Goal: Task Accomplishment & Management: Use online tool/utility

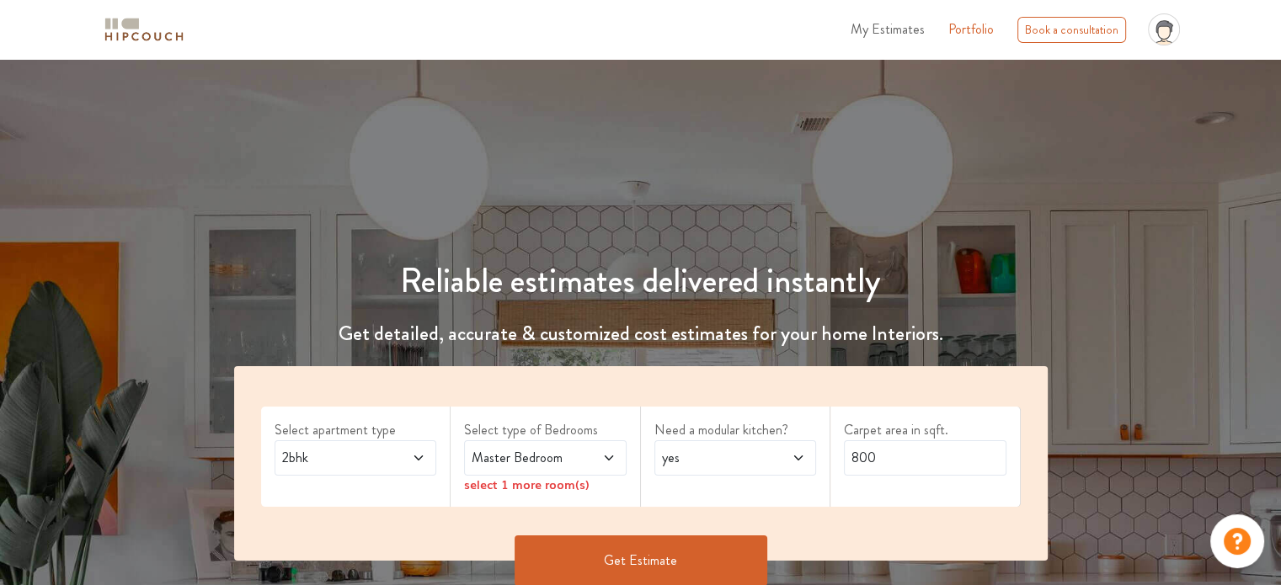
click at [361, 458] on span "2bhk" at bounding box center [334, 458] width 110 height 20
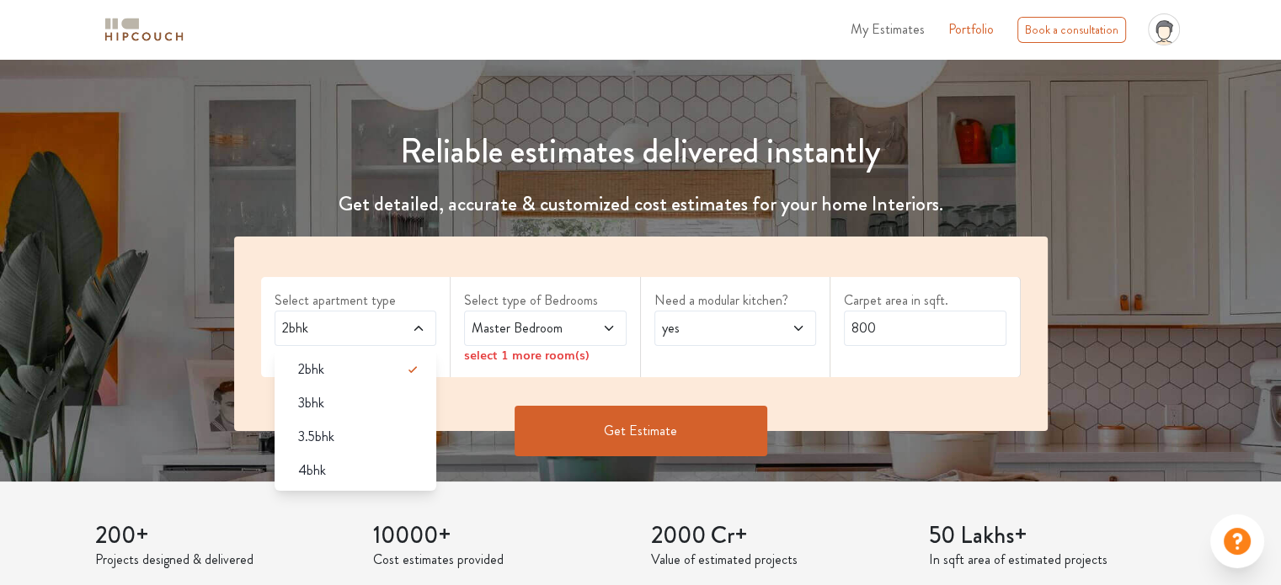
scroll to position [168, 0]
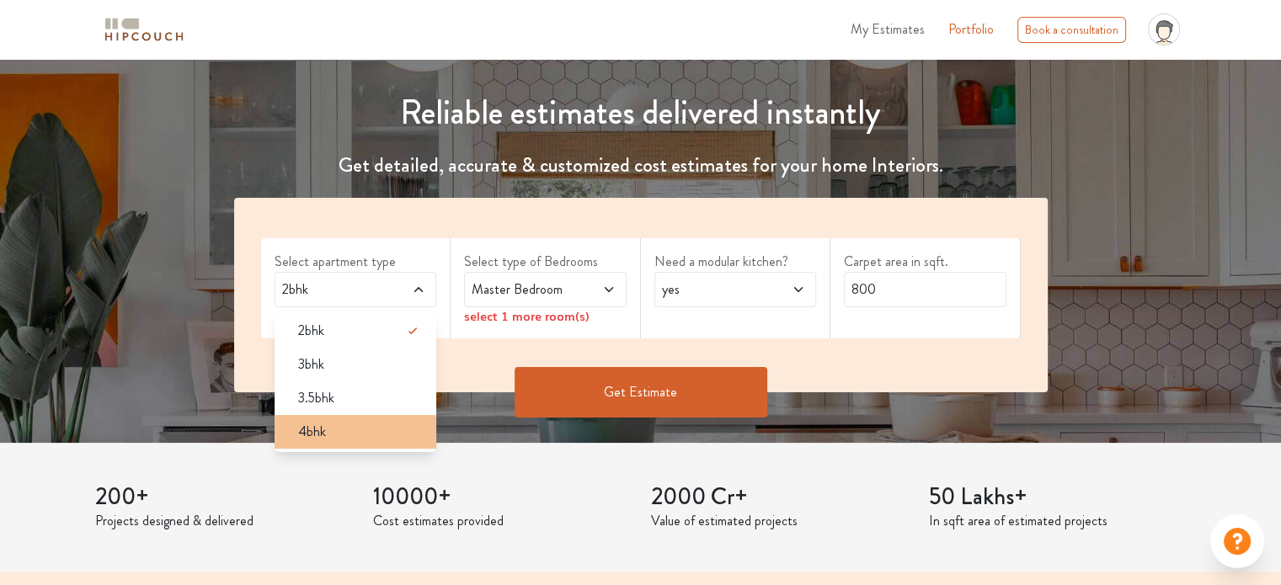
click at [355, 430] on div "4bhk" at bounding box center [361, 432] width 152 height 20
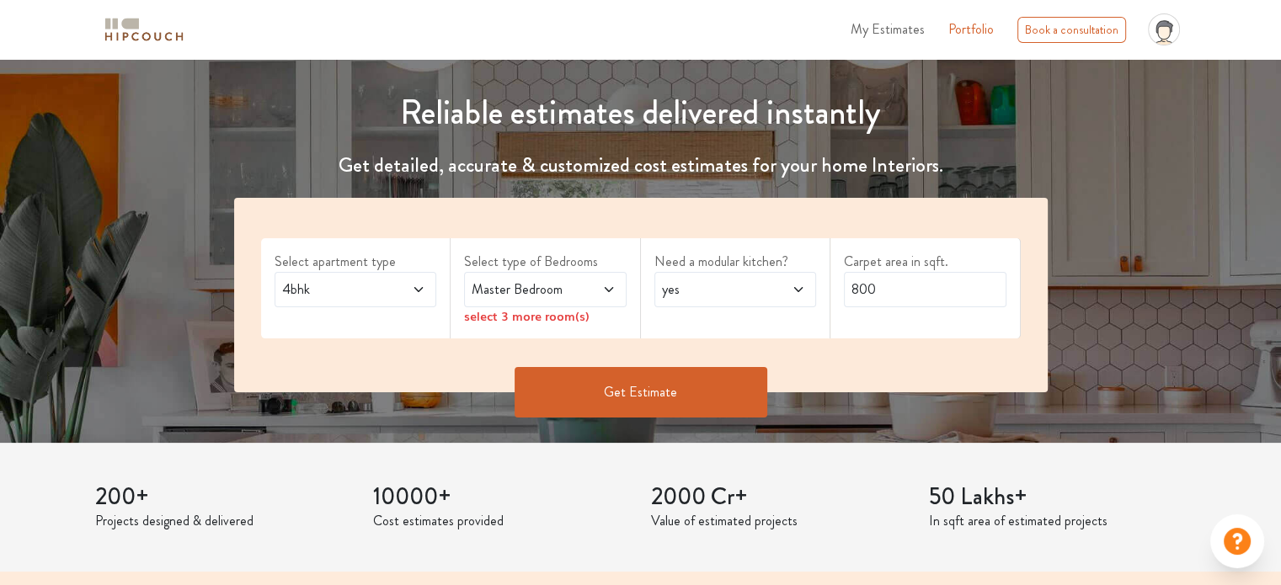
click at [502, 289] on span "Master Bedroom" at bounding box center [523, 290] width 110 height 20
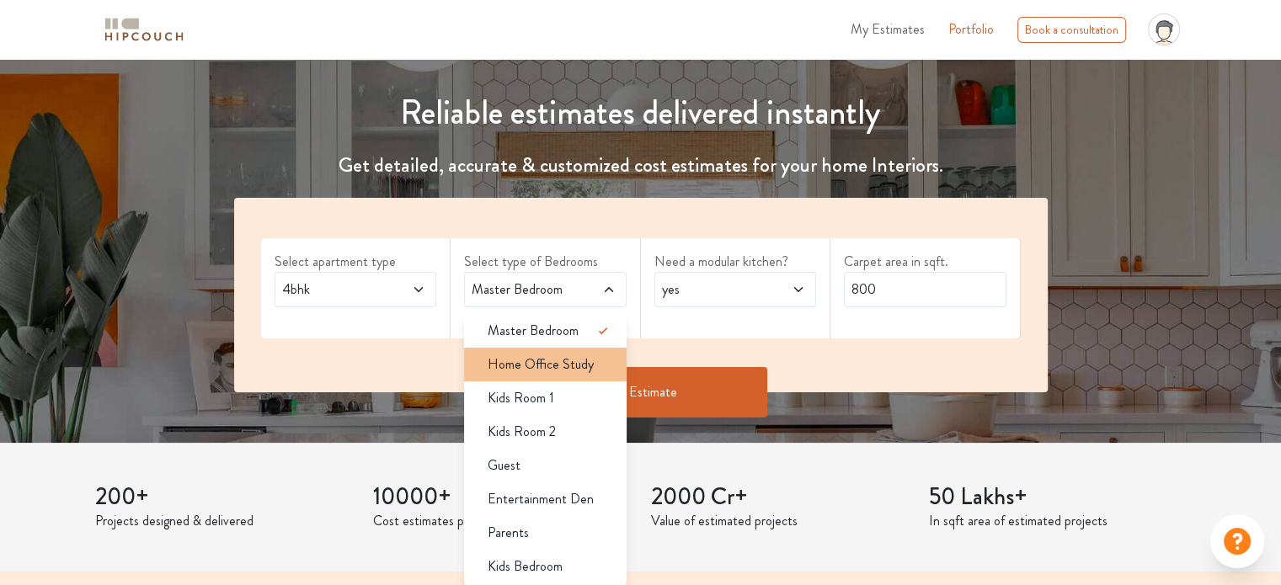
click at [557, 363] on span "Home Office Study" at bounding box center [541, 365] width 106 height 20
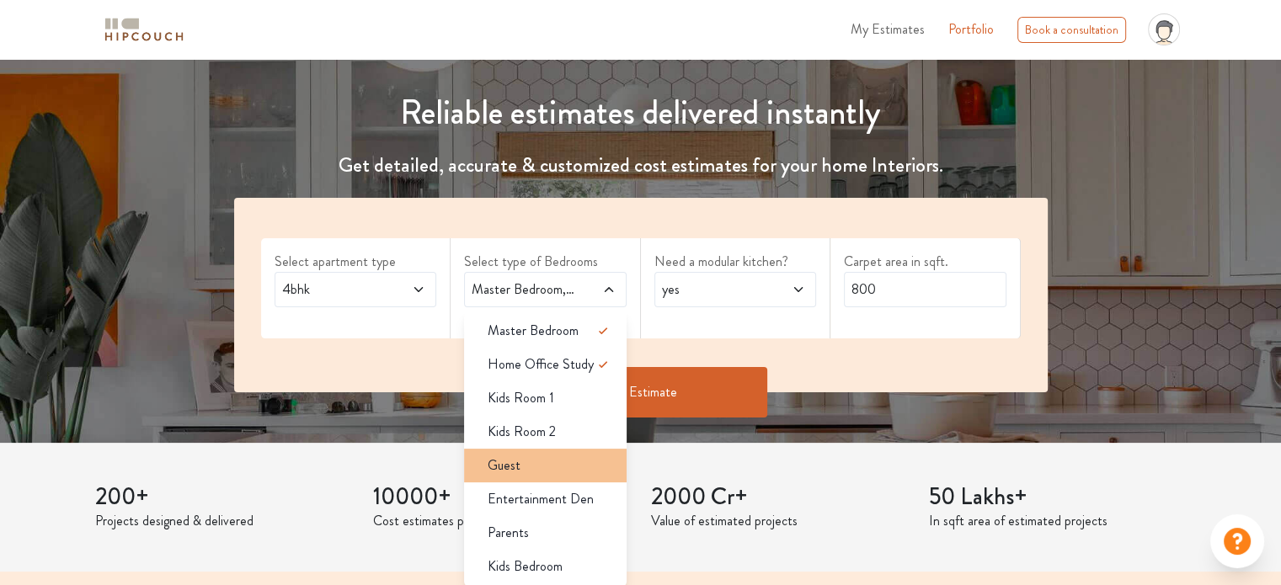
click at [570, 465] on div "Guest" at bounding box center [550, 466] width 152 height 20
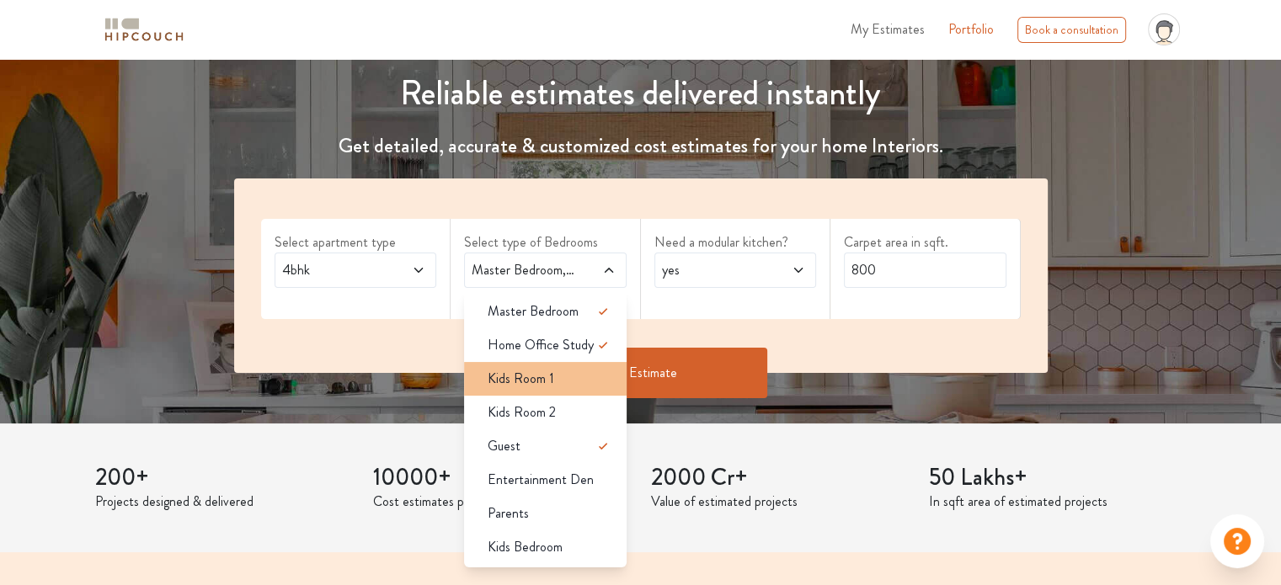
scroll to position [253, 0]
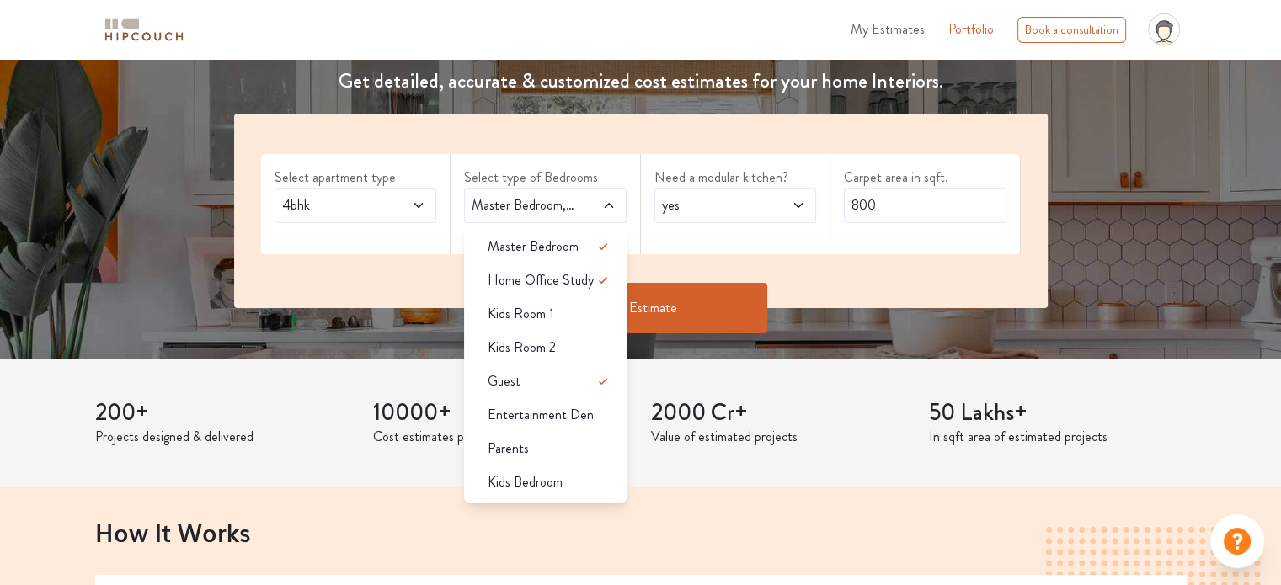
drag, startPoint x: 533, startPoint y: 479, endPoint x: 559, endPoint y: 395, distance: 88.2
click at [533, 478] on span "Kids Bedroom" at bounding box center [525, 483] width 75 height 20
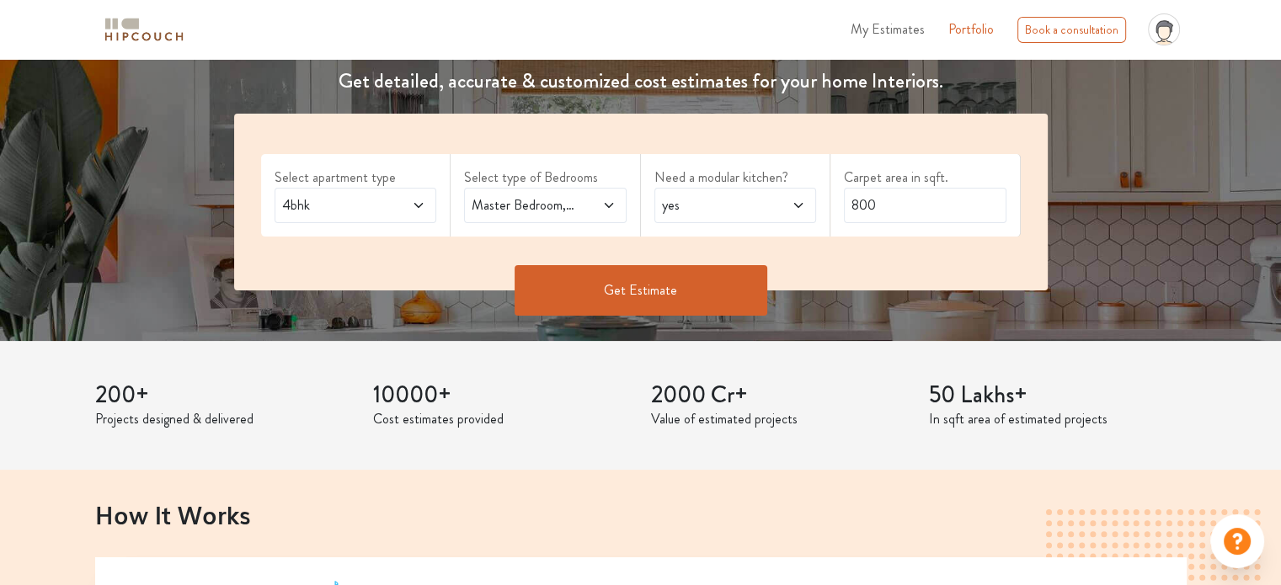
click at [593, 207] on span at bounding box center [597, 205] width 37 height 20
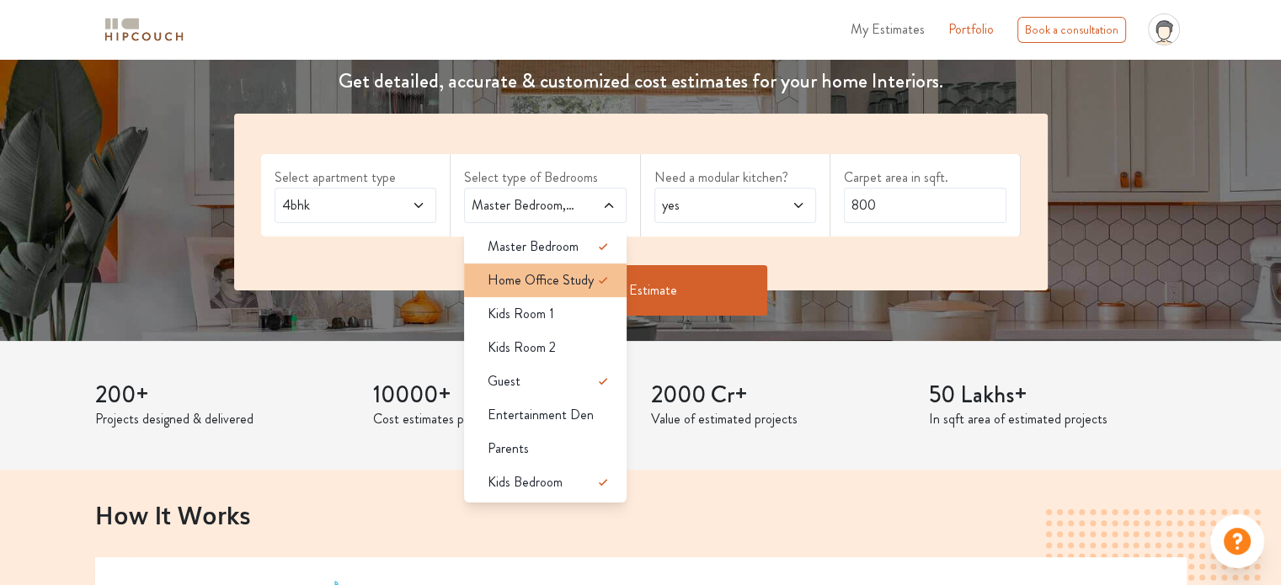
click at [580, 288] on span "Home Office Study" at bounding box center [541, 280] width 106 height 20
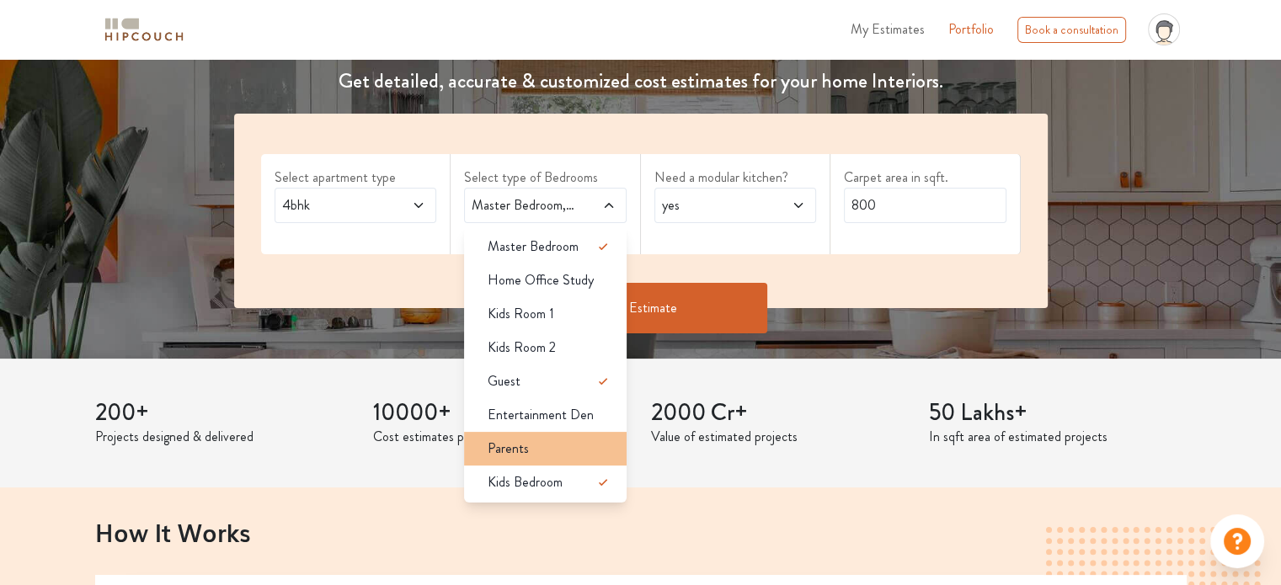
click at [558, 441] on div "Parents" at bounding box center [550, 449] width 152 height 20
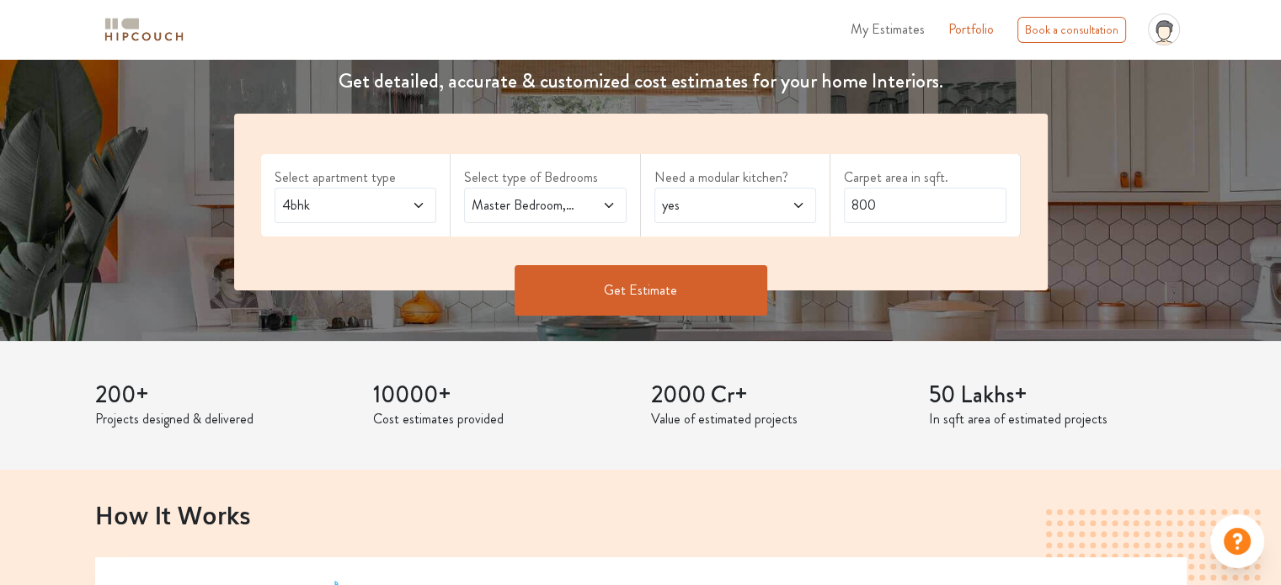
click at [597, 199] on span at bounding box center [597, 205] width 37 height 20
click at [670, 291] on button "Get Estimate" at bounding box center [641, 290] width 253 height 51
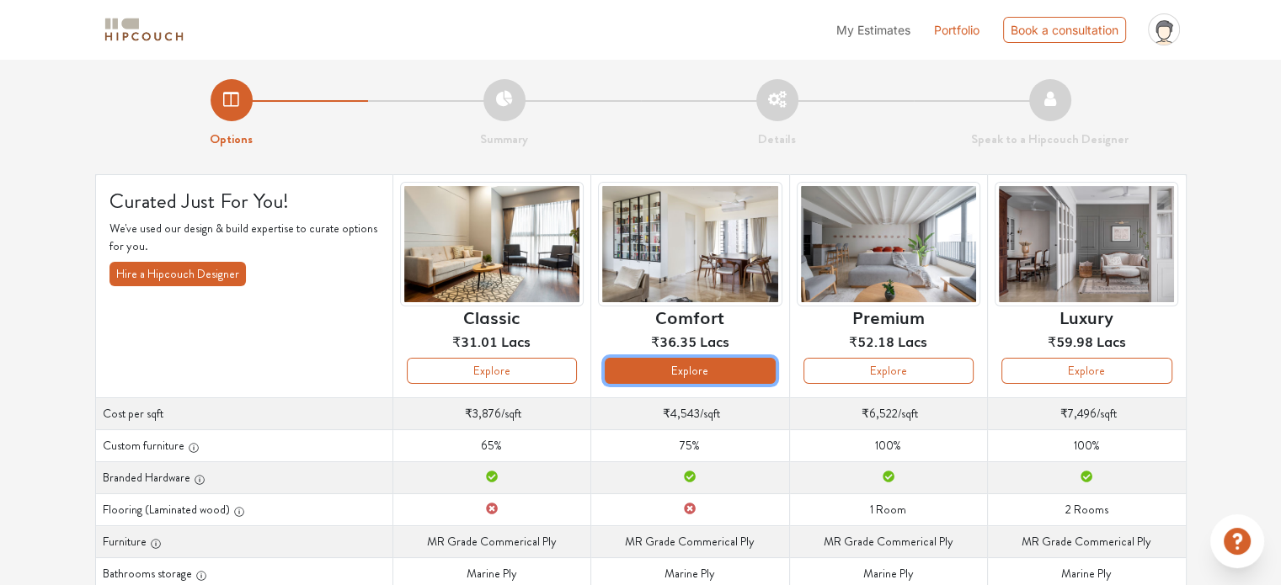
click at [755, 377] on button "Explore" at bounding box center [690, 371] width 170 height 26
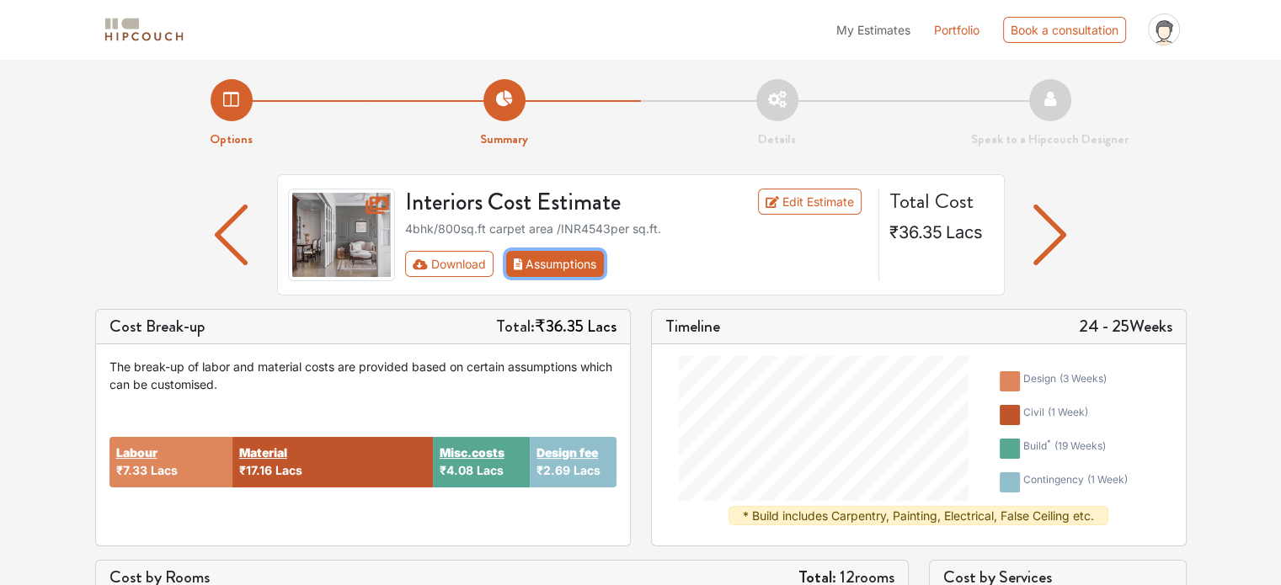
click at [551, 261] on button "Assumptions" at bounding box center [555, 264] width 99 height 26
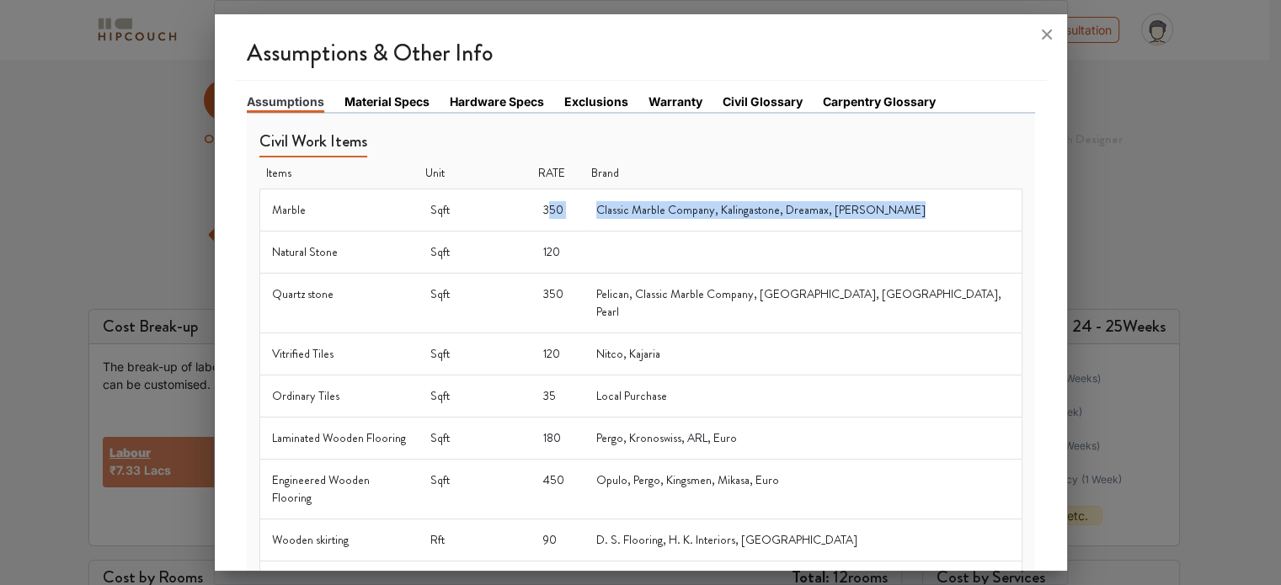
drag, startPoint x: 551, startPoint y: 215, endPoint x: 926, endPoint y: 215, distance: 374.8
click at [926, 215] on tr "Marble Sqft 350 Classic Marble Company, Kalingastone, Dreamax, Aditya Stonex" at bounding box center [640, 210] width 762 height 42
click at [926, 216] on td "Classic Marble Company, Kalingastone, Dreamax, Aditya Stonex" at bounding box center [803, 210] width 437 height 42
drag, startPoint x: 542, startPoint y: 252, endPoint x: 566, endPoint y: 253, distance: 23.6
click at [566, 253] on td "120" at bounding box center [558, 252] width 53 height 42
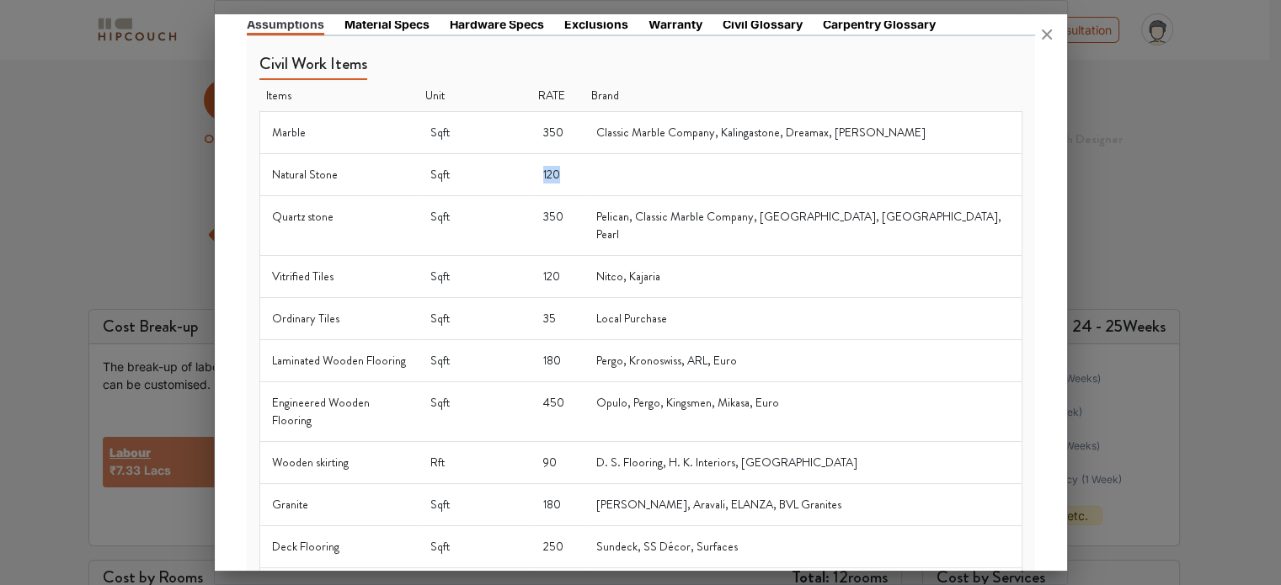
scroll to position [84, 0]
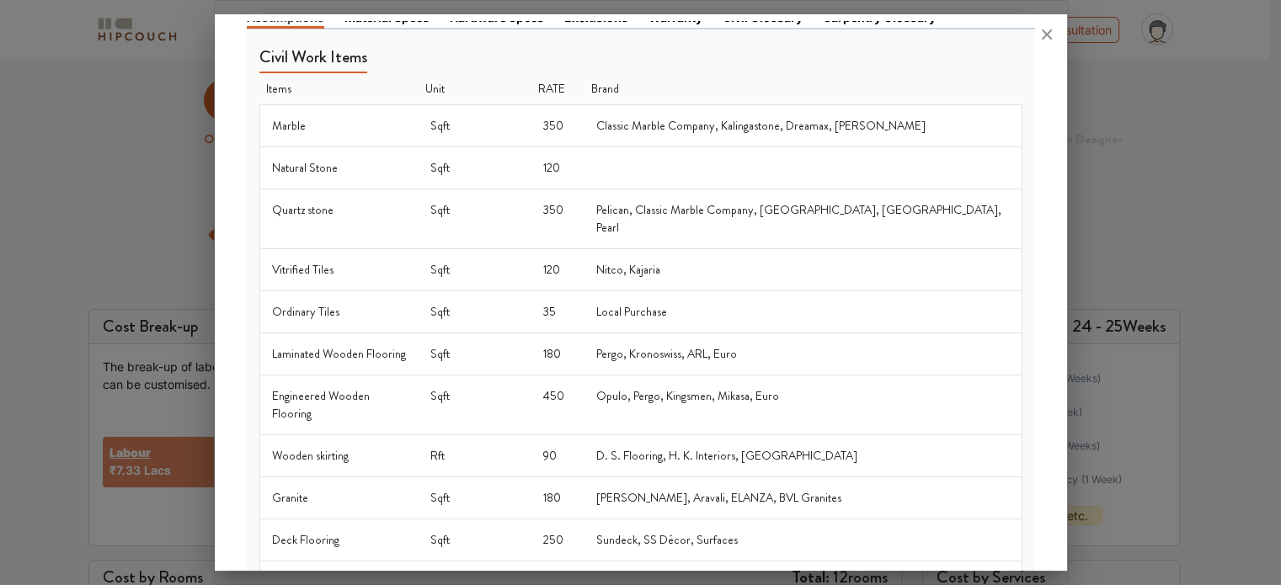
click at [578, 253] on td "120" at bounding box center [558, 269] width 53 height 42
drag, startPoint x: 542, startPoint y: 213, endPoint x: 576, endPoint y: 215, distance: 33.7
click at [576, 215] on td "350" at bounding box center [558, 219] width 53 height 60
click at [585, 307] on td "35" at bounding box center [558, 312] width 53 height 42
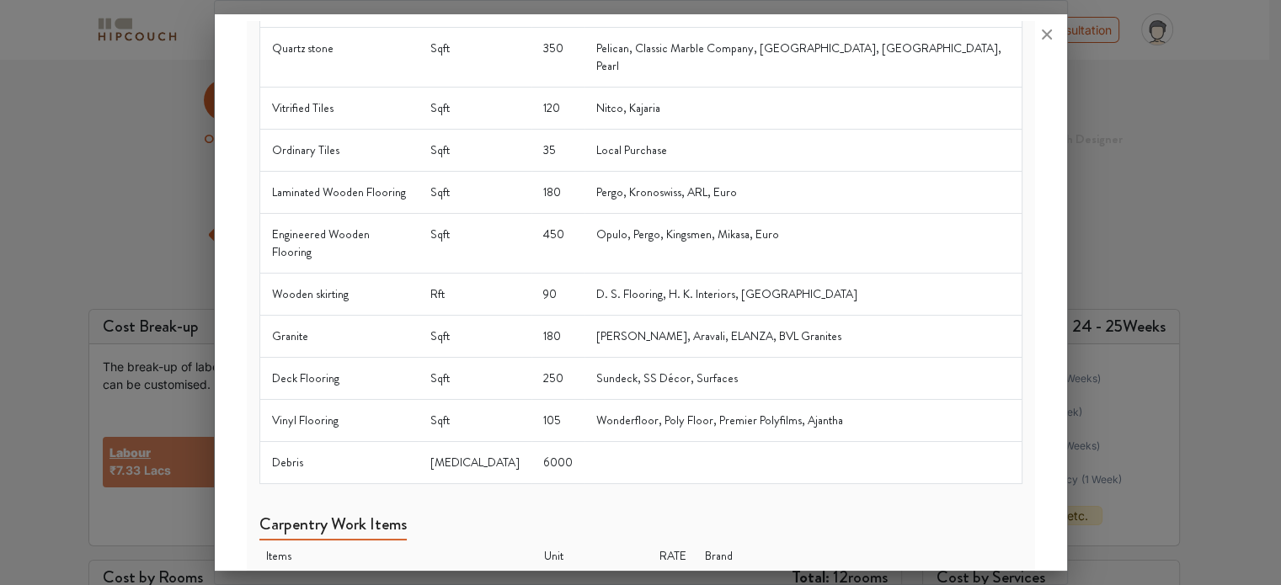
scroll to position [253, 0]
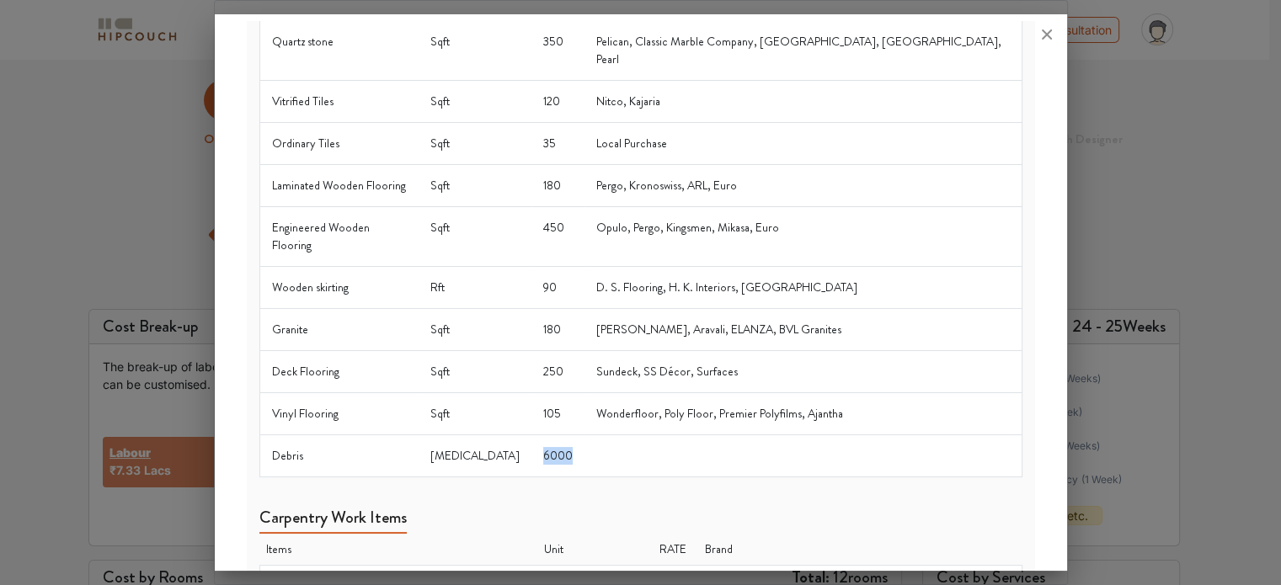
drag, startPoint x: 539, startPoint y: 417, endPoint x: 586, endPoint y: 414, distance: 47.2
click at [585, 435] on td "6000" at bounding box center [558, 456] width 53 height 42
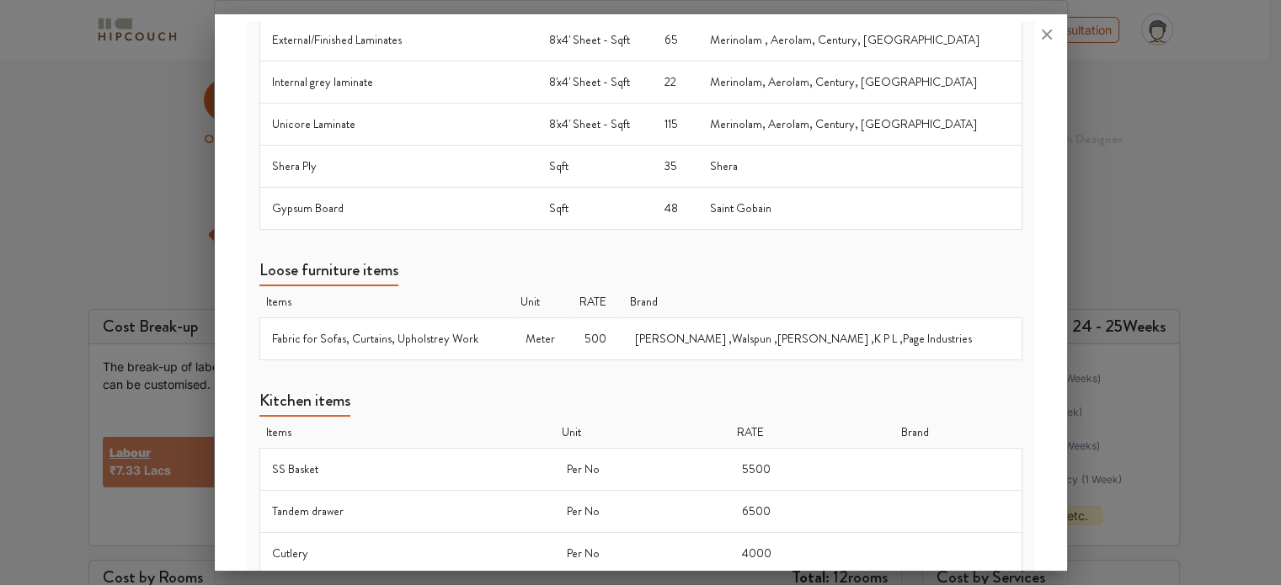
scroll to position [927, 0]
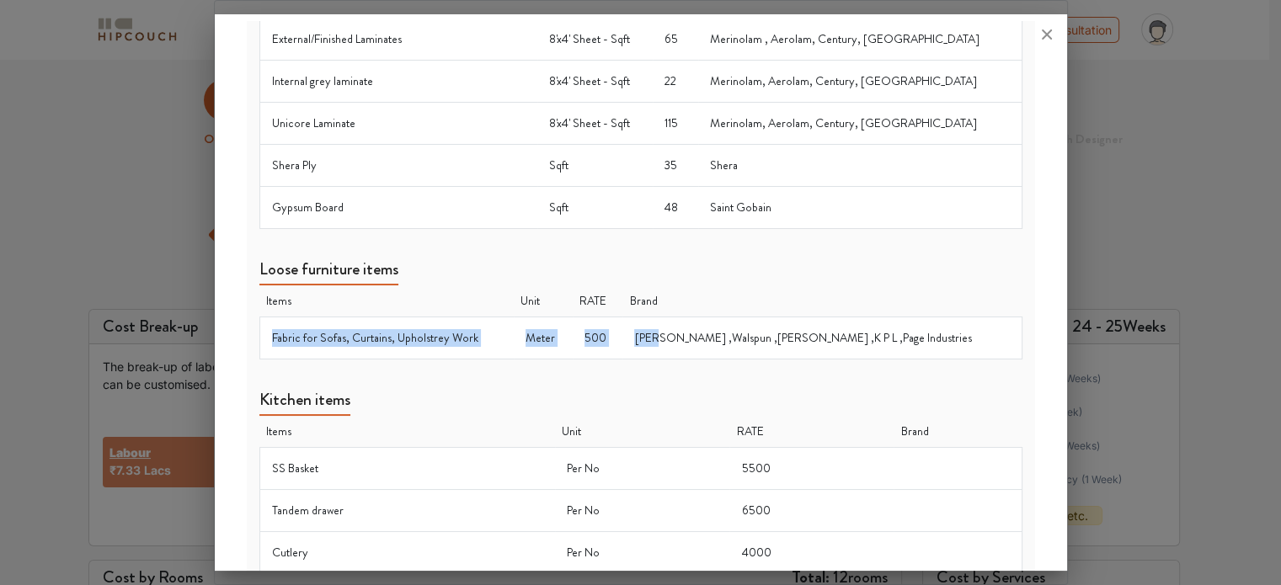
drag, startPoint x: 265, startPoint y: 307, endPoint x: 751, endPoint y: 313, distance: 485.2
click at [708, 317] on tr "Fabric for Sofas, Curtains, Upholstrey Work Meter 500 Vardhaman ,Walspun ,Raymo…" at bounding box center [640, 338] width 762 height 42
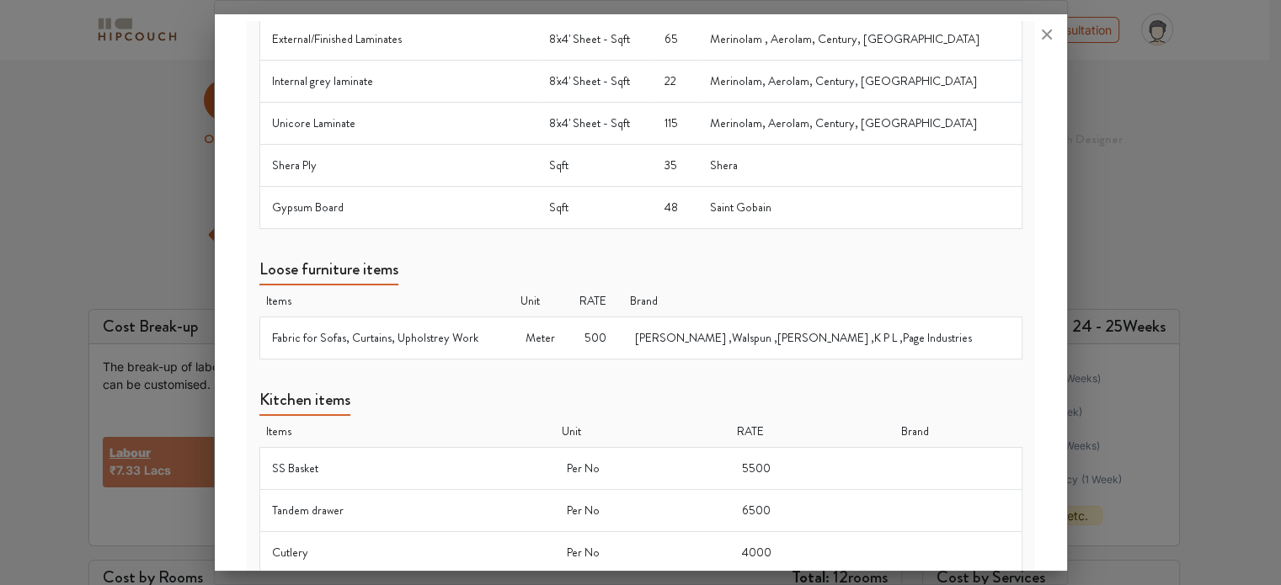
click at [790, 317] on td "Vardhaman ,Walspun ,Raymond ,K P L ,Page Industries" at bounding box center [821, 338] width 399 height 42
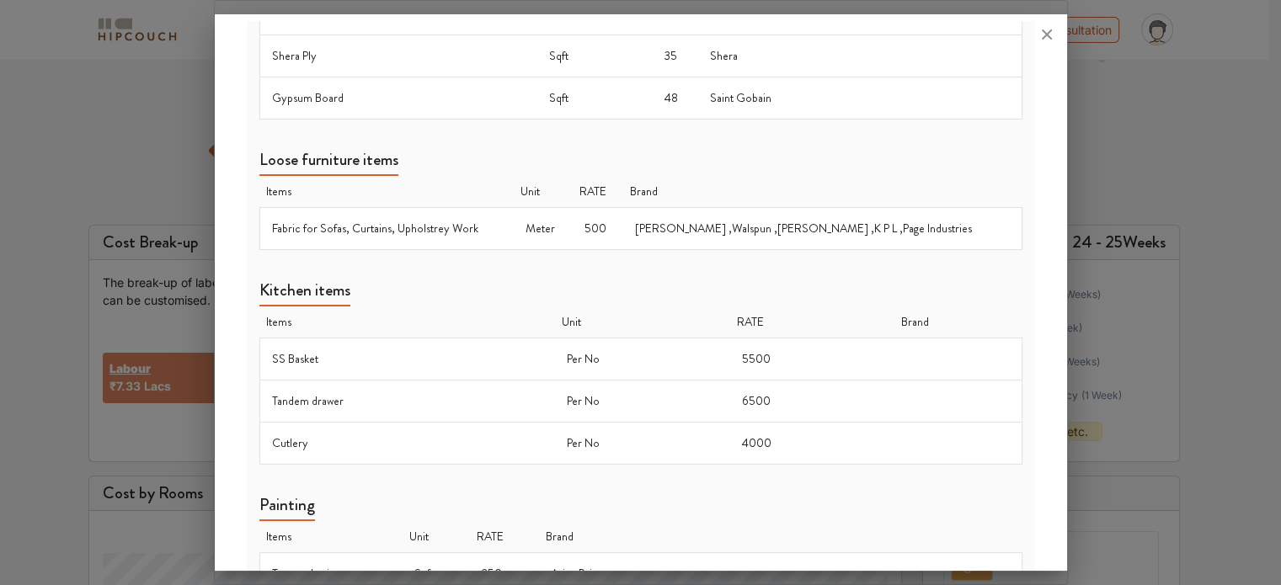
scroll to position [1092, 0]
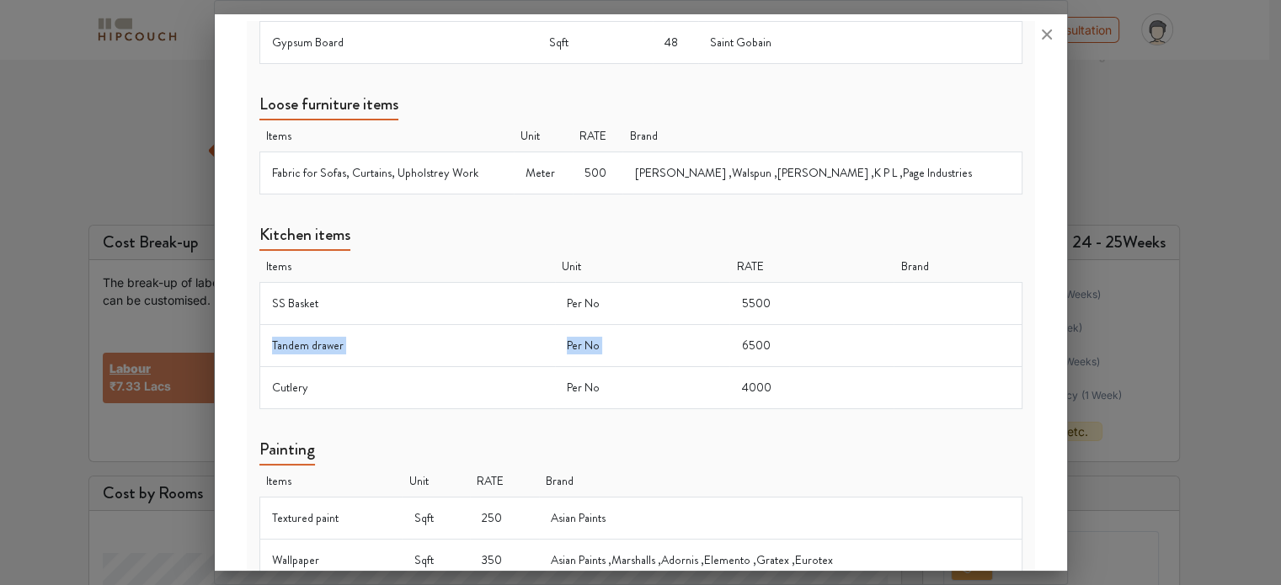
drag, startPoint x: 273, startPoint y: 302, endPoint x: 729, endPoint y: 310, distance: 456.6
click at [729, 324] on tr "Tandem drawer Per No 6500" at bounding box center [640, 345] width 762 height 42
click at [711, 366] on td "Per No" at bounding box center [642, 387] width 174 height 42
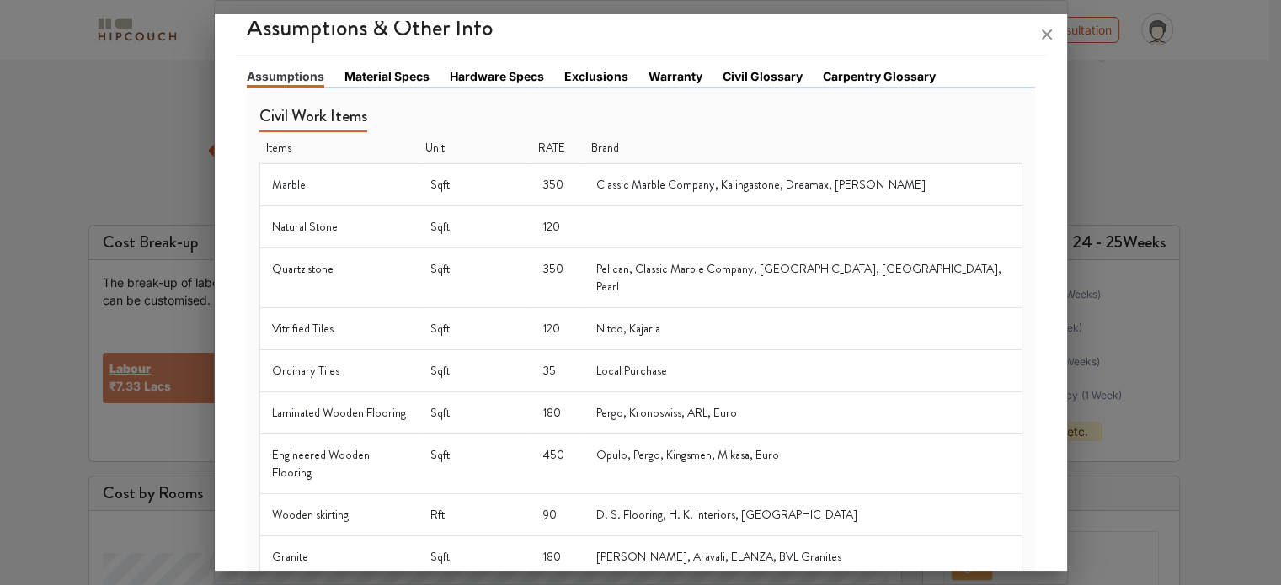
scroll to position [0, 0]
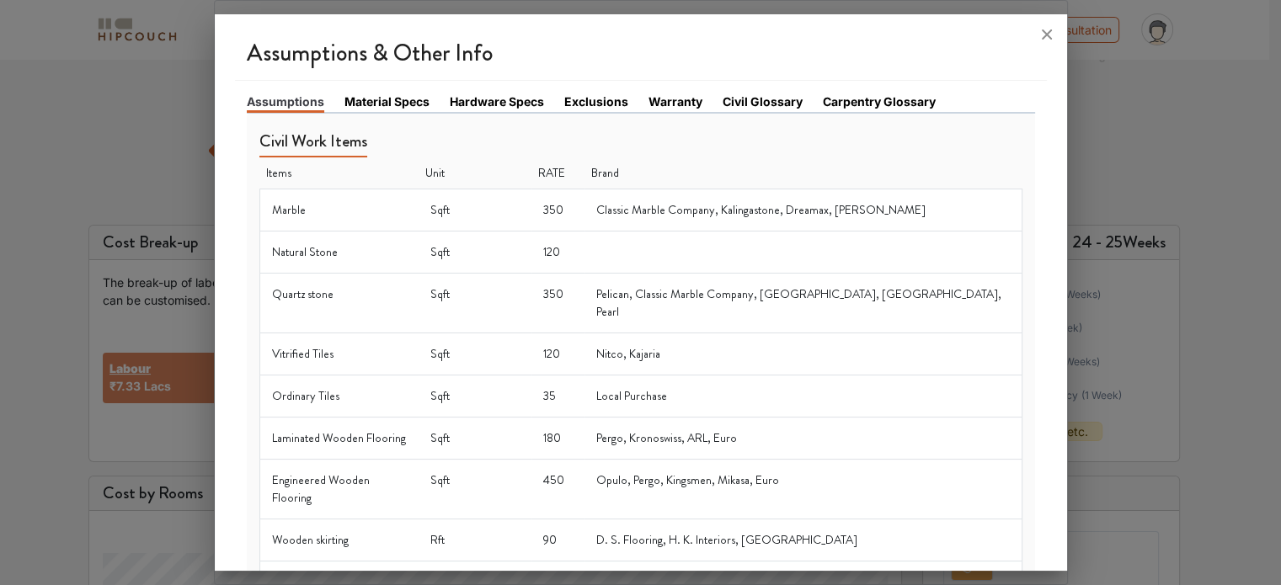
click at [367, 103] on link "Material Specs" at bounding box center [387, 102] width 85 height 18
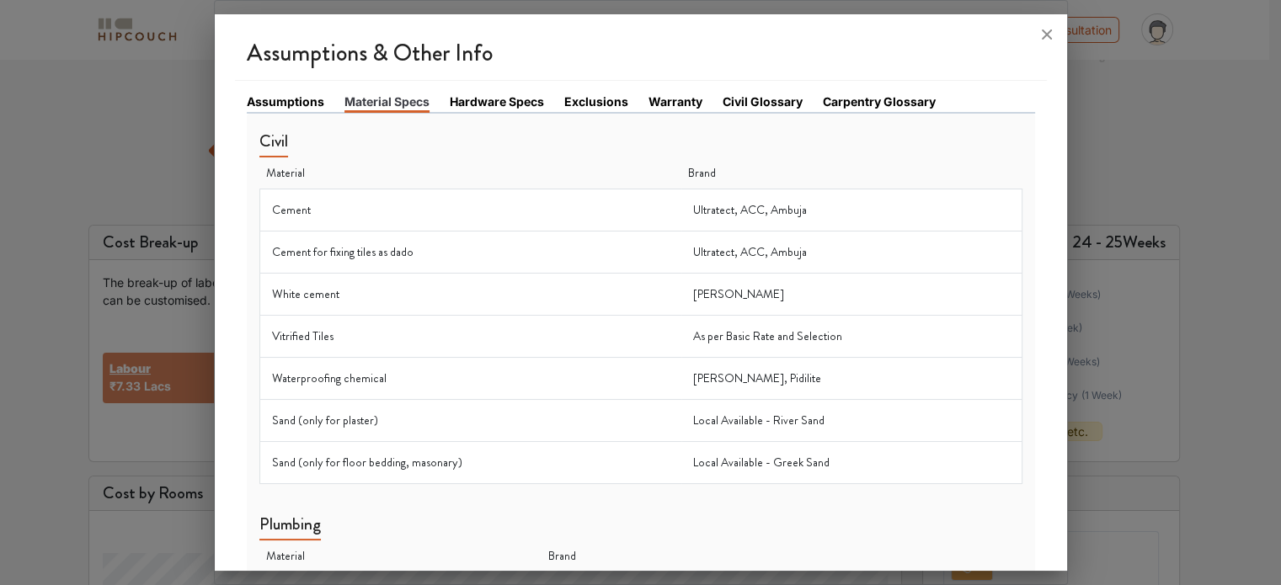
click at [522, 103] on link "Hardware Specs" at bounding box center [497, 102] width 94 height 18
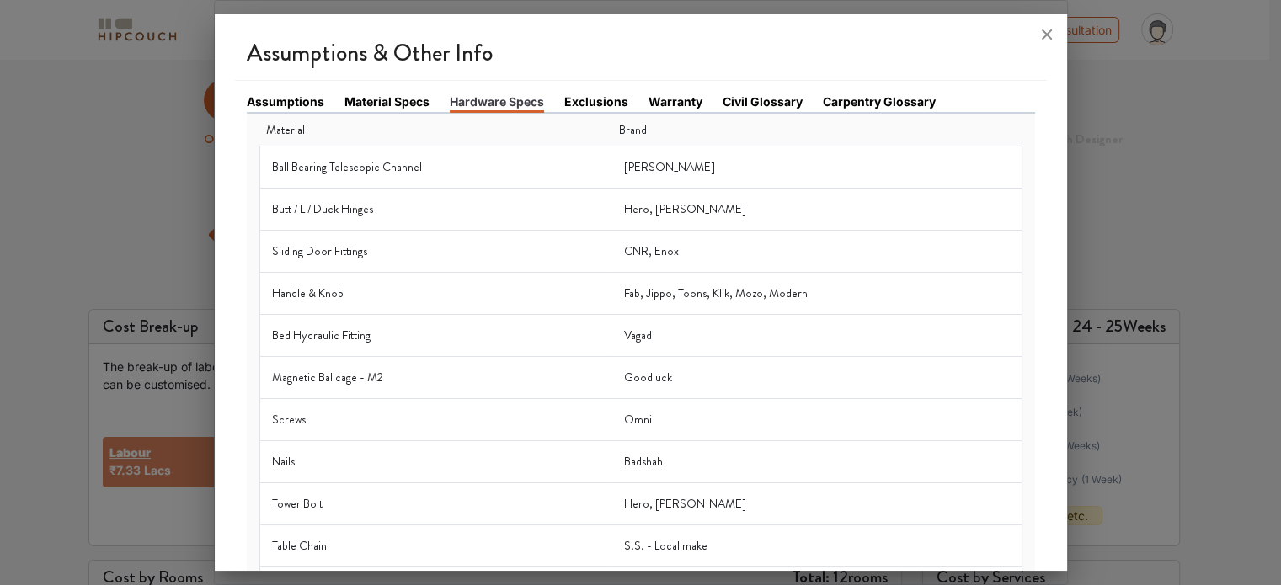
click at [616, 97] on link "Exclusions" at bounding box center [596, 102] width 64 height 18
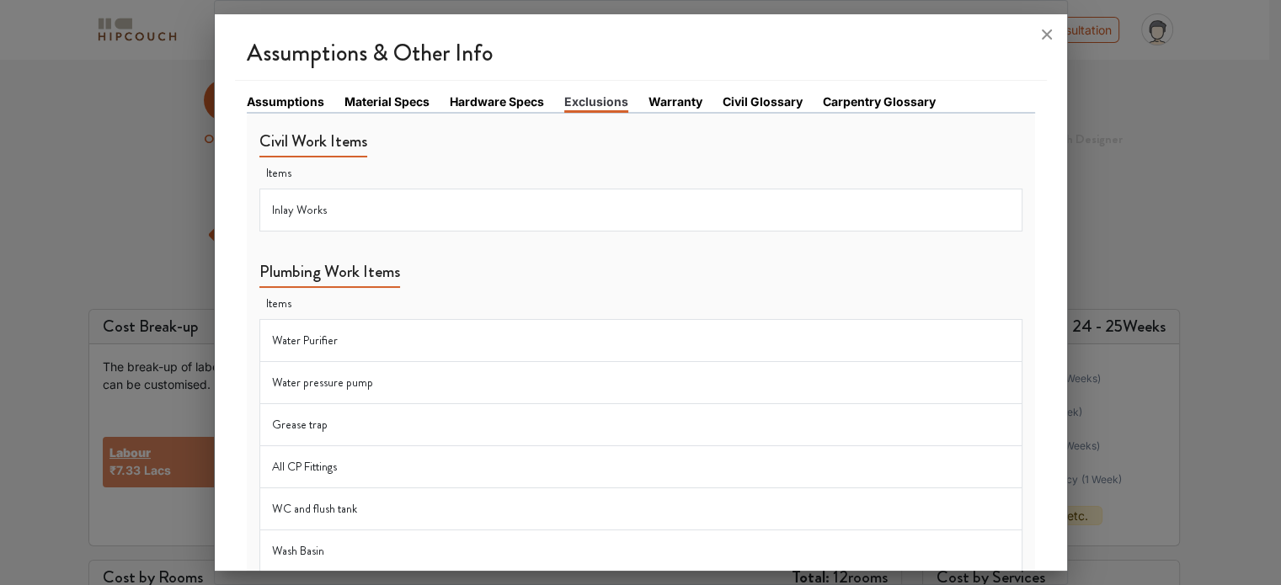
click at [657, 98] on link "Warranty" at bounding box center [676, 102] width 54 height 18
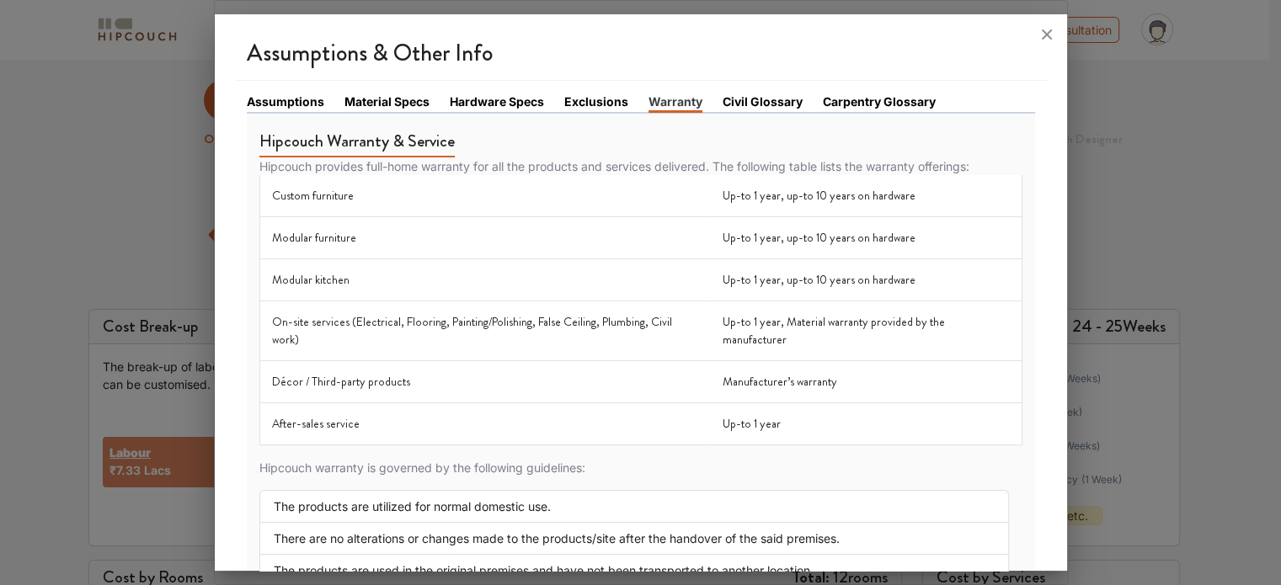
click at [756, 110] on link "Civil Glossary" at bounding box center [763, 102] width 80 height 18
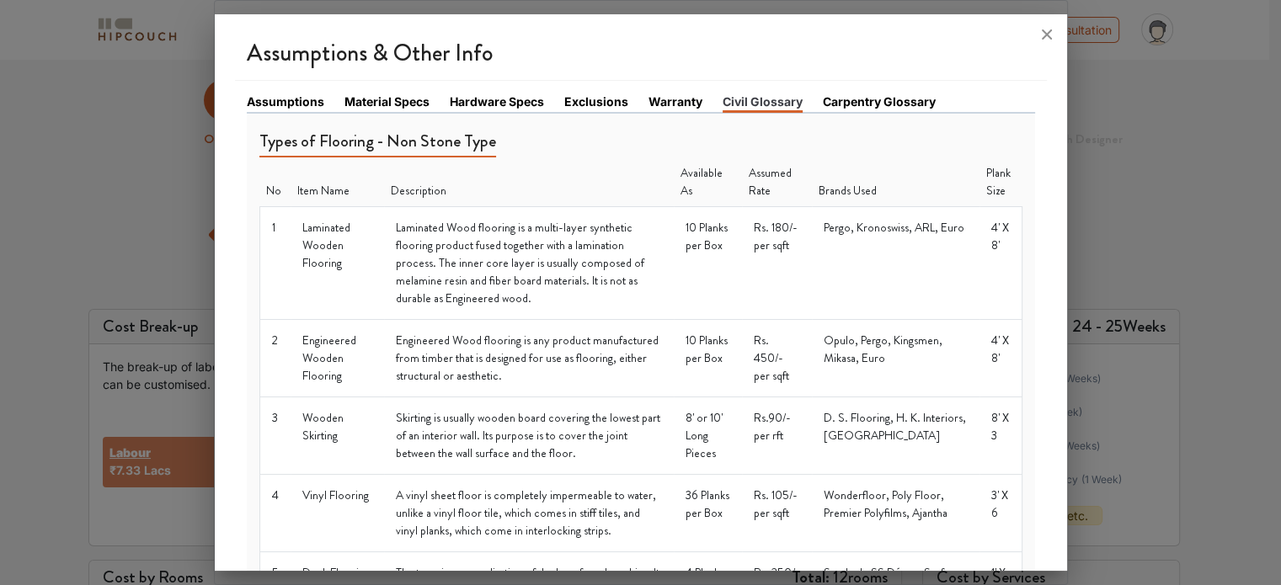
click at [886, 104] on link "Carpentry Glossary" at bounding box center [879, 102] width 113 height 18
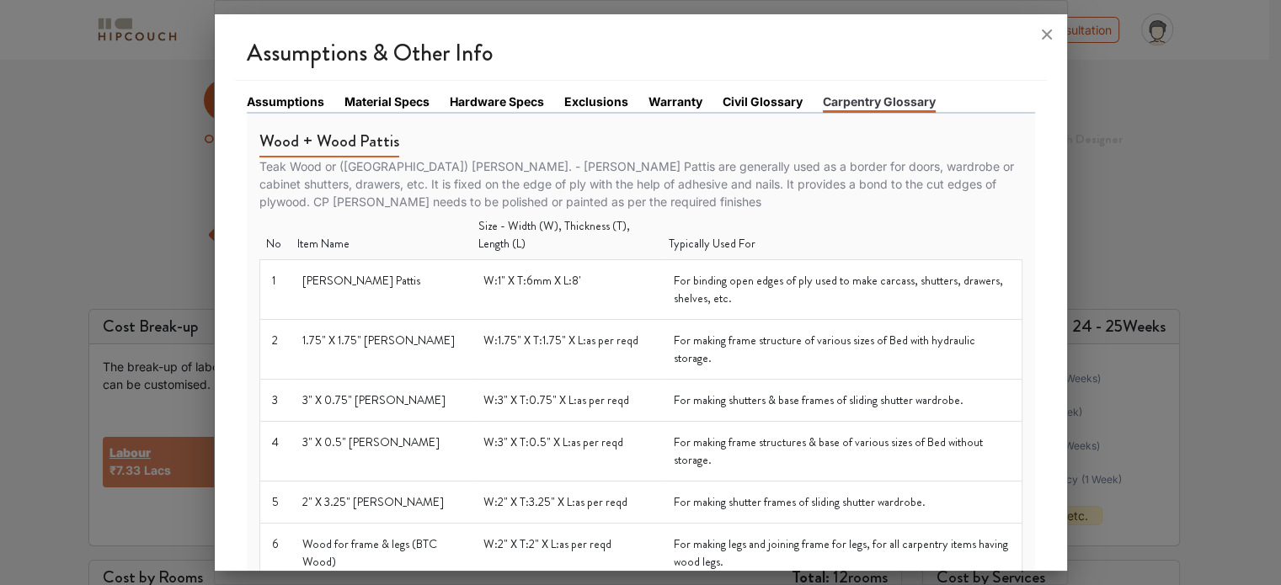
click at [287, 97] on link "Assumptions" at bounding box center [285, 102] width 77 height 18
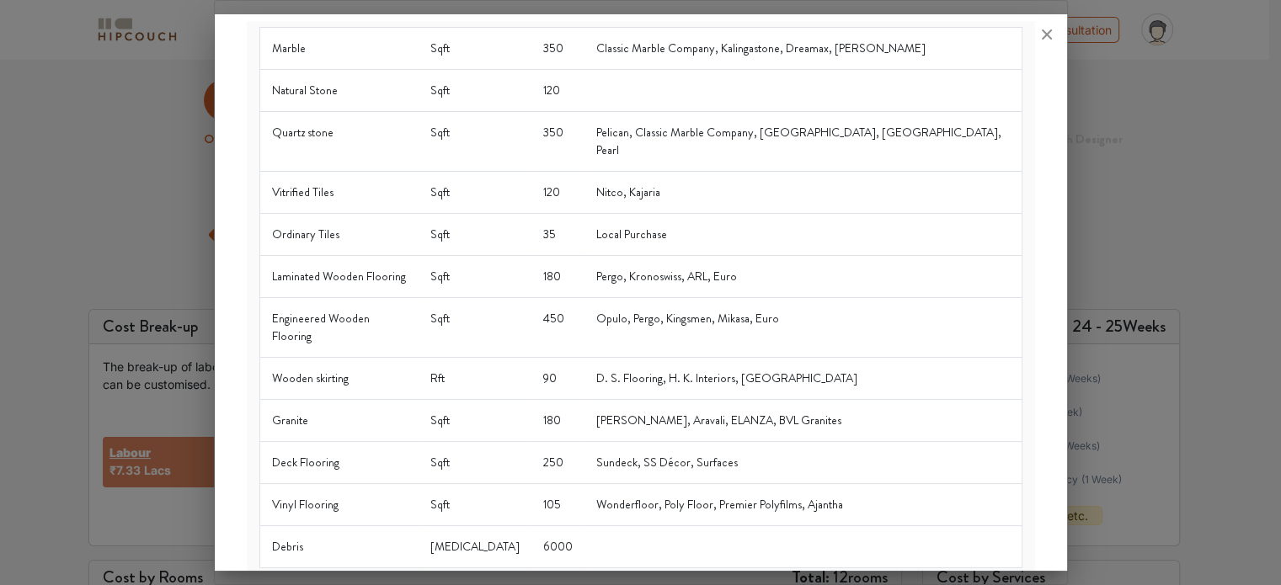
scroll to position [168, 0]
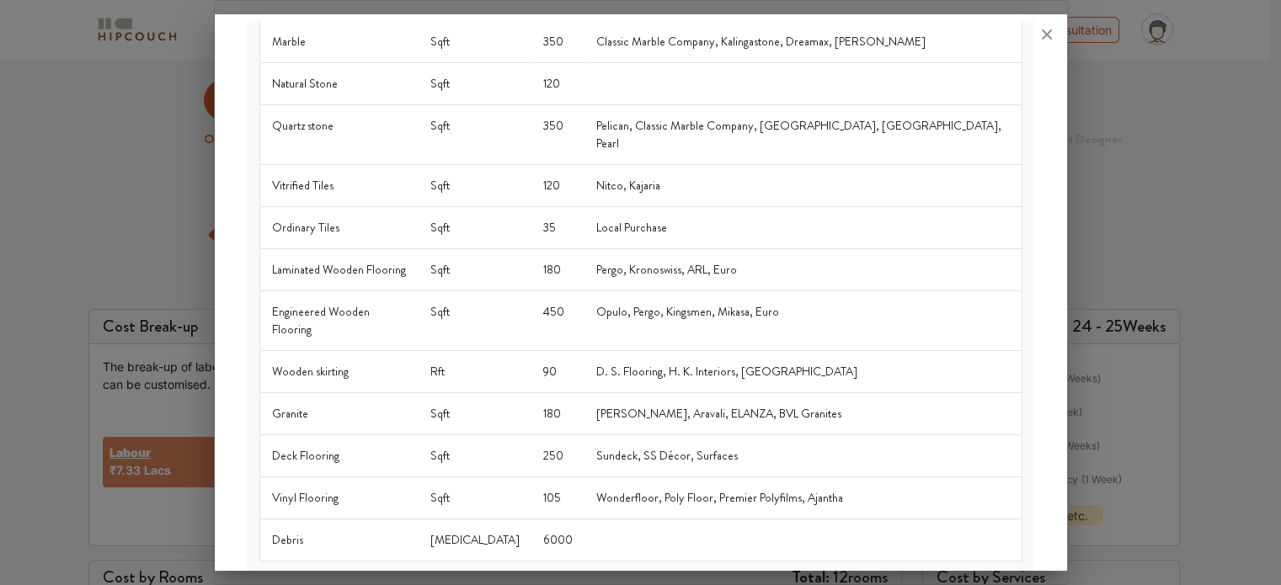
click at [227, 137] on div "Assumptions & Other Info Assumptions Material Specs Hardware Specs Exclusions W…" at bounding box center [641, 295] width 852 height 549
click at [1050, 37] on icon at bounding box center [1047, 34] width 27 height 27
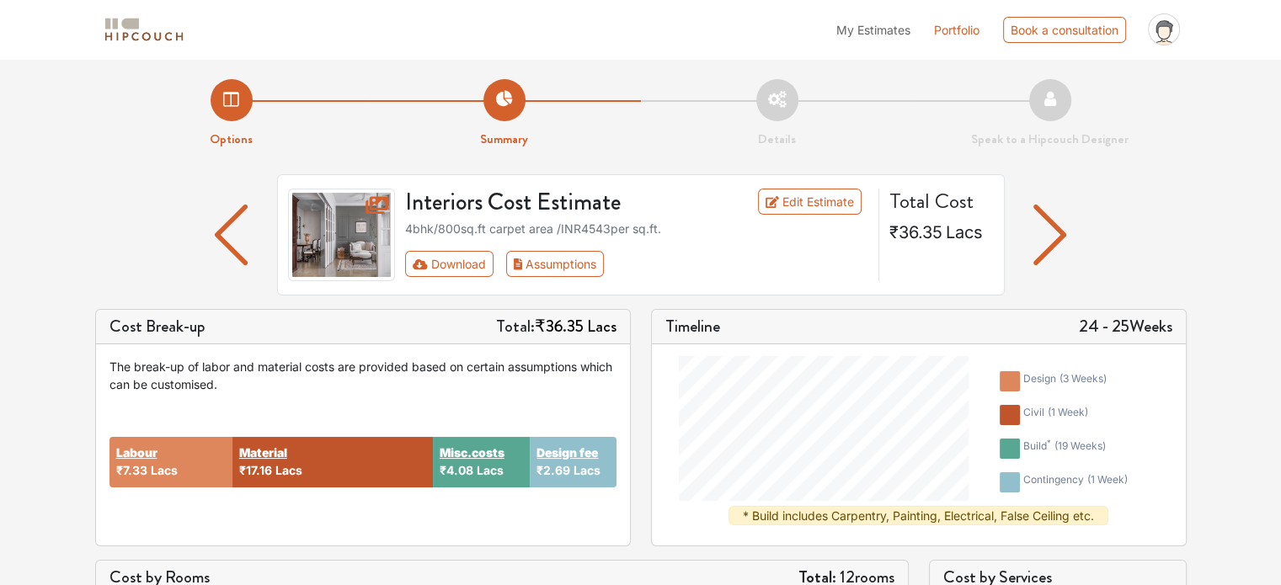
drag, startPoint x: 441, startPoint y: 225, endPoint x: 466, endPoint y: 228, distance: 25.5
click at [466, 228] on div "4bhk / 800 sq.ft carpet area /INR 4543 per sq.ft." at bounding box center [636, 229] width 463 height 18
click at [688, 225] on div "4bhk / 800 sq.ft carpet area /INR 4543 per sq.ft." at bounding box center [636, 229] width 463 height 18
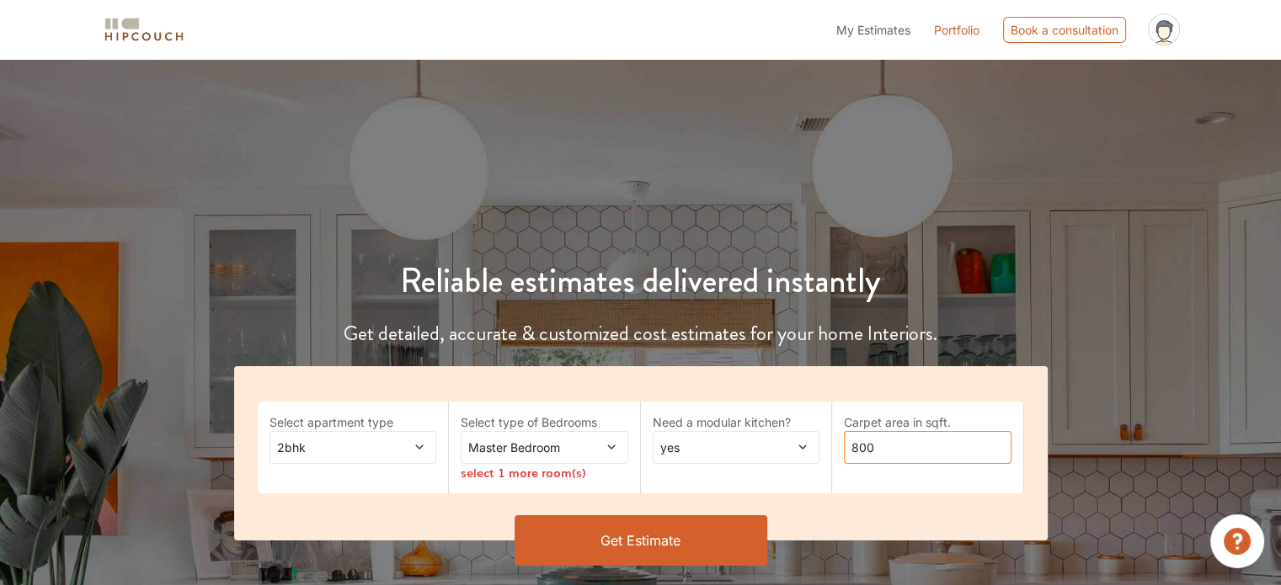
drag, startPoint x: 873, startPoint y: 450, endPoint x: 832, endPoint y: 450, distance: 41.3
click at [832, 450] on div "Carpet area in sqft. 800" at bounding box center [928, 448] width 192 height 92
type input "1575"
click at [728, 526] on button "Get Estimate" at bounding box center [641, 540] width 253 height 51
click at [361, 441] on span "2bhk" at bounding box center [331, 448] width 114 height 18
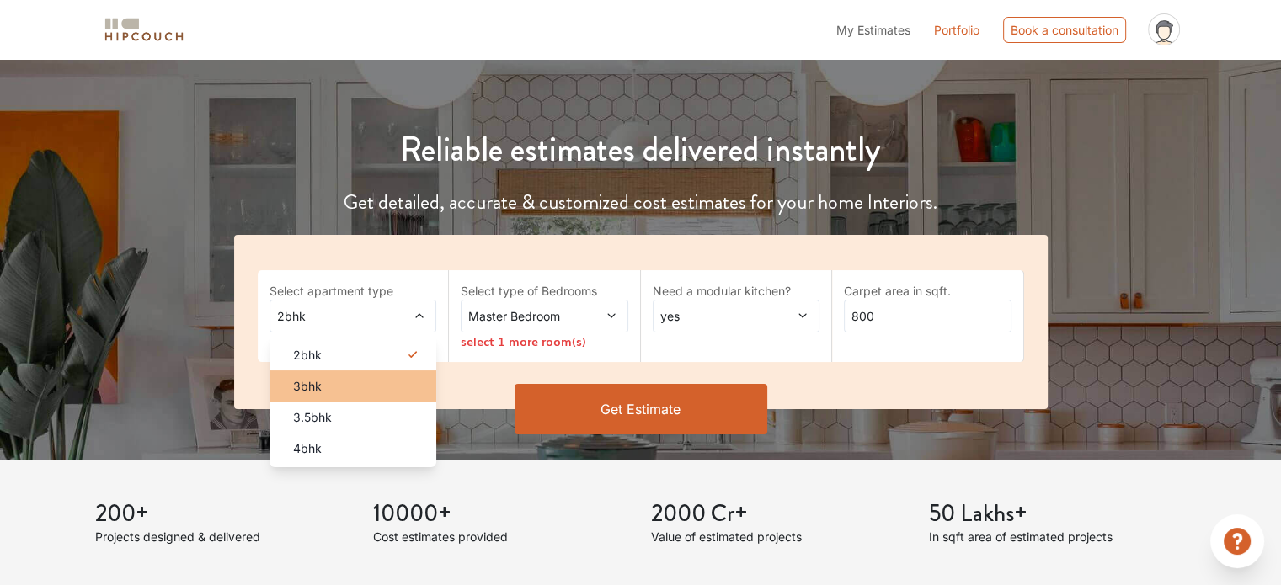
scroll to position [168, 0]
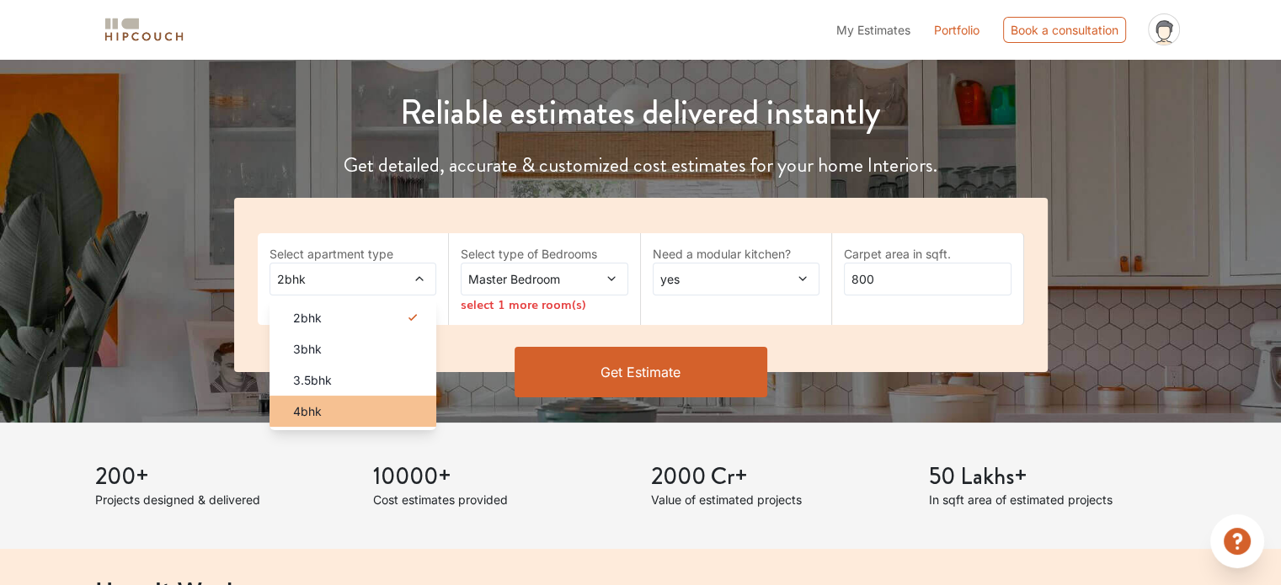
click at [337, 414] on div "4bhk" at bounding box center [359, 412] width 158 height 18
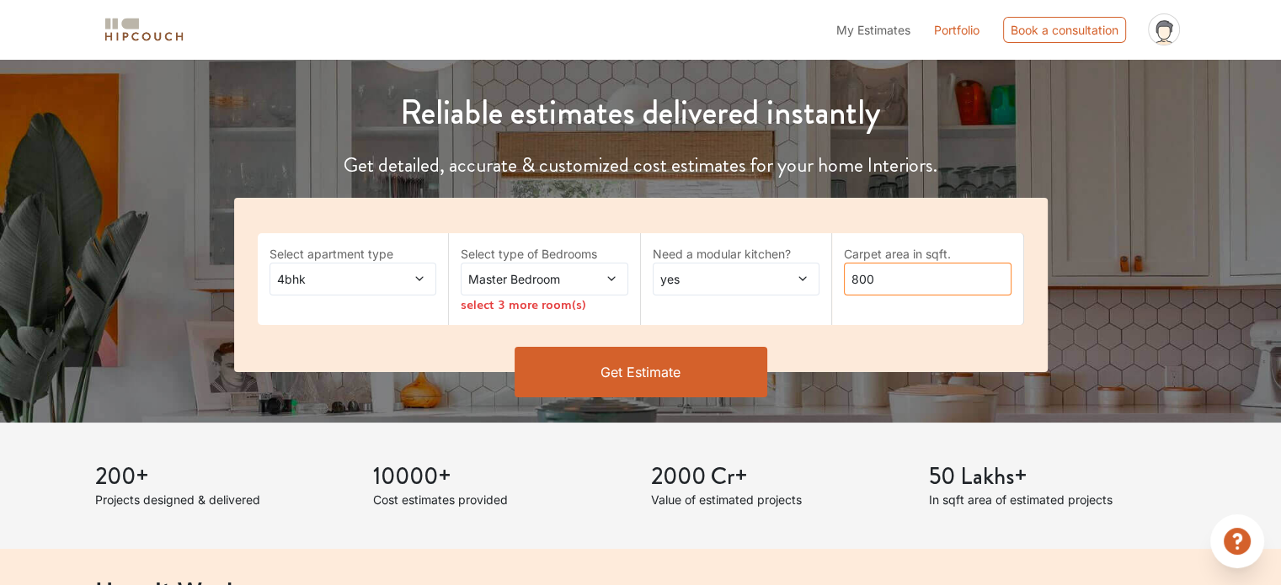
drag, startPoint x: 933, startPoint y: 277, endPoint x: 774, endPoint y: 286, distance: 159.4
click at [775, 286] on div "Select apartment type 4bhk Select type of Bedrooms Master Bedroom select 3 more…" at bounding box center [641, 285] width 814 height 174
type input "1575"
click at [775, 273] on span at bounding box center [790, 279] width 38 height 18
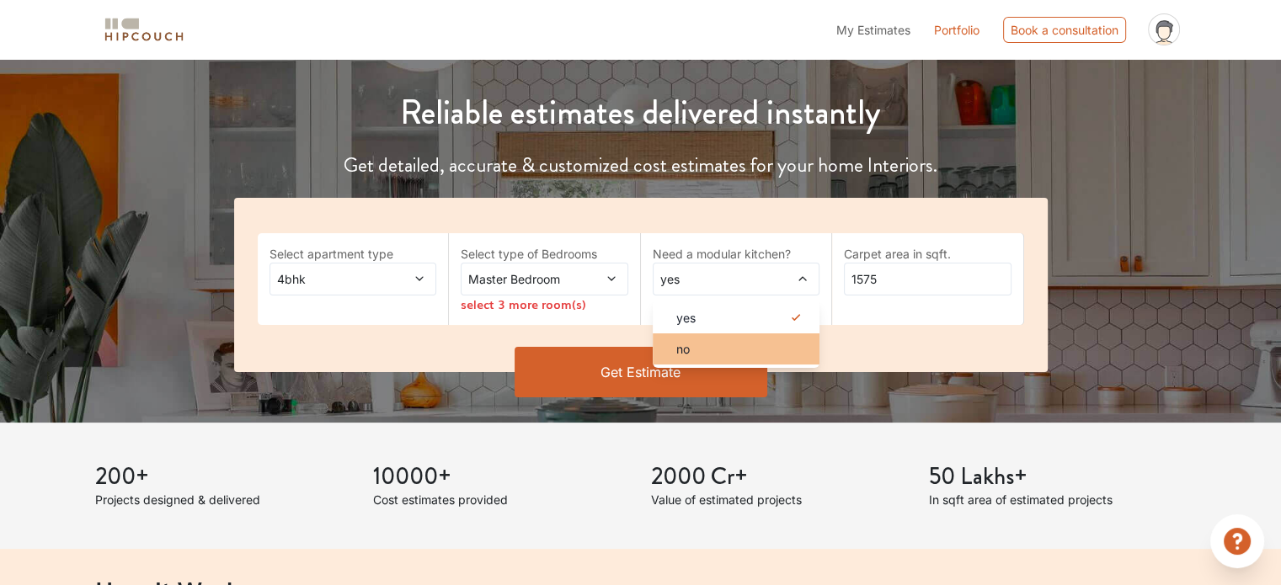
click at [686, 355] on span "no" at bounding box center [682, 349] width 13 height 18
click at [532, 275] on span "Master Bedroom" at bounding box center [522, 279] width 114 height 18
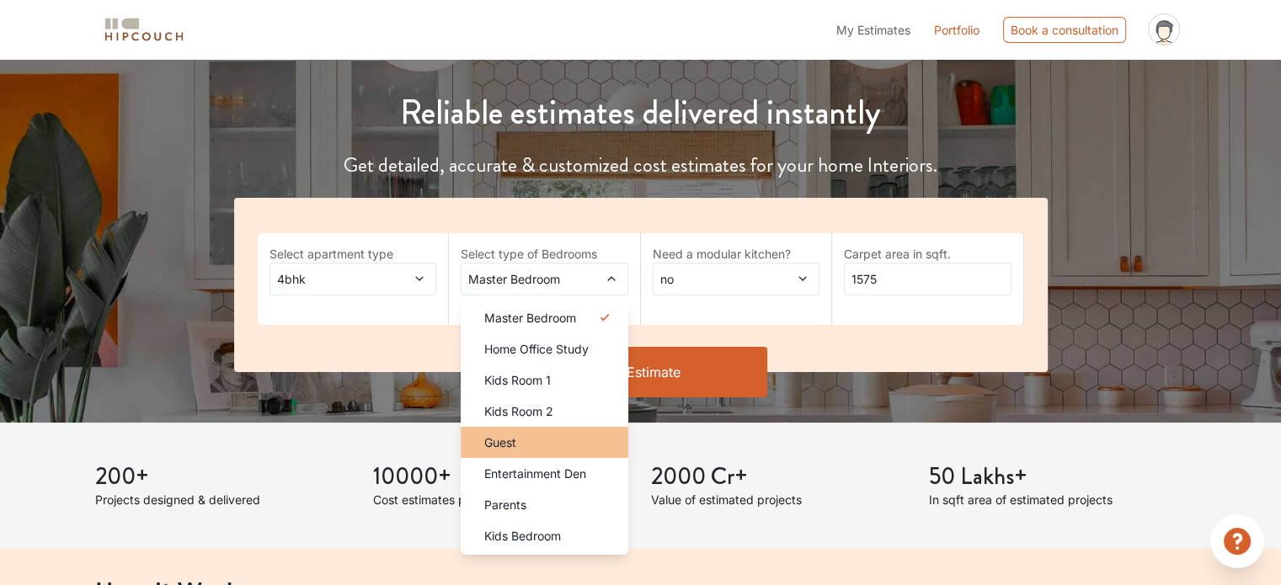
click at [556, 434] on div "Guest" at bounding box center [550, 443] width 158 height 18
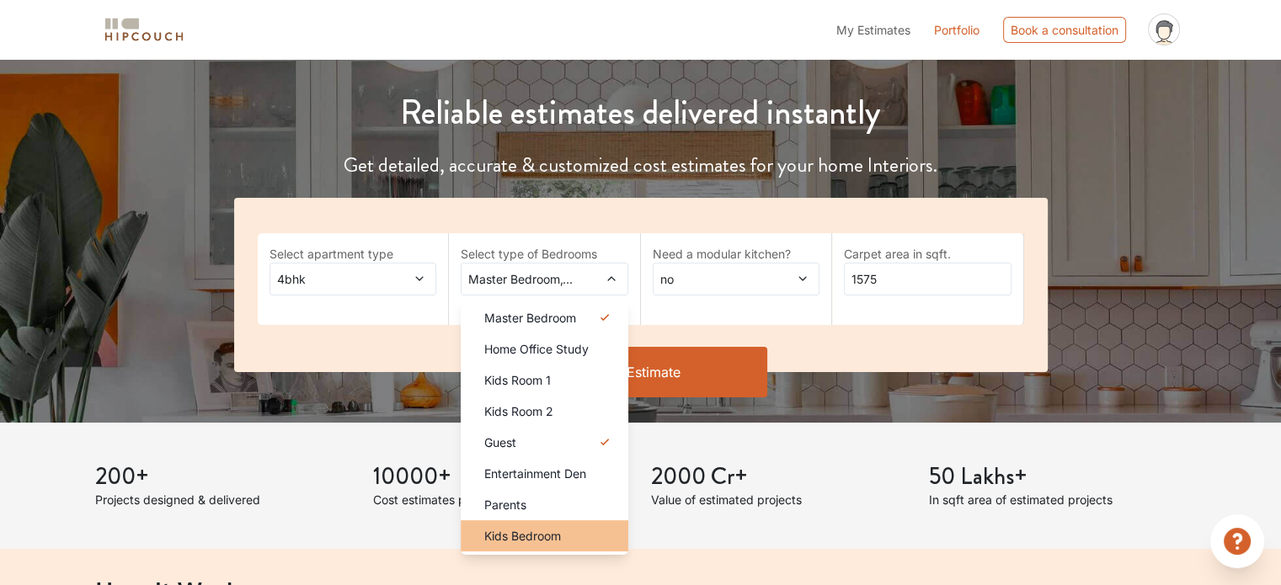
click at [564, 537] on div "Kids Bedroom" at bounding box center [550, 536] width 158 height 18
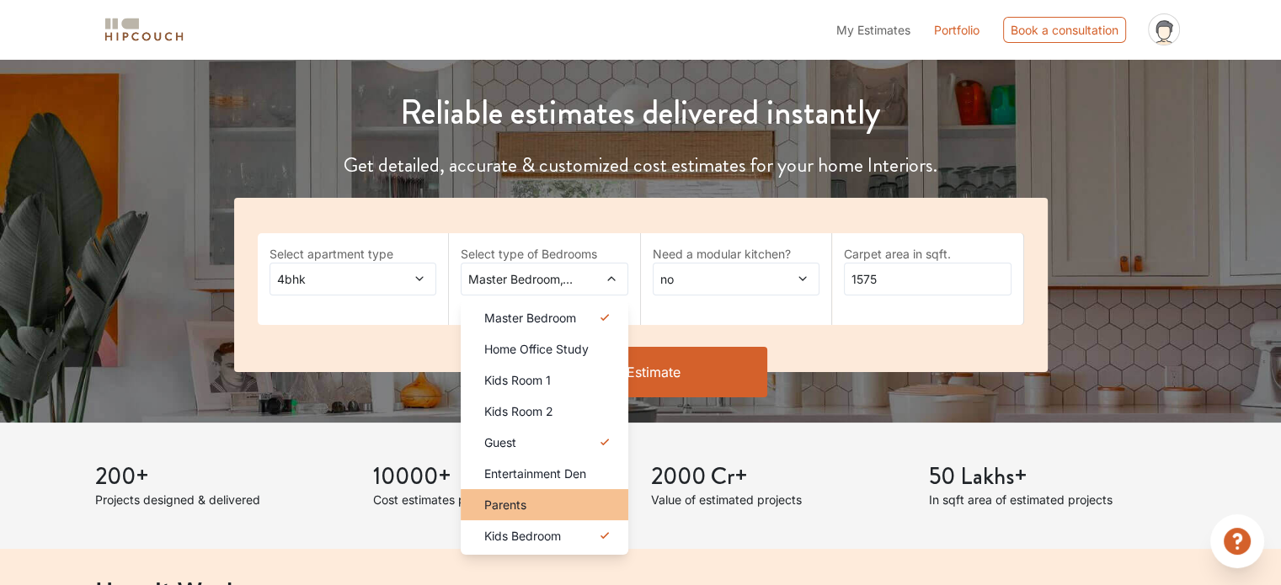
click at [557, 510] on div "Parents" at bounding box center [550, 505] width 158 height 18
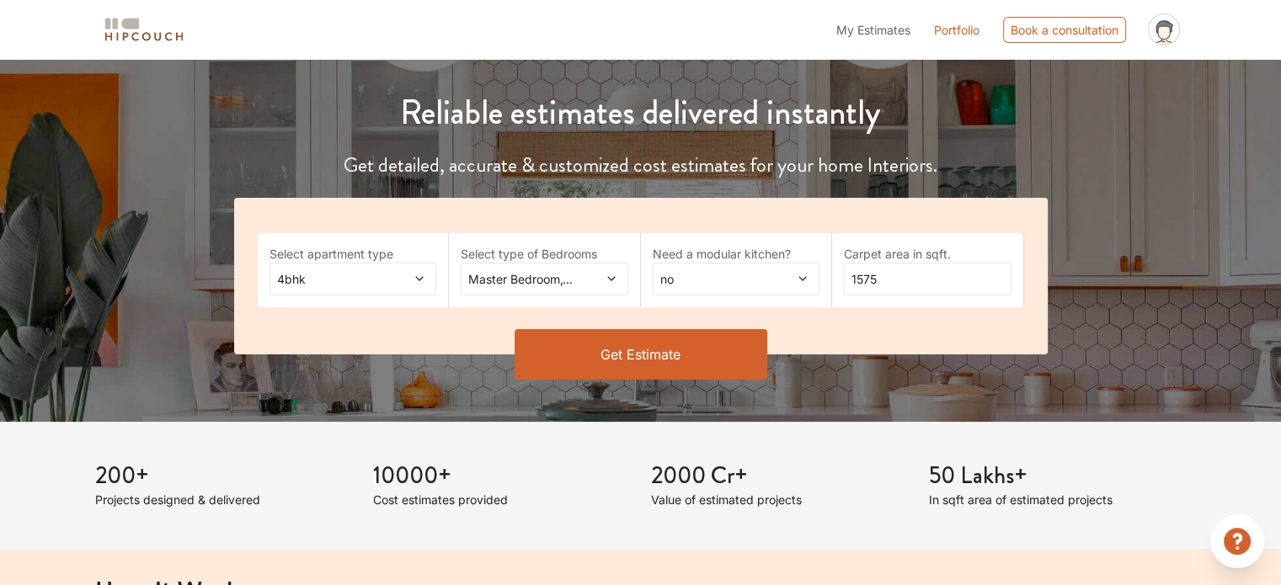
click at [666, 330] on button "Get Estimate" at bounding box center [641, 354] width 253 height 51
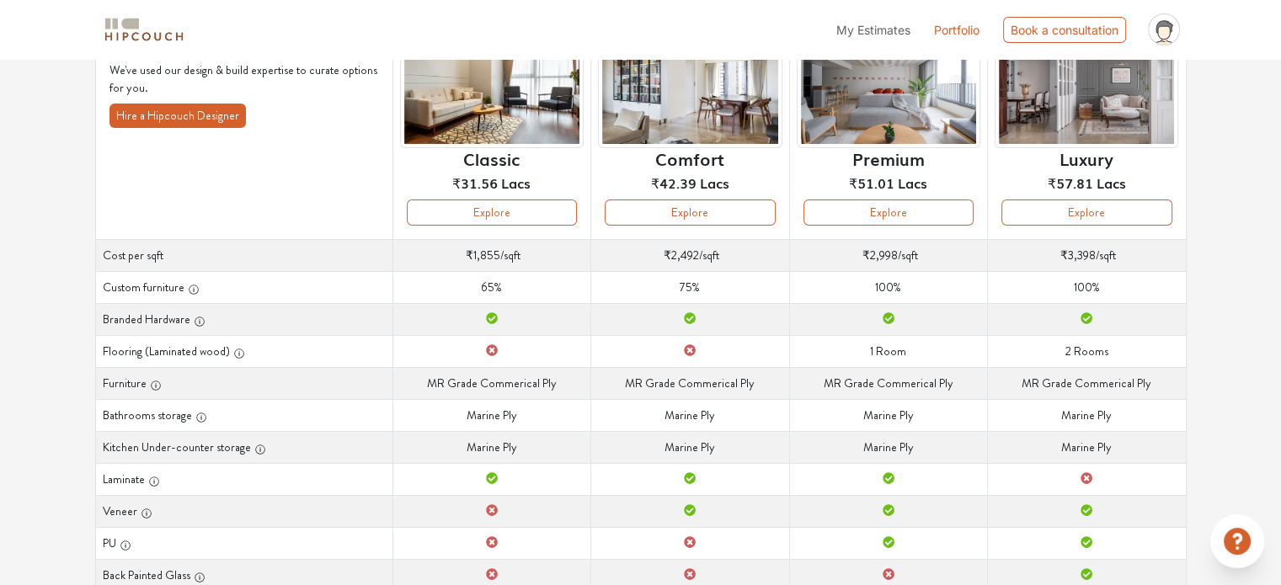
scroll to position [168, 0]
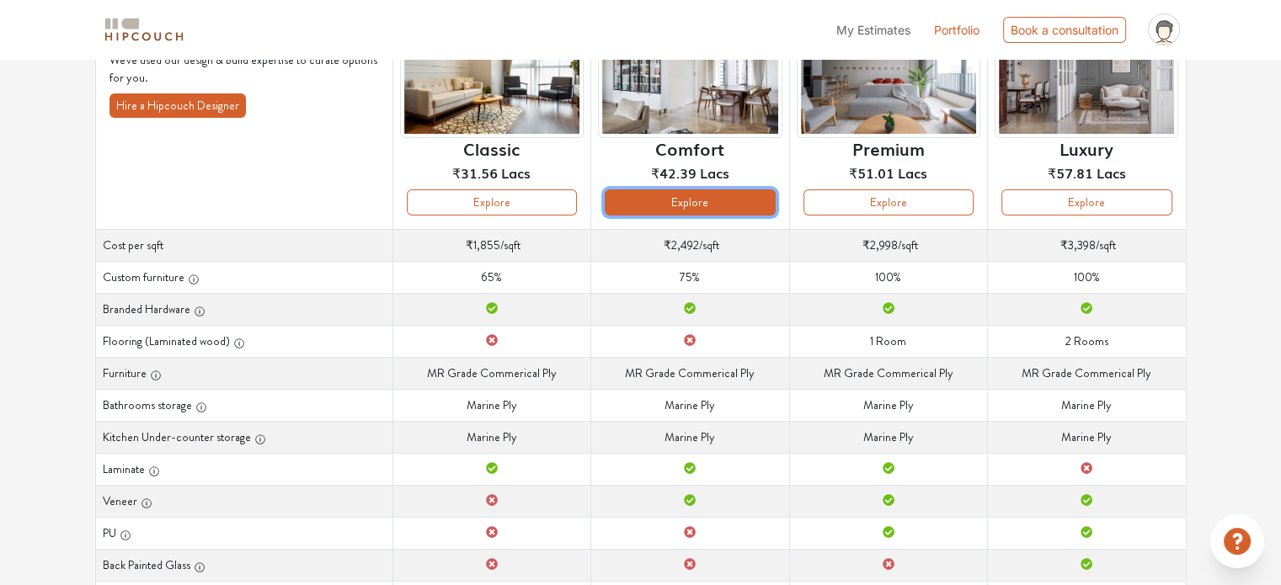
click at [657, 205] on button "Explore" at bounding box center [690, 203] width 170 height 26
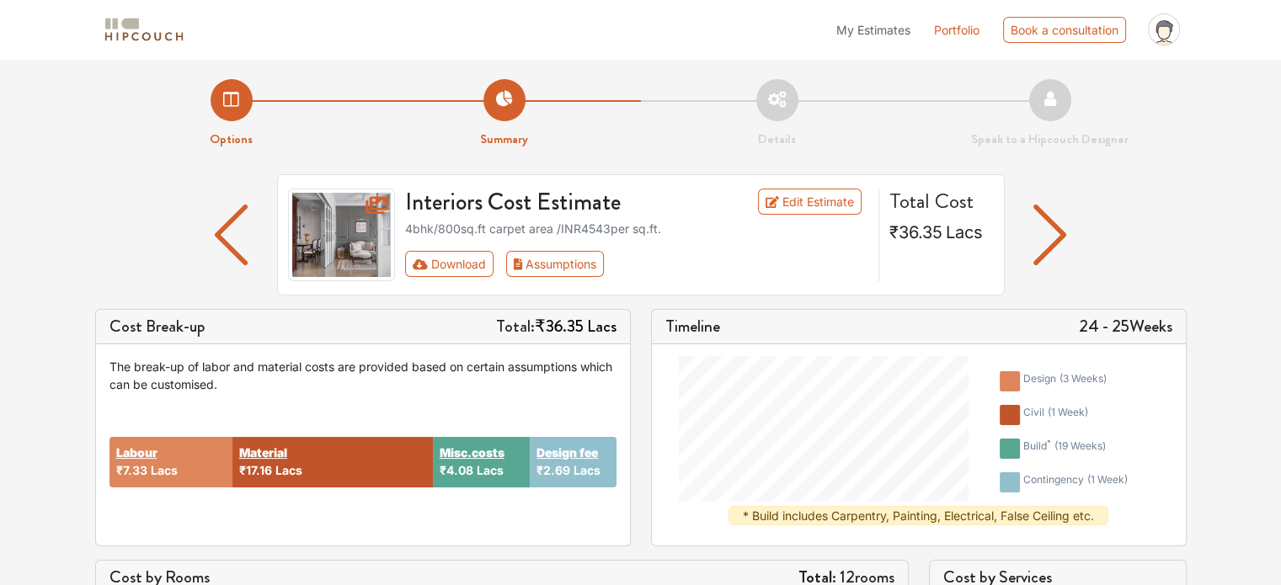
drag, startPoint x: 976, startPoint y: 236, endPoint x: 866, endPoint y: 228, distance: 110.6
click at [866, 230] on div "Interiors Cost Estimate Edit Estimate 4bhk / 800 sq.ft carpet area /INR 4543 pe…" at bounding box center [638, 235] width 726 height 93
click at [937, 242] on span "₹36.35" at bounding box center [915, 232] width 53 height 20
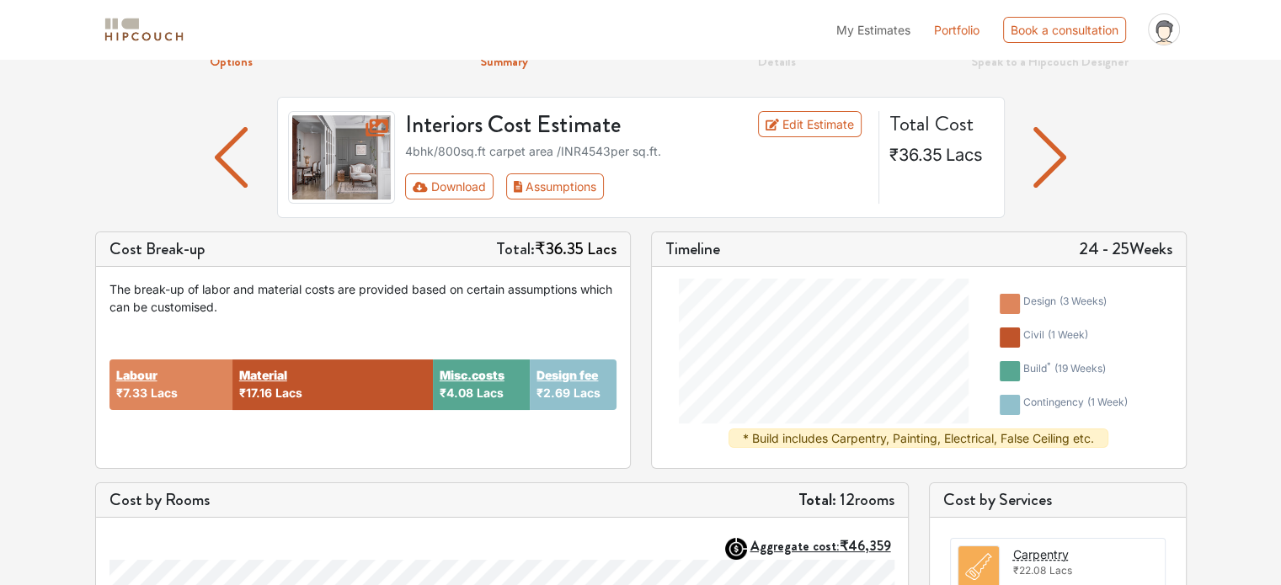
scroll to position [84, 0]
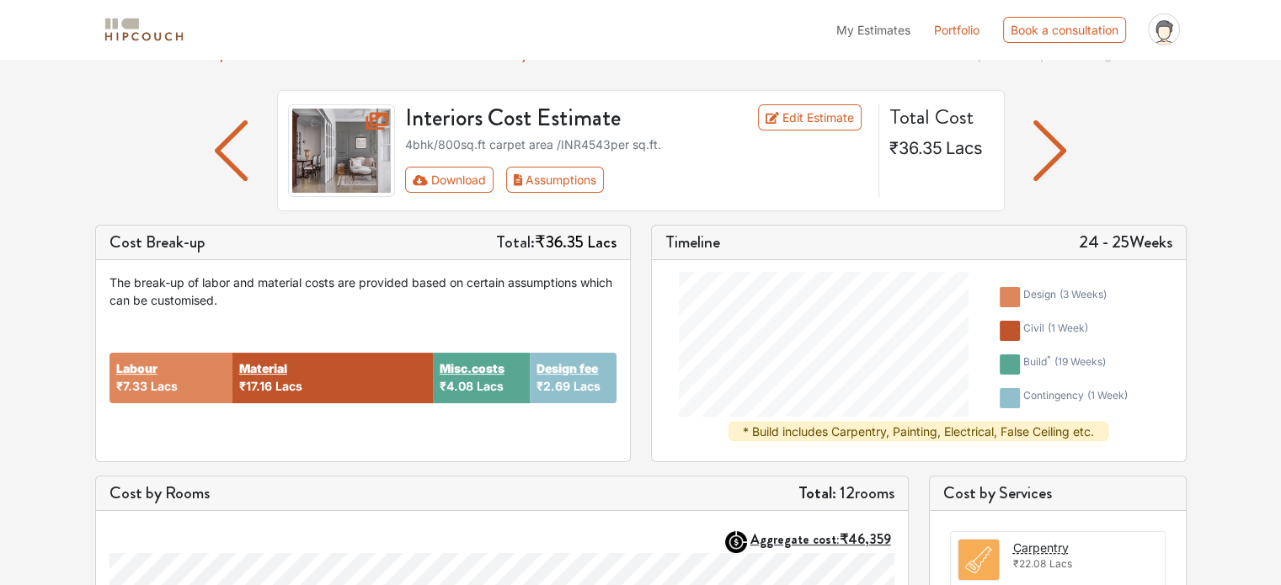
click at [377, 116] on icon at bounding box center [377, 121] width 23 height 18
click at [337, 151] on img at bounding box center [342, 150] width 108 height 93
click at [356, 146] on img at bounding box center [342, 150] width 108 height 93
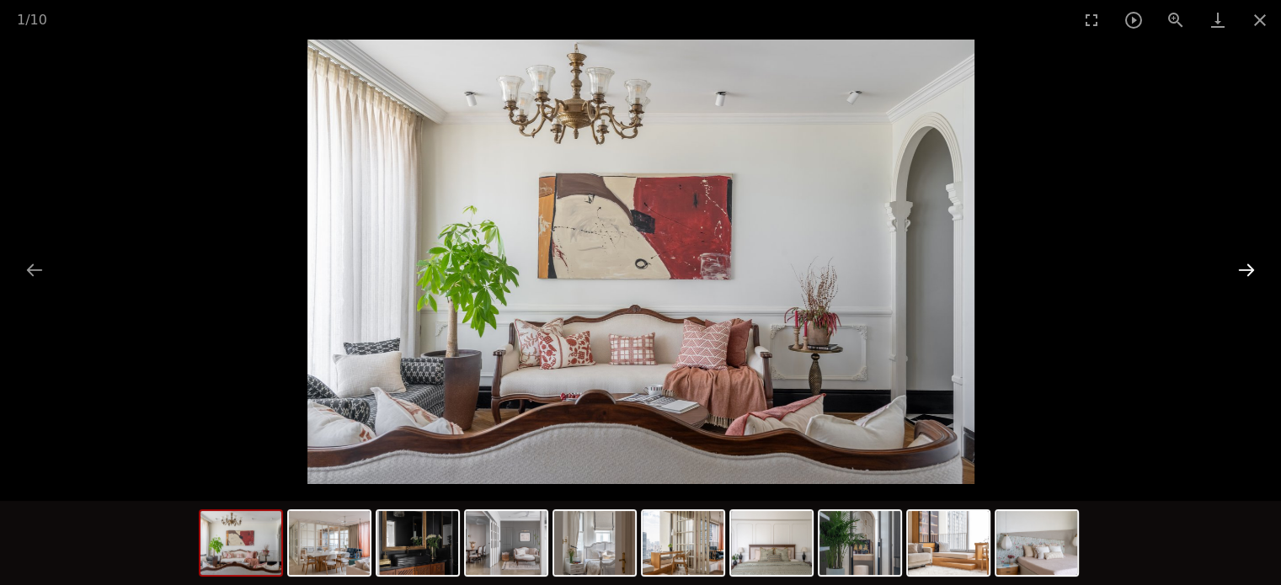
click at [1247, 268] on button "Next slide" at bounding box center [1246, 270] width 35 height 33
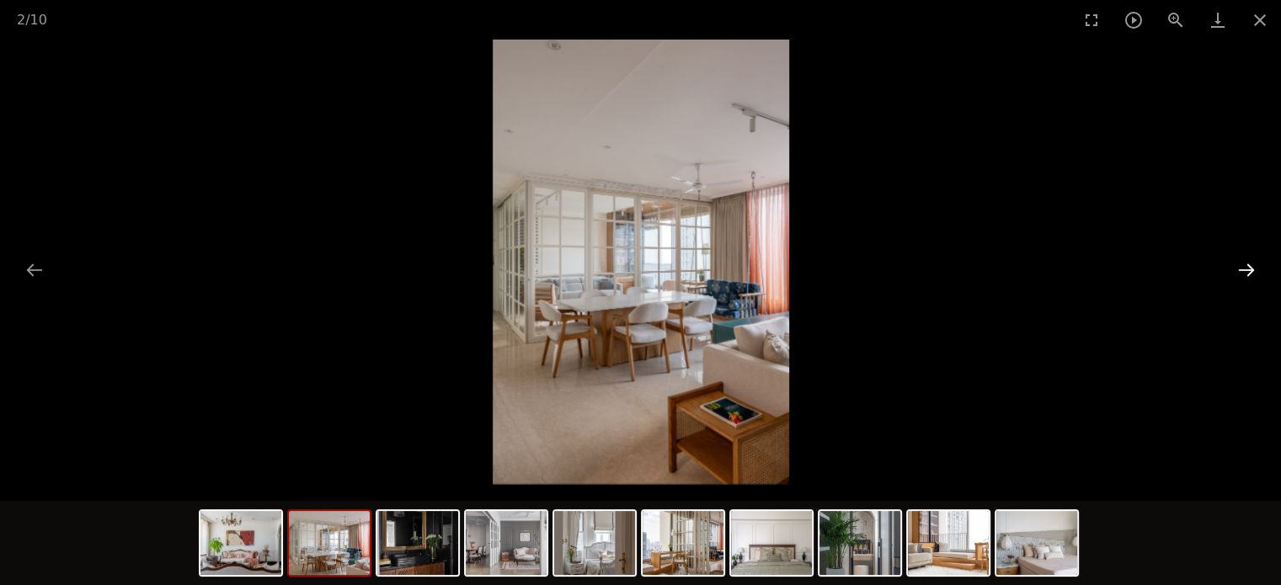
click at [1247, 268] on button "Next slide" at bounding box center [1246, 270] width 35 height 33
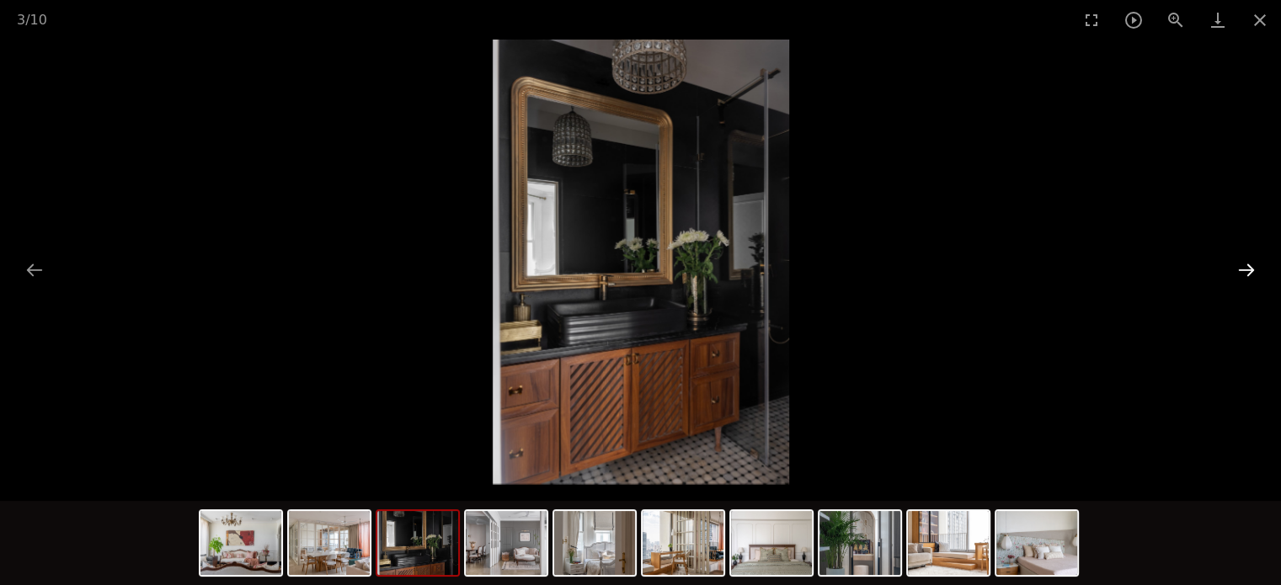
click at [1247, 268] on button "Next slide" at bounding box center [1246, 270] width 35 height 33
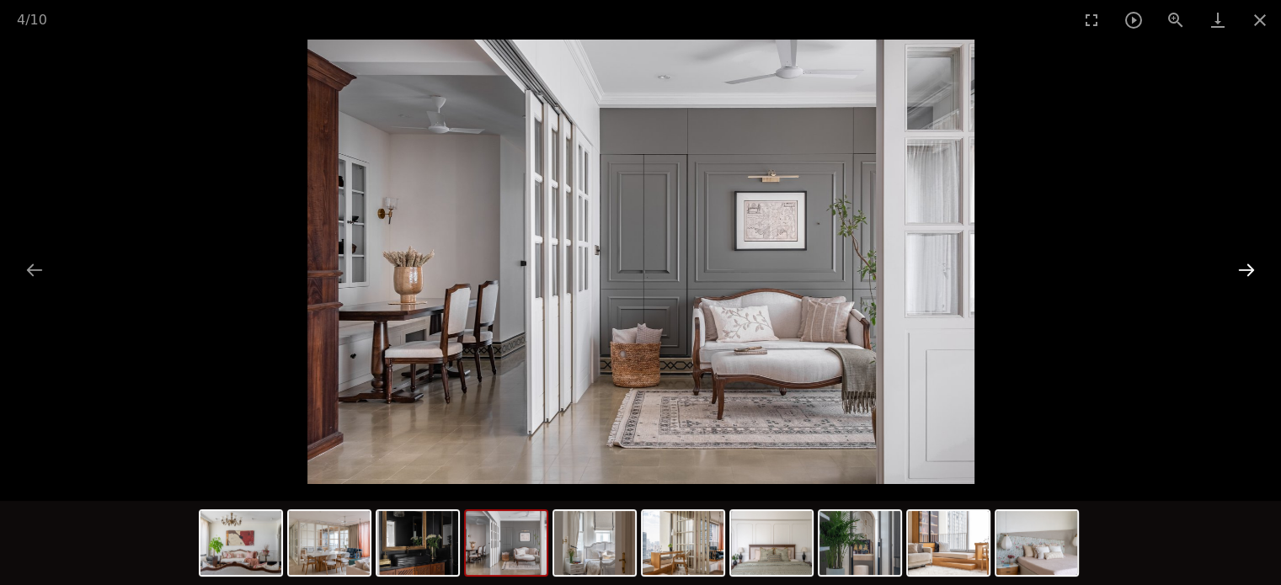
click at [1247, 268] on button "Next slide" at bounding box center [1246, 270] width 35 height 33
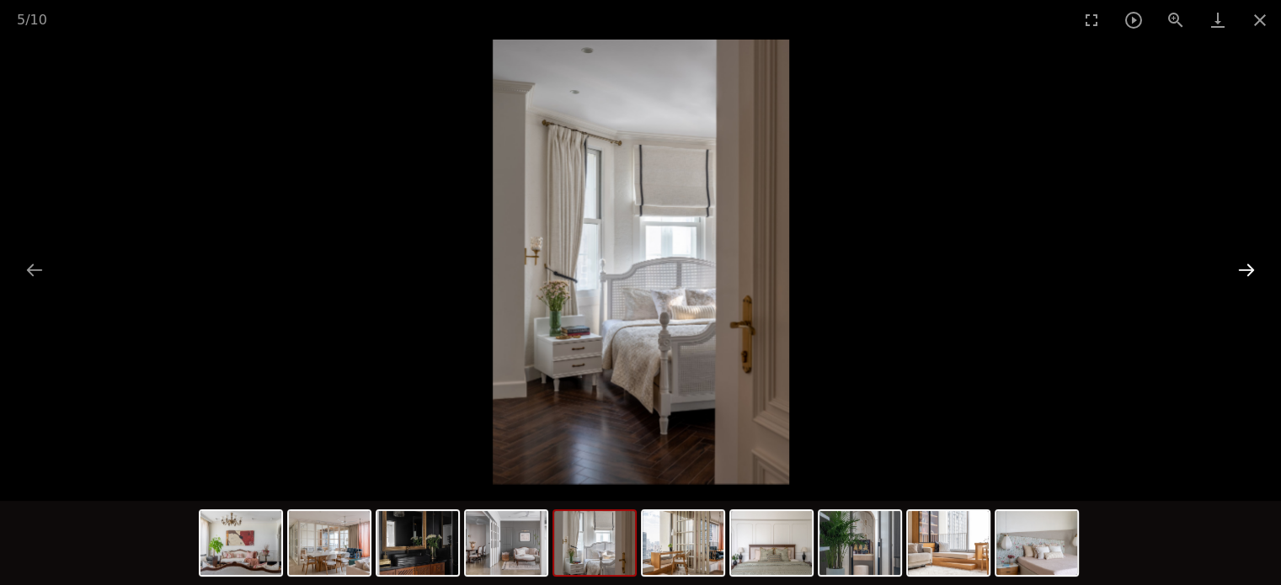
click at [1247, 268] on button "Next slide" at bounding box center [1246, 270] width 35 height 33
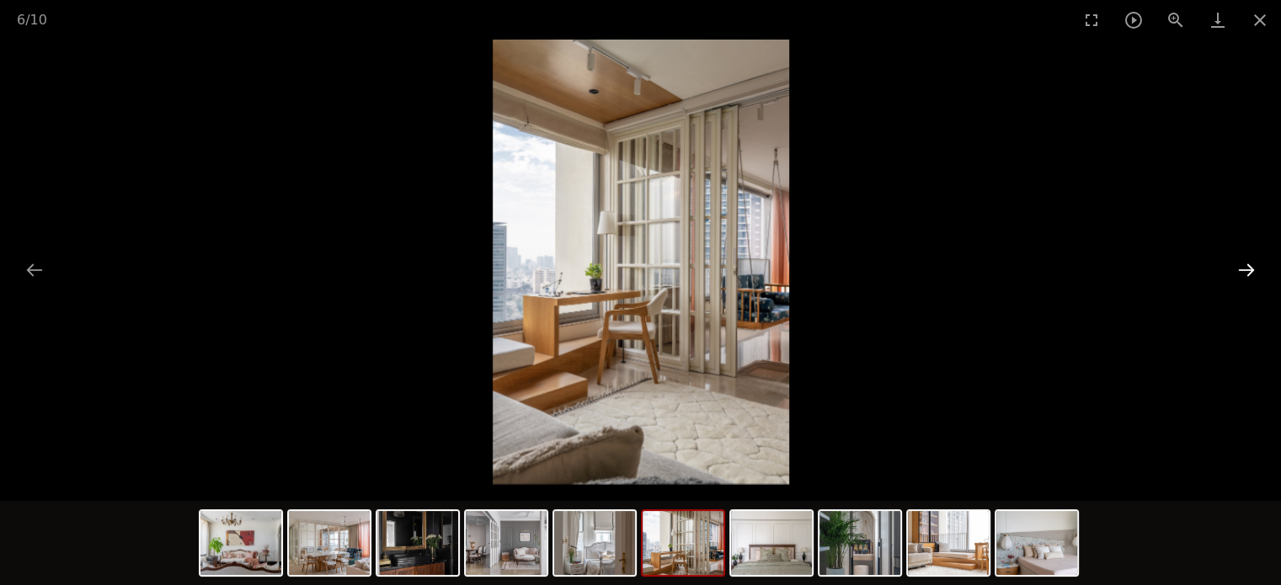
click at [1247, 268] on button "Next slide" at bounding box center [1246, 270] width 35 height 33
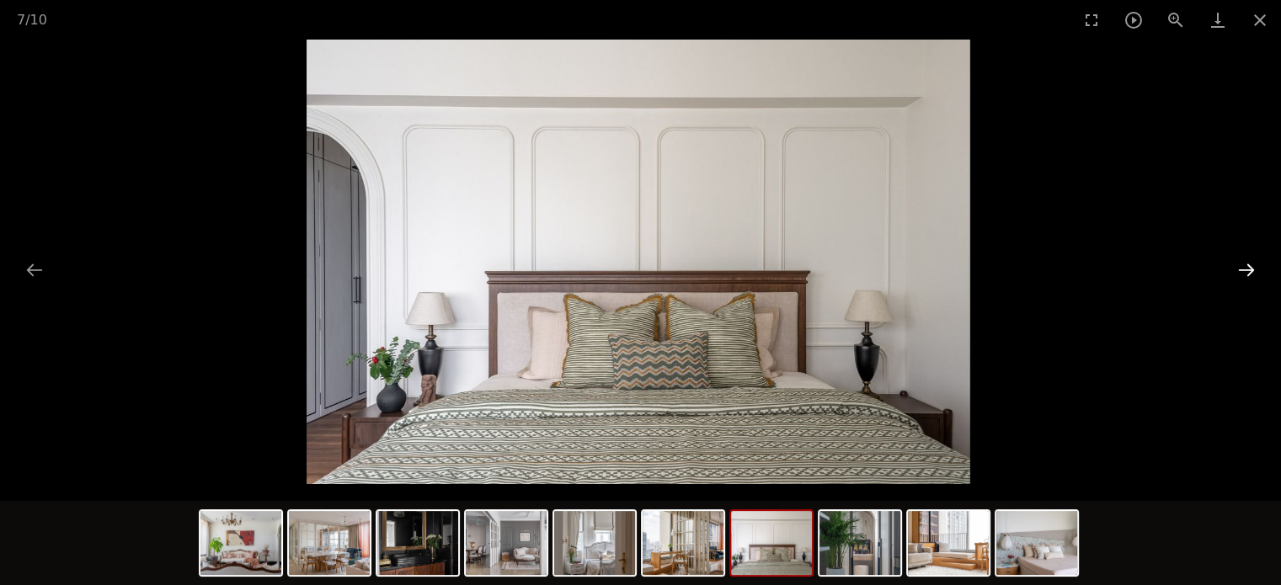
click at [1247, 268] on button "Next slide" at bounding box center [1246, 270] width 35 height 33
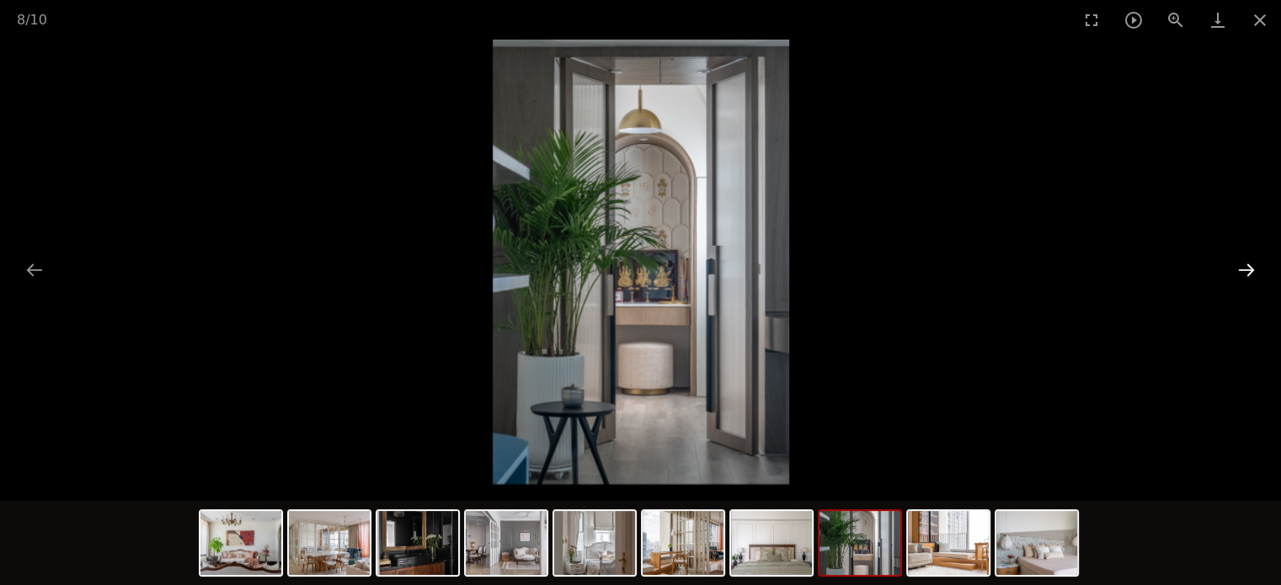
click at [1247, 268] on button "Next slide" at bounding box center [1246, 270] width 35 height 33
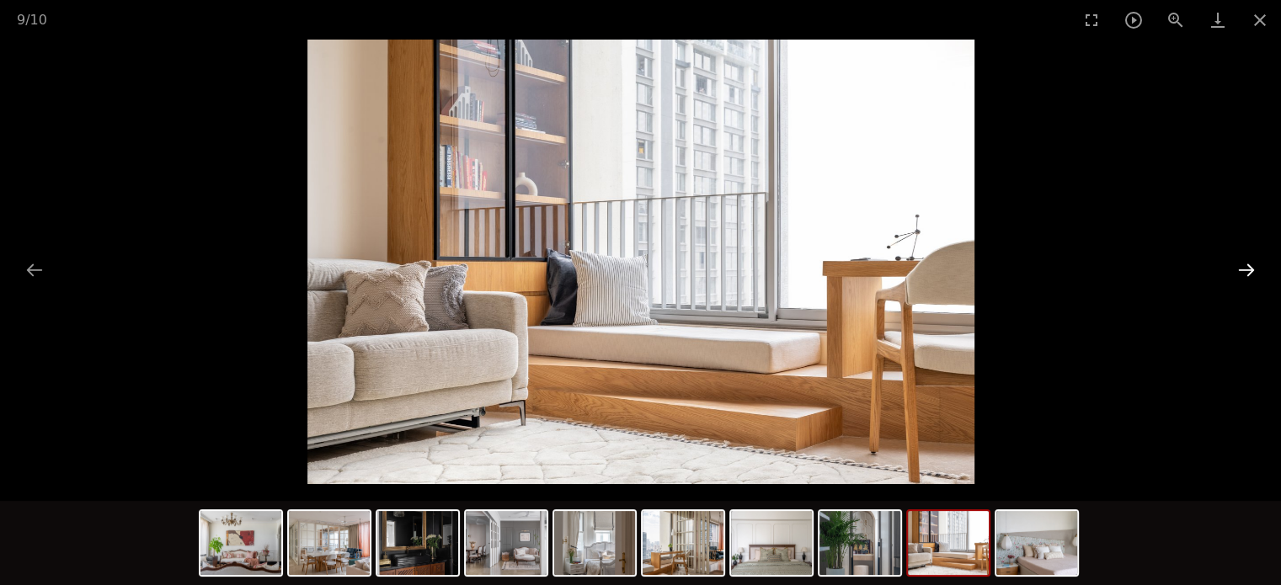
click at [1247, 268] on button "Next slide" at bounding box center [1246, 270] width 35 height 33
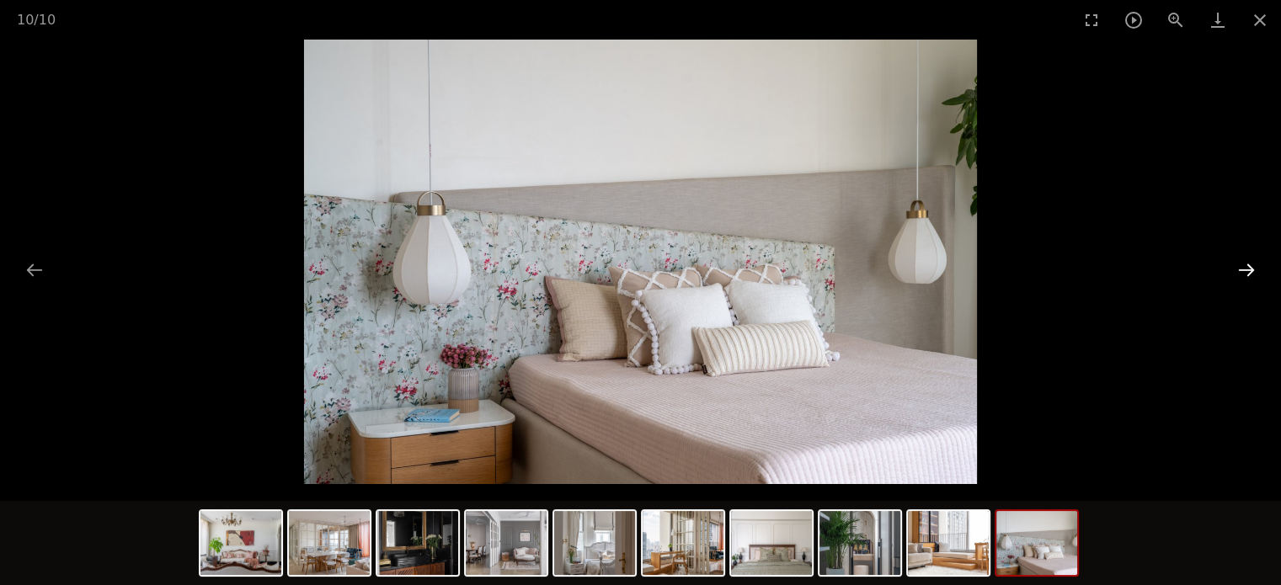
click at [1247, 268] on button "Next slide" at bounding box center [1246, 270] width 35 height 33
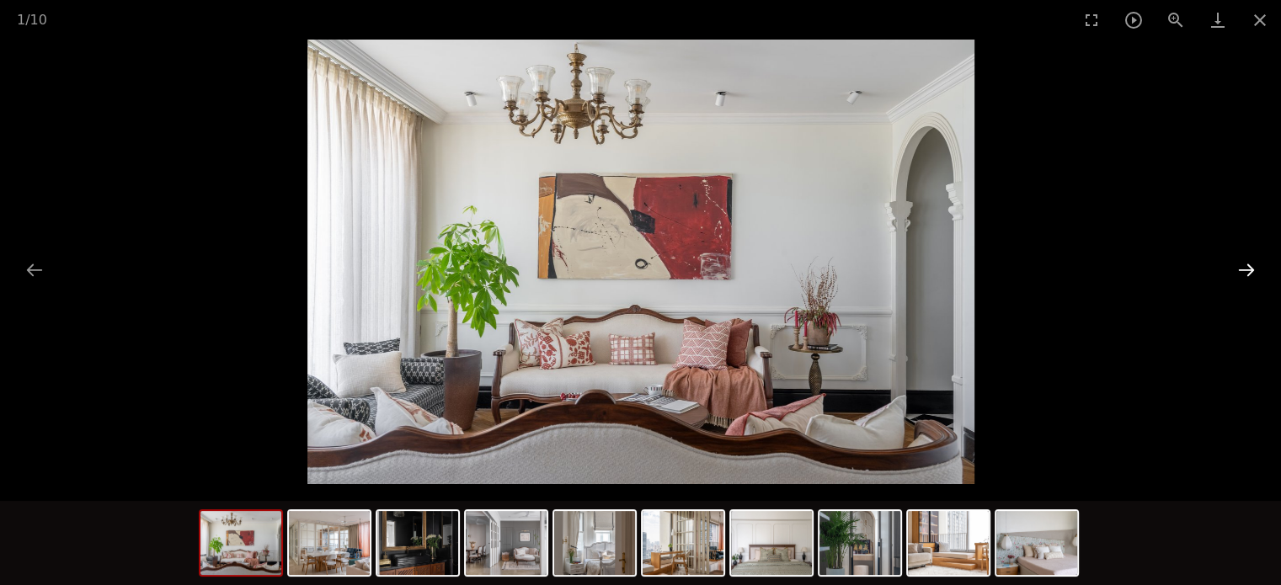
click at [1246, 268] on button "Next slide" at bounding box center [1246, 270] width 35 height 33
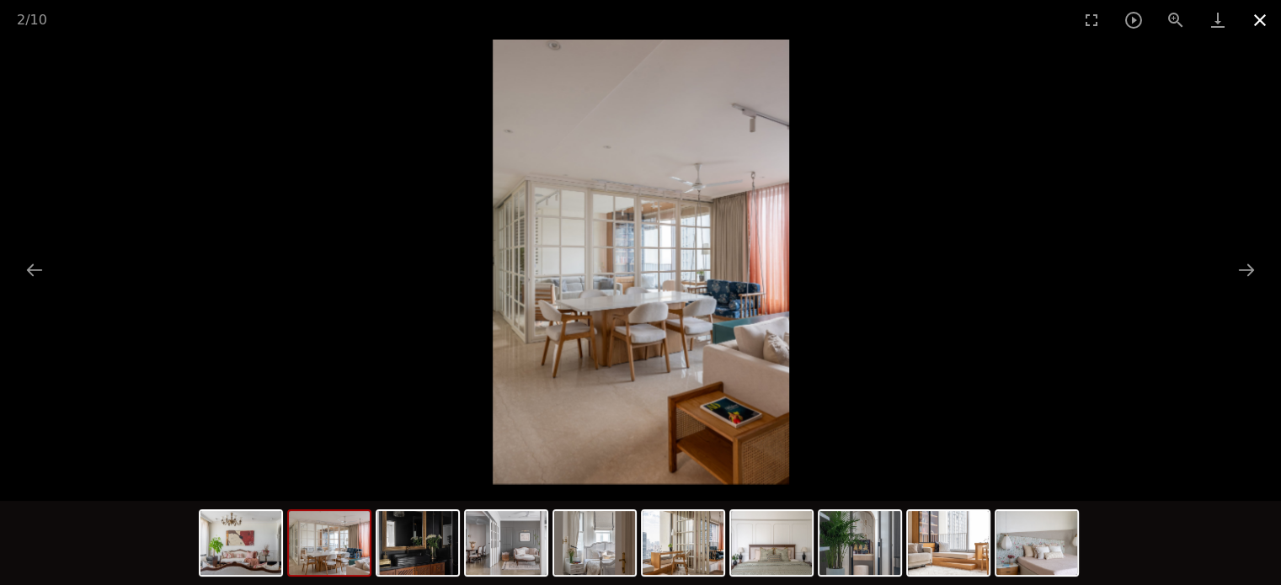
click at [1263, 17] on button "Close gallery" at bounding box center [1260, 20] width 42 height 40
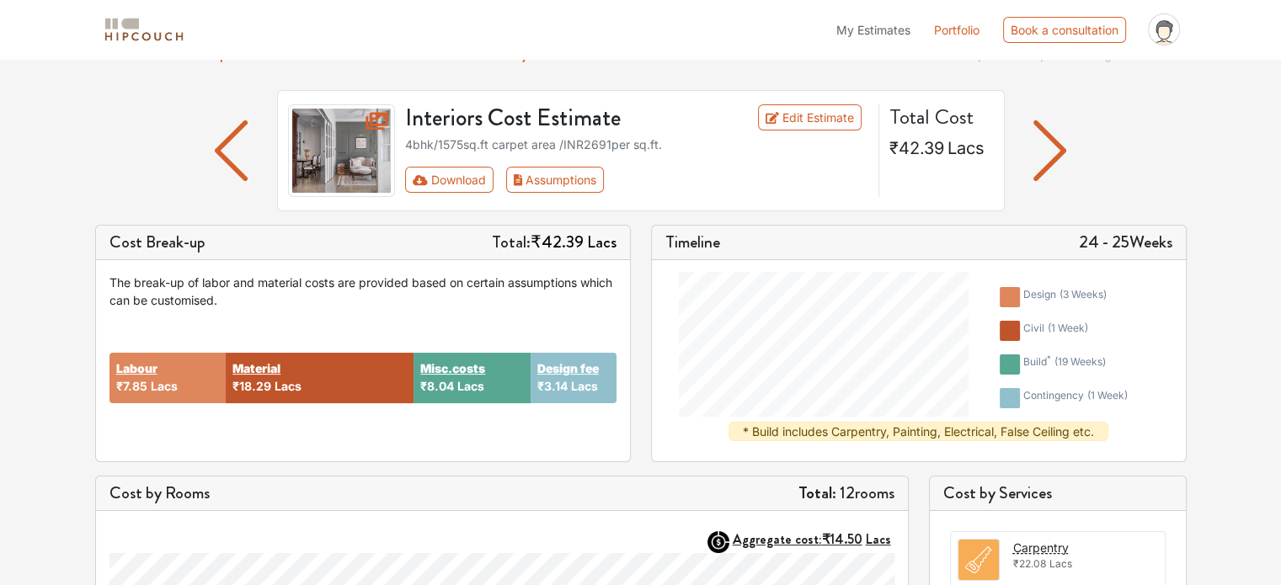
click at [1044, 152] on img "button" at bounding box center [1050, 150] width 33 height 61
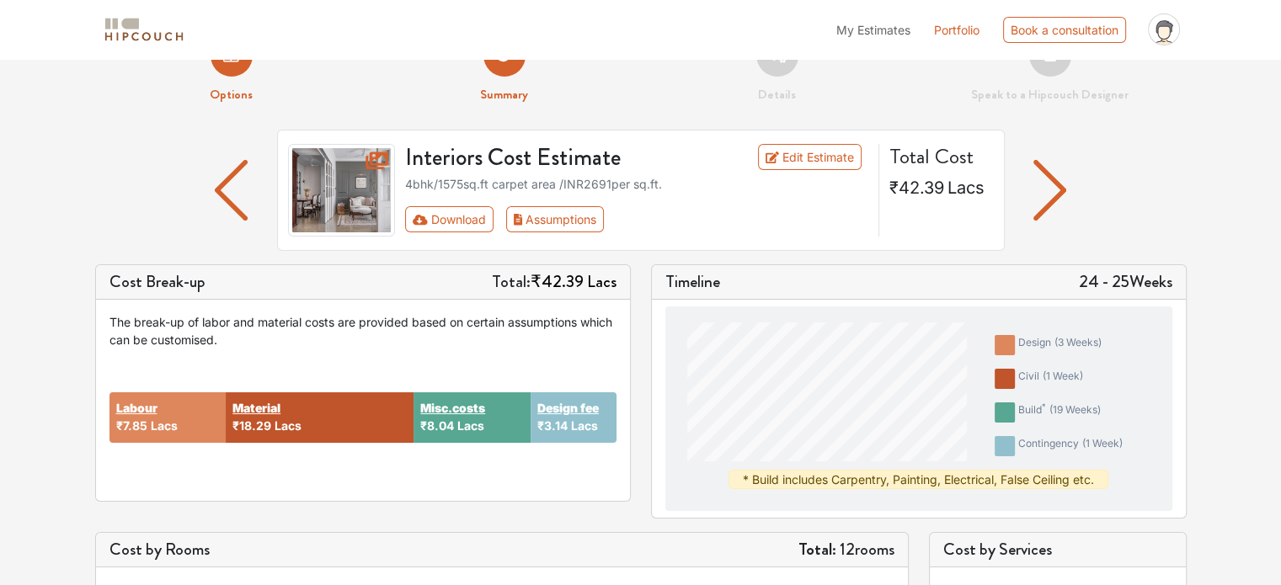
scroll to position [84, 0]
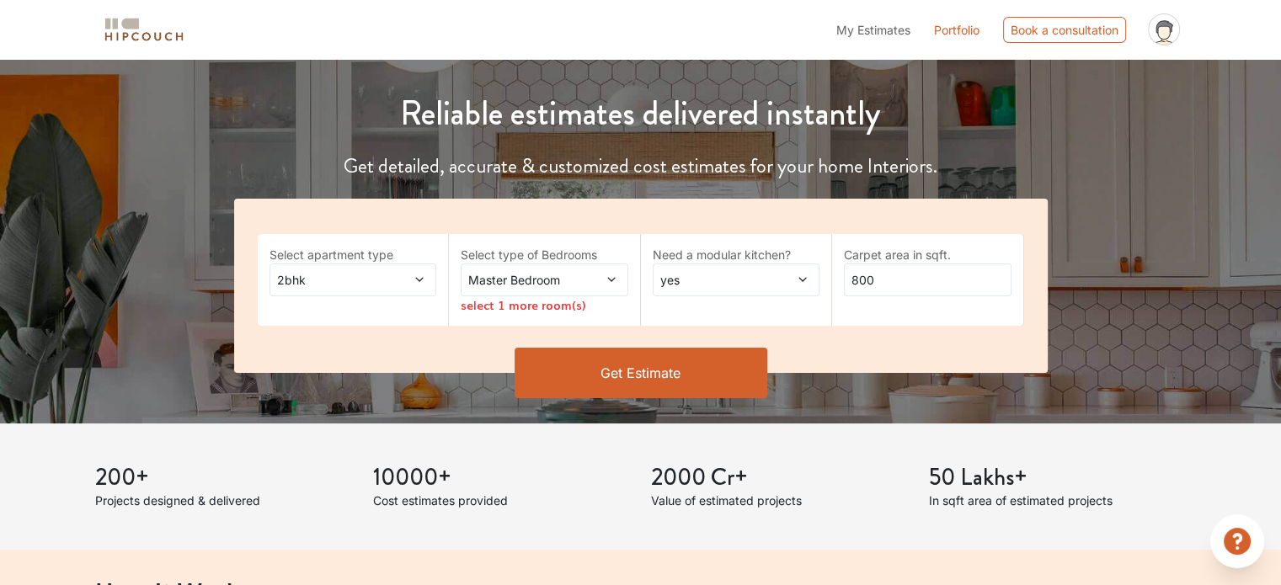
scroll to position [168, 0]
click at [329, 289] on div "2bhk" at bounding box center [354, 279] width 168 height 33
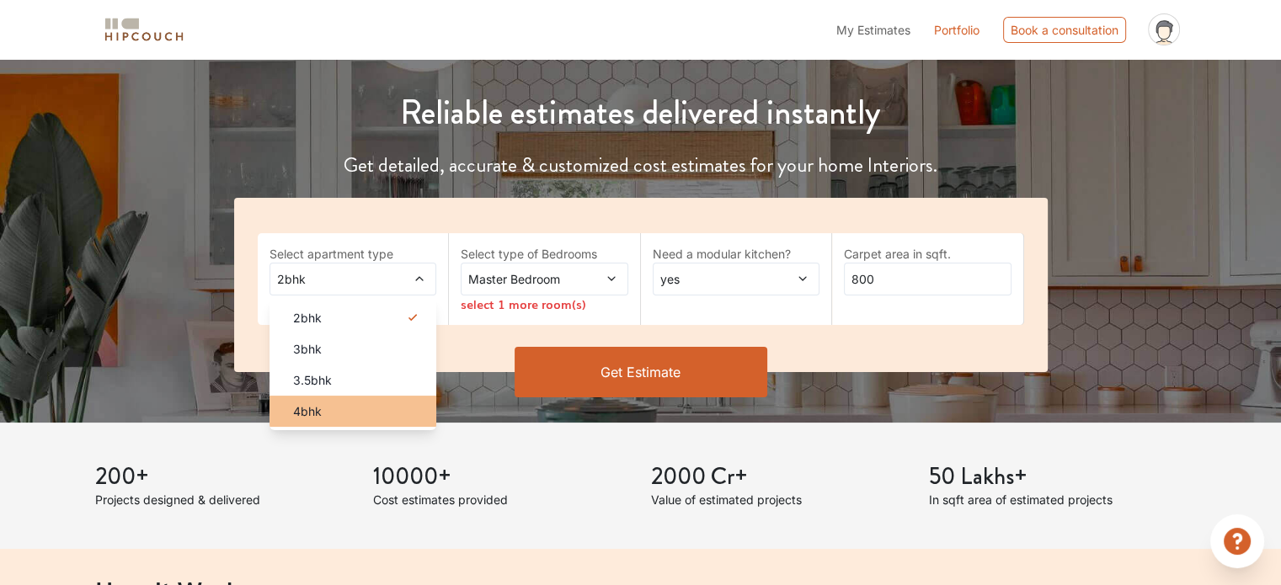
click at [361, 418] on div "4bhk" at bounding box center [359, 412] width 158 height 18
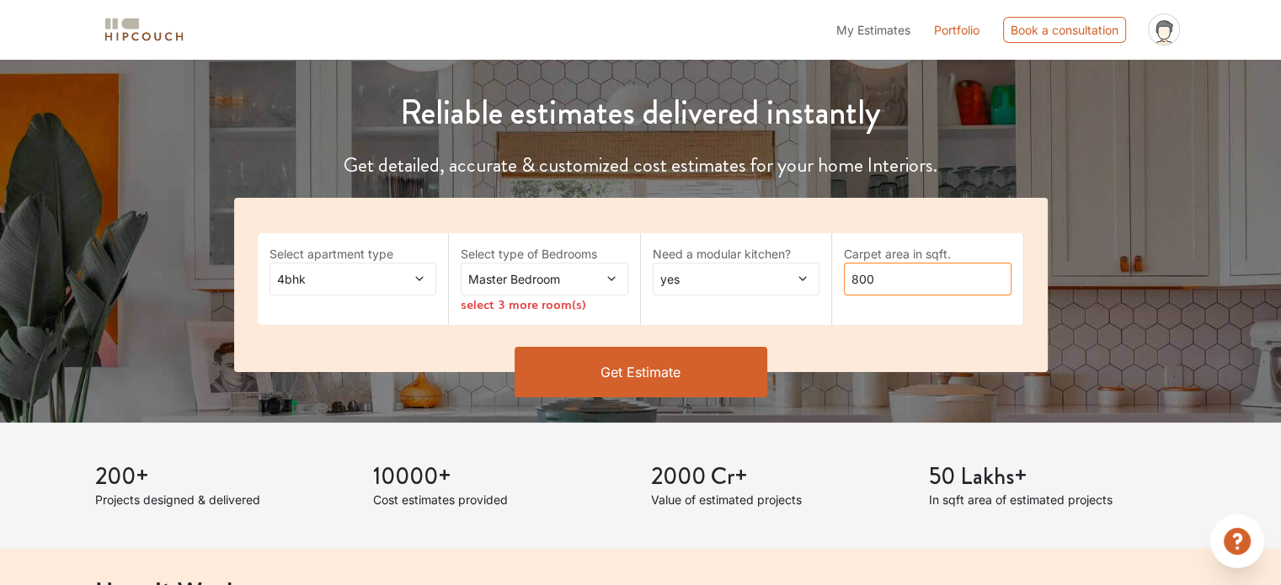
drag, startPoint x: 900, startPoint y: 282, endPoint x: 799, endPoint y: 286, distance: 102.0
click at [799, 286] on div "Select apartment type 4bhk Select type of Bedrooms Master Bedroom select 3 more…" at bounding box center [641, 285] width 814 height 174
type input "1575"
click at [772, 282] on span at bounding box center [790, 279] width 38 height 18
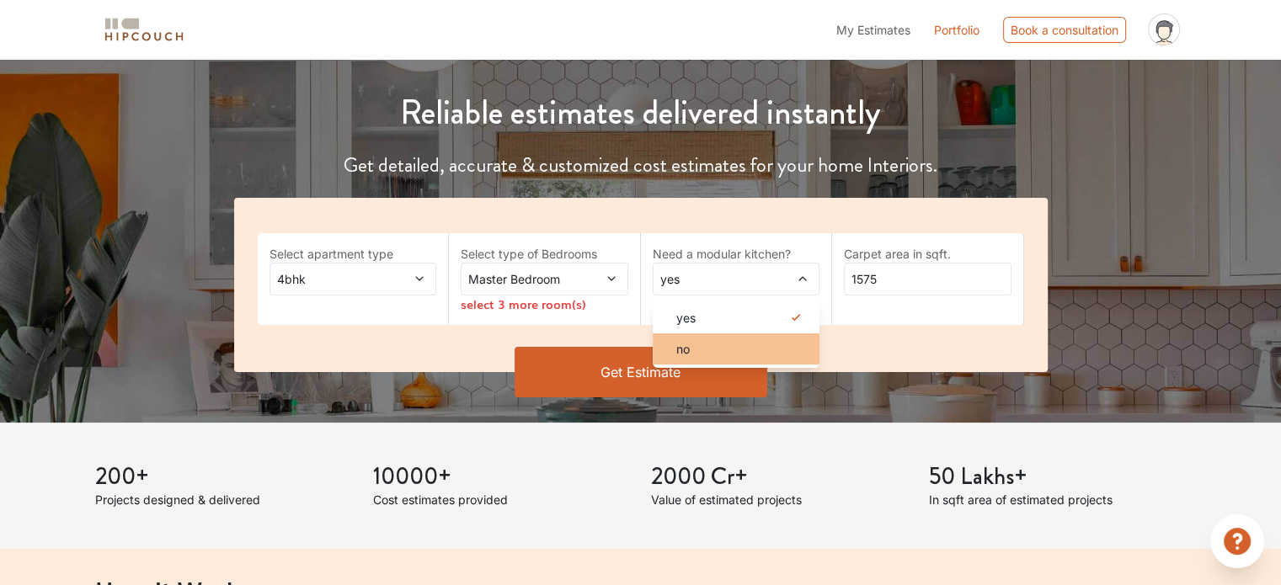
click at [751, 354] on div "no" at bounding box center [742, 349] width 158 height 18
click at [580, 276] on span at bounding box center [598, 279] width 38 height 18
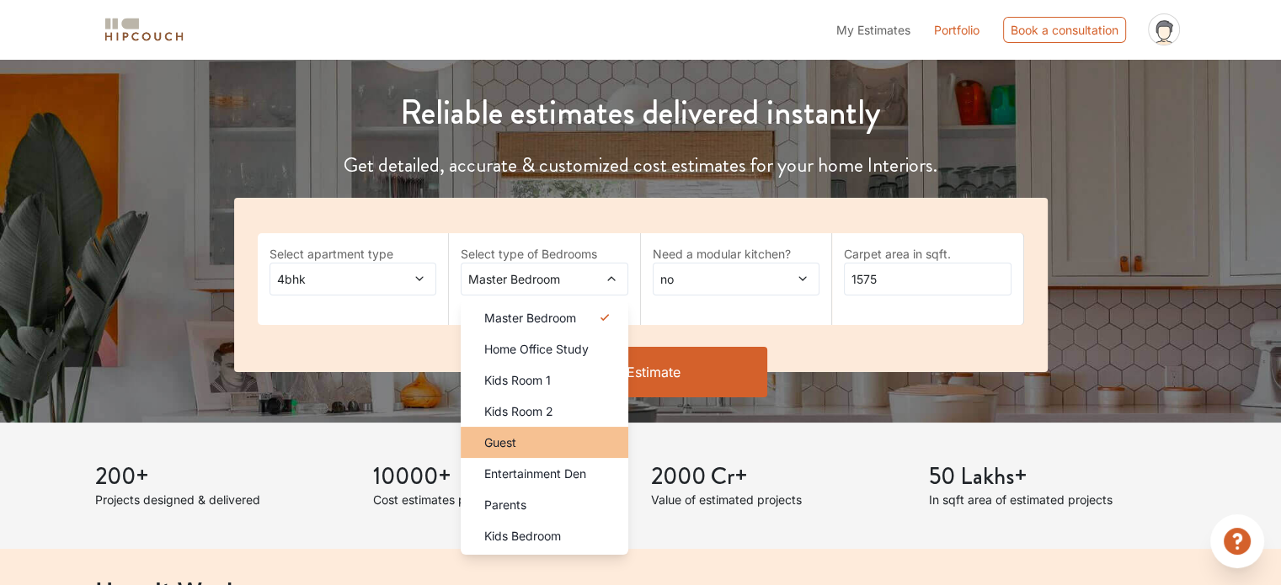
click at [551, 444] on div "Guest" at bounding box center [550, 443] width 158 height 18
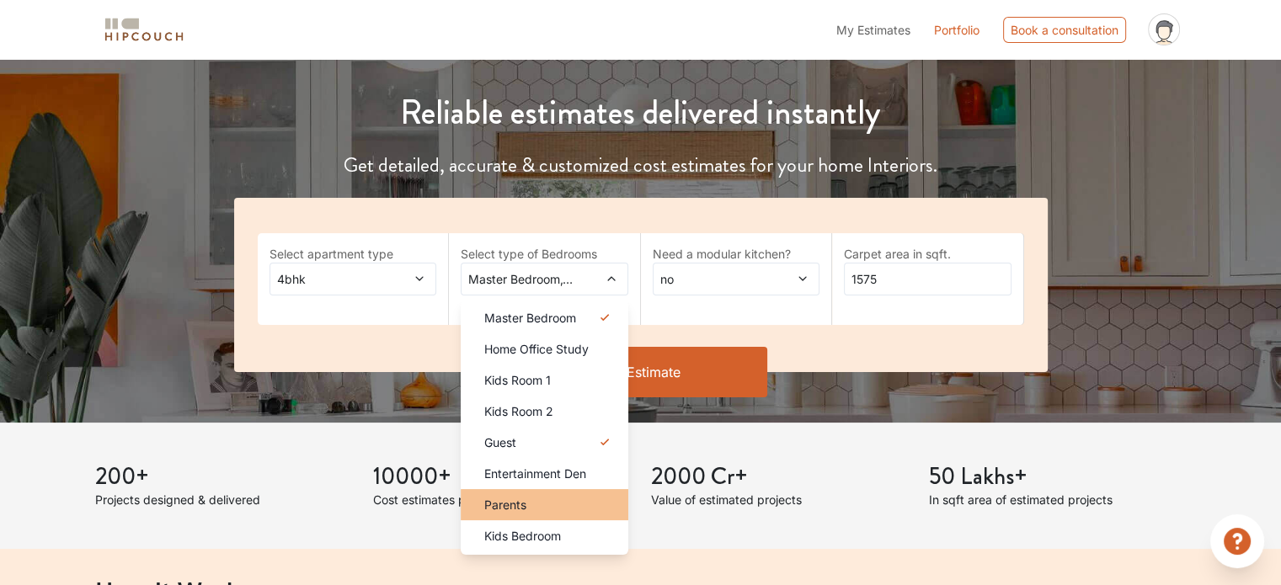
click at [565, 504] on div "Parents" at bounding box center [550, 505] width 158 height 18
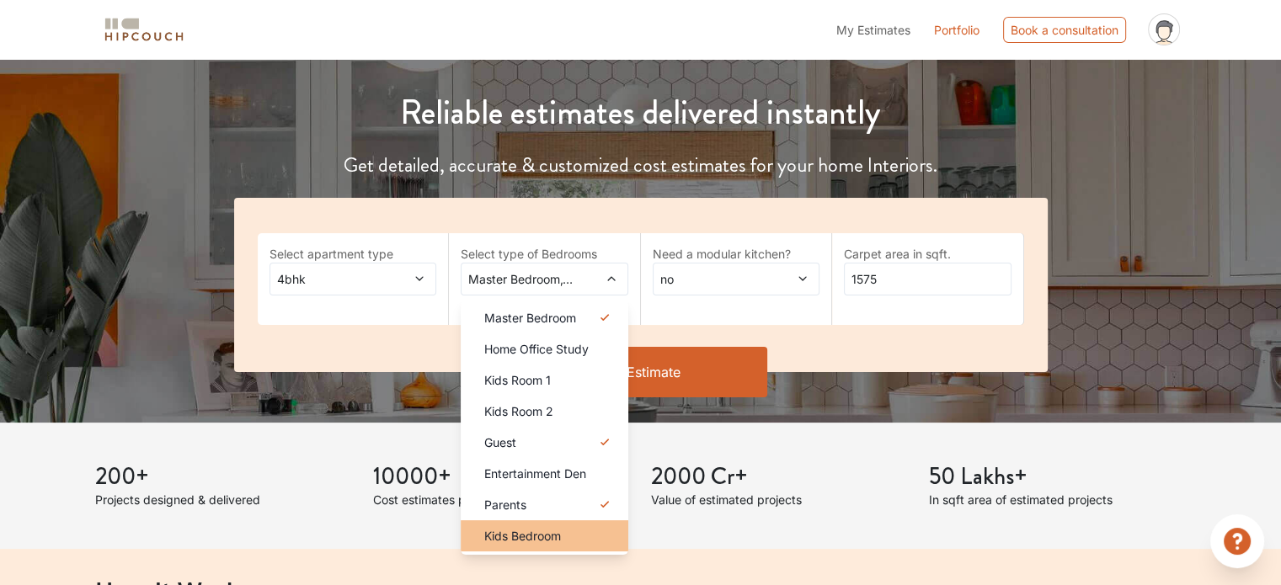
click at [565, 548] on li "Kids Bedroom" at bounding box center [545, 536] width 168 height 31
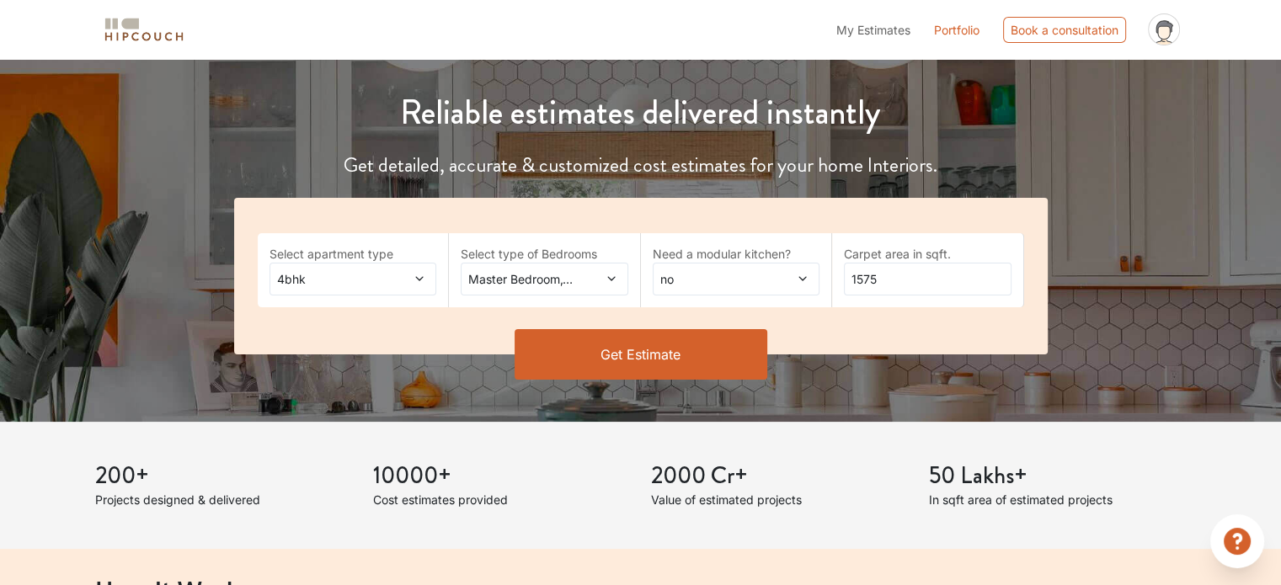
click at [623, 332] on button "Get Estimate" at bounding box center [641, 354] width 253 height 51
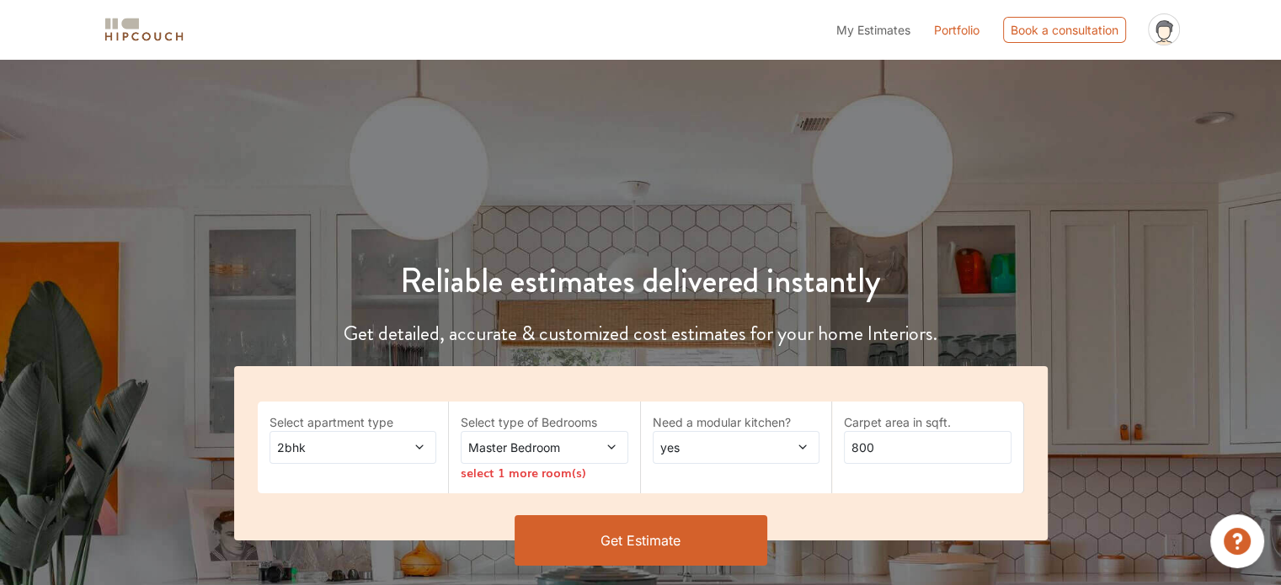
click at [329, 451] on span "2bhk" at bounding box center [331, 448] width 114 height 18
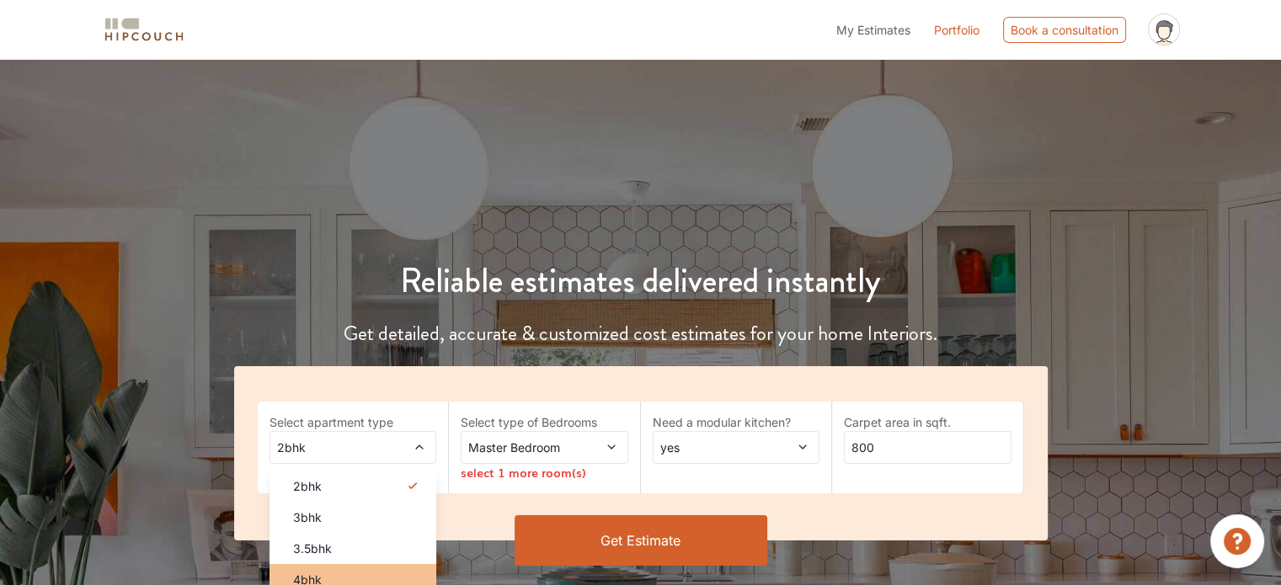
click at [340, 569] on li "4bhk" at bounding box center [354, 579] width 168 height 31
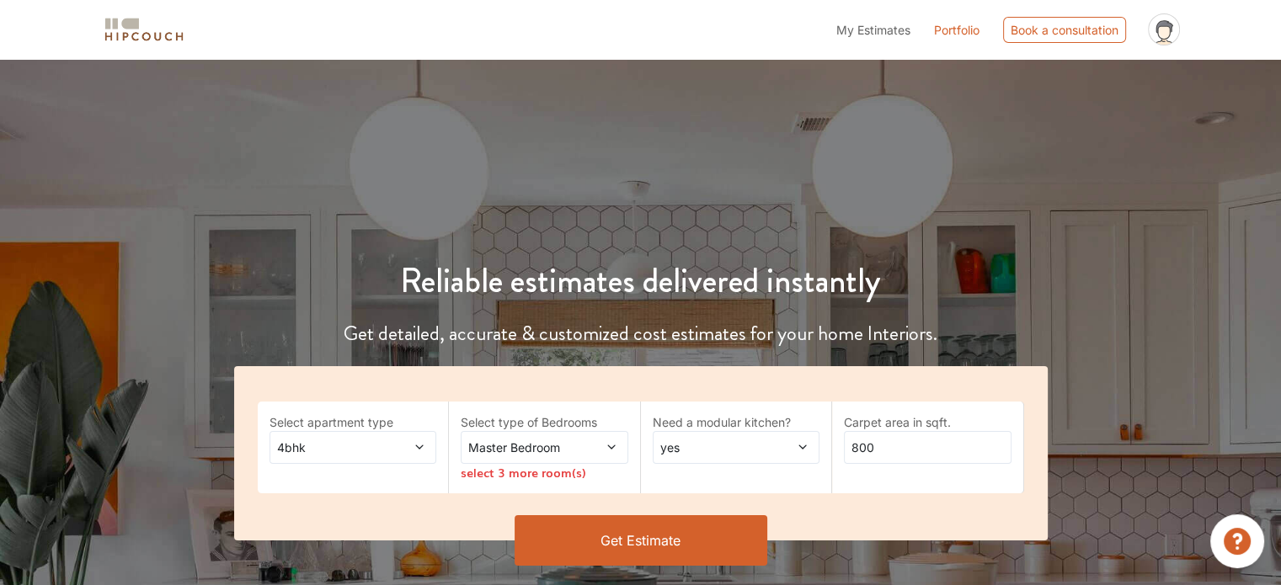
click at [492, 451] on span "Master Bedroom" at bounding box center [522, 448] width 114 height 18
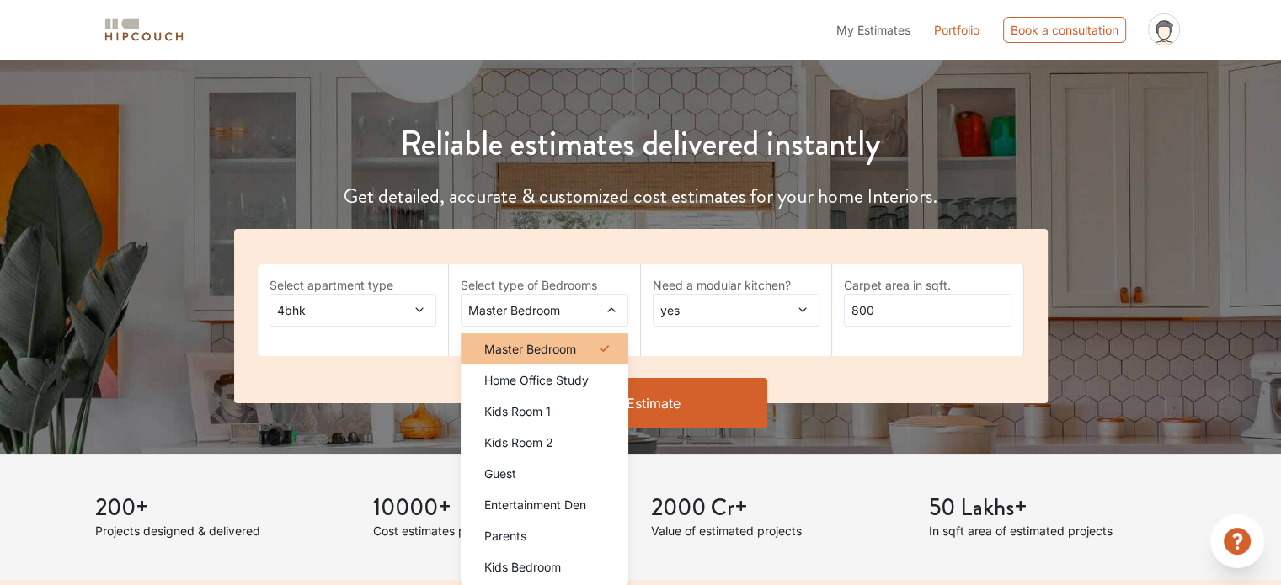
scroll to position [168, 0]
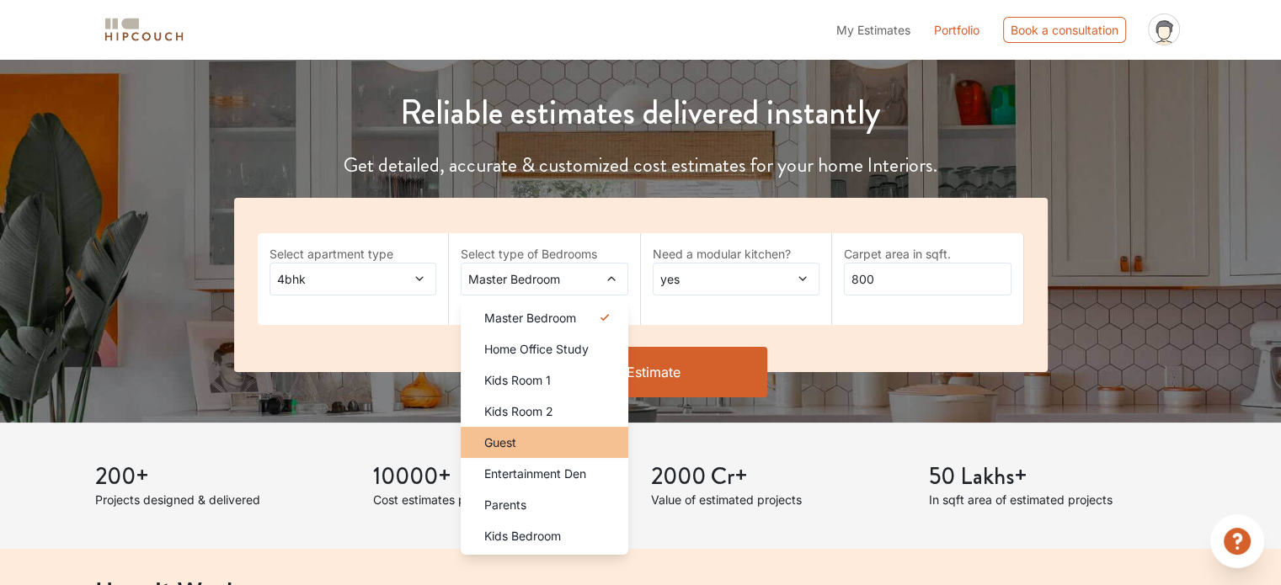
click at [511, 437] on span "Guest" at bounding box center [500, 443] width 32 height 18
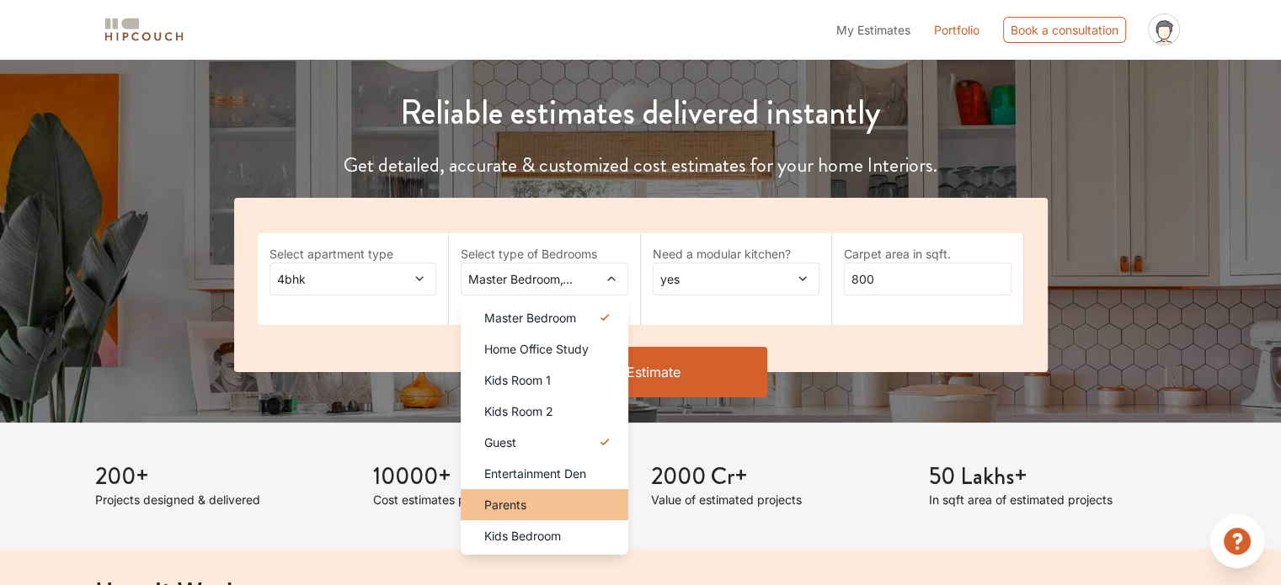
click at [519, 503] on span "Parents" at bounding box center [505, 505] width 42 height 18
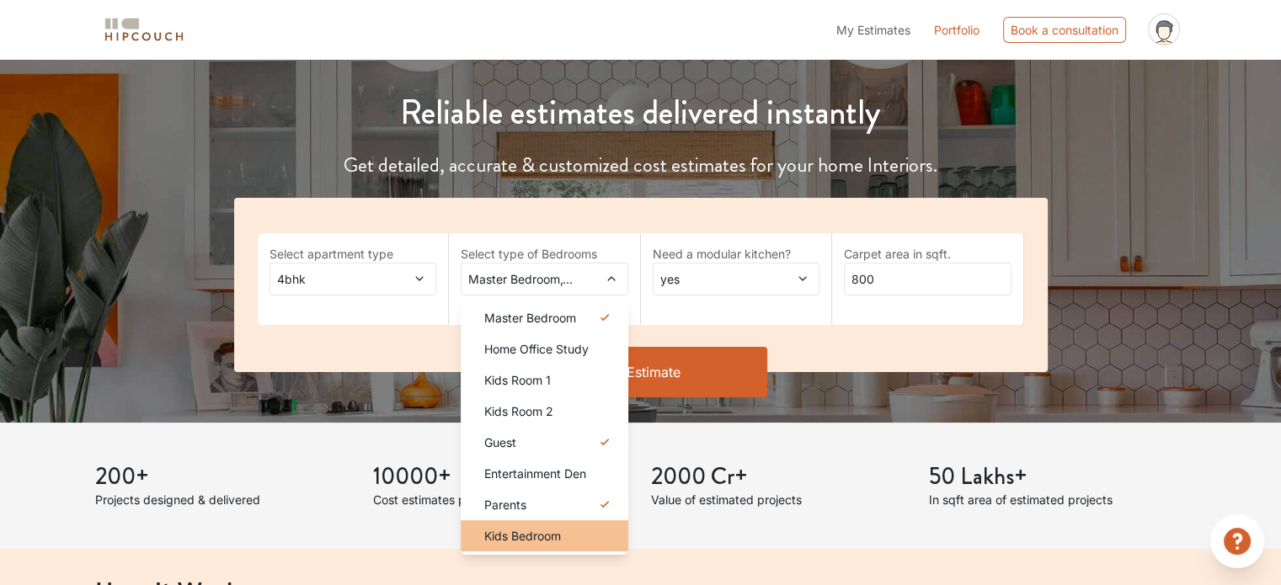
click at [529, 530] on span "Kids Bedroom" at bounding box center [522, 536] width 77 height 18
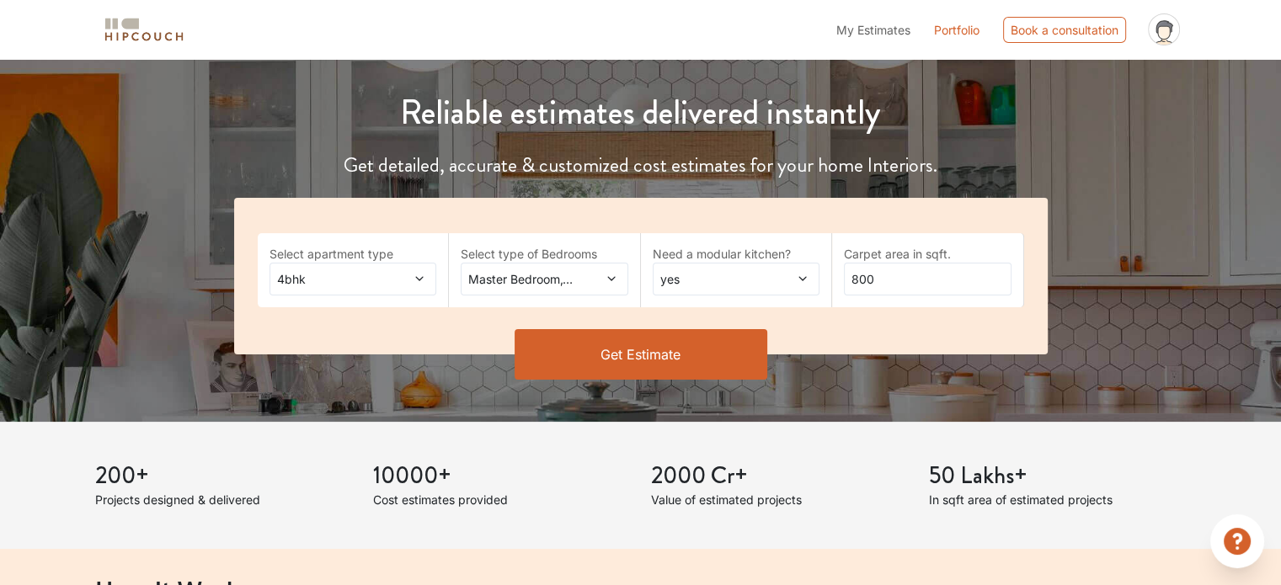
click at [756, 279] on span "yes" at bounding box center [714, 279] width 114 height 18
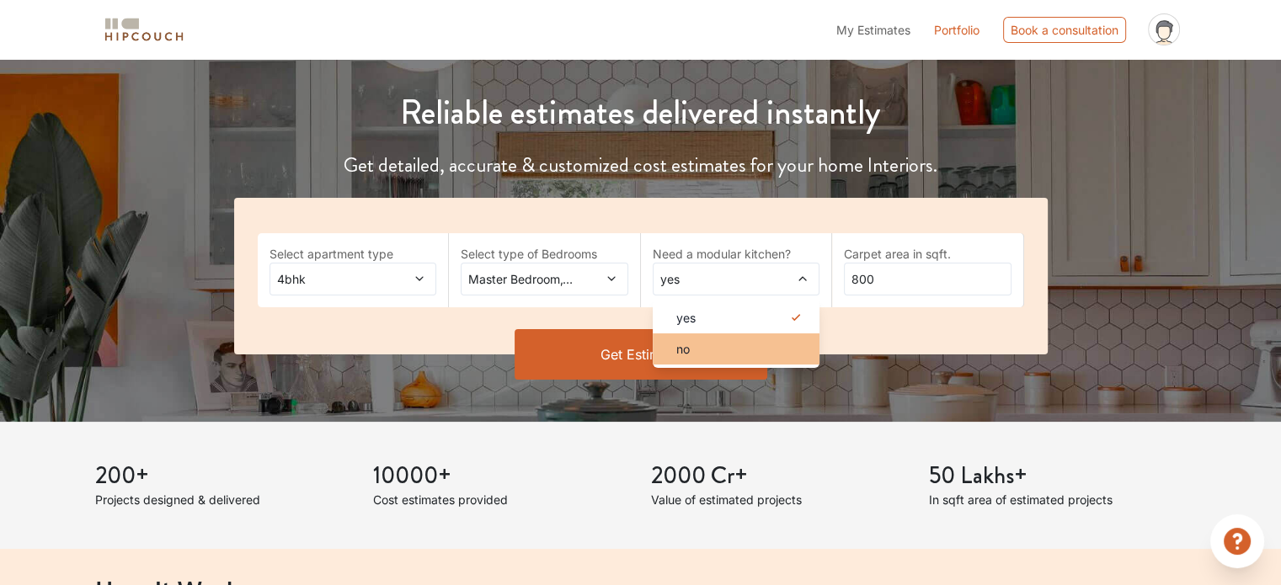
click at [747, 355] on div "no" at bounding box center [742, 349] width 158 height 18
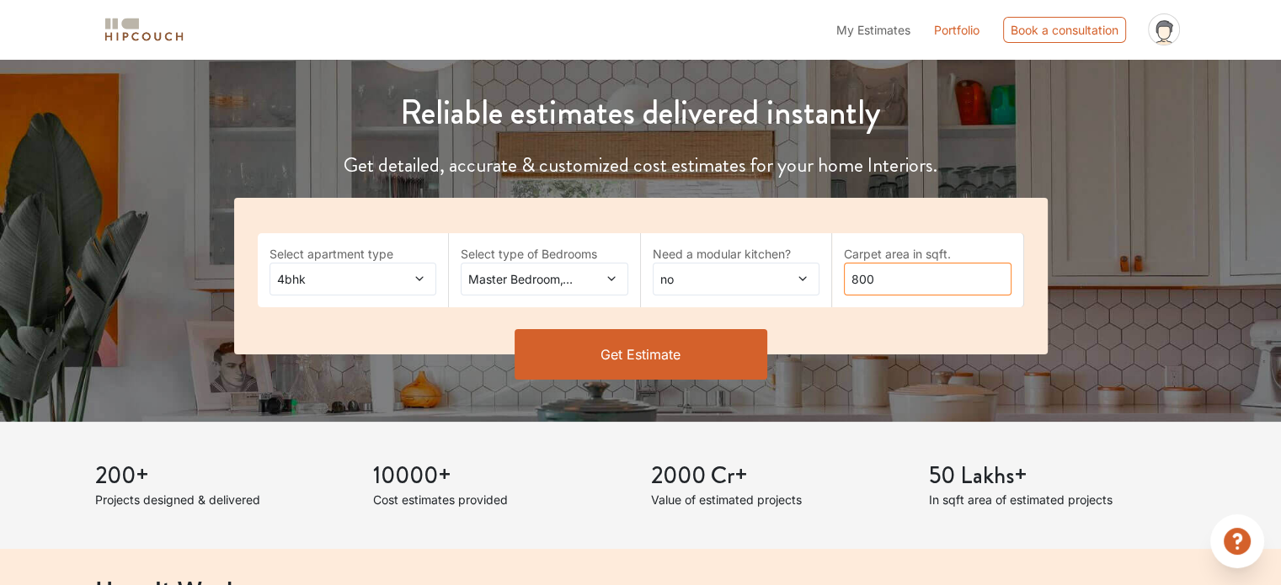
drag, startPoint x: 865, startPoint y: 286, endPoint x: 788, endPoint y: 283, distance: 77.6
click at [788, 286] on div "Select apartment type 4bhk Select type of Bedrooms Master Bedroom,Guest,Parents…" at bounding box center [641, 276] width 814 height 157
type input "1575"
click at [714, 332] on button "Get Estimate" at bounding box center [641, 354] width 253 height 51
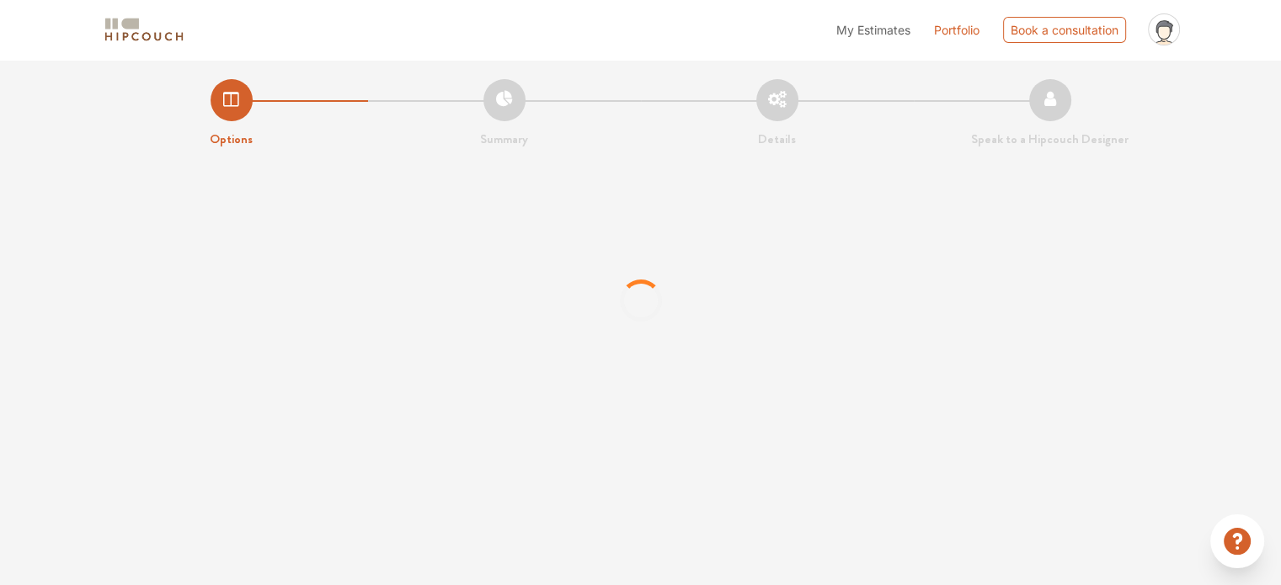
scroll to position [0, 0]
click at [1170, 33] on icon "profile pic" at bounding box center [1164, 29] width 32 height 32
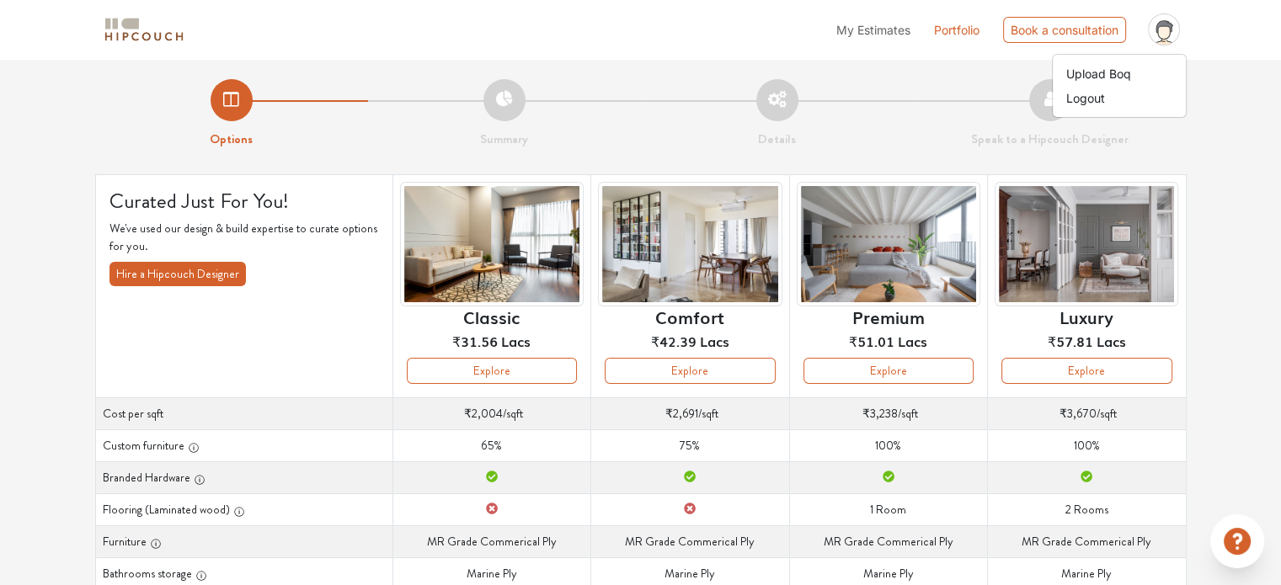
click at [1170, 33] on icon "profile pic" at bounding box center [1164, 29] width 32 height 32
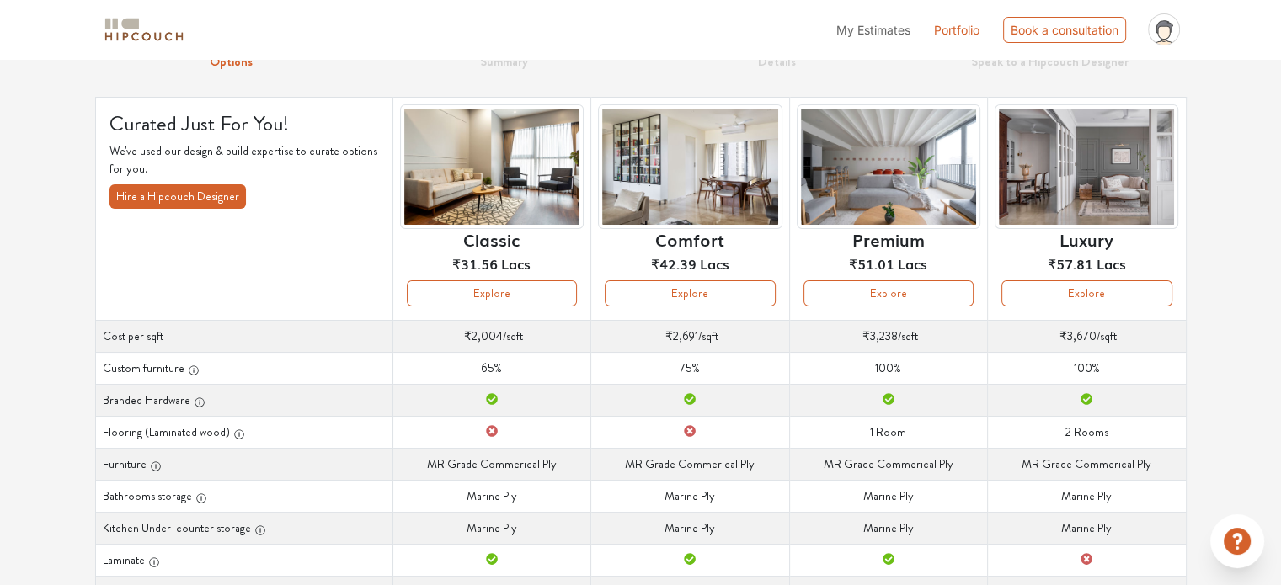
scroll to position [84, 0]
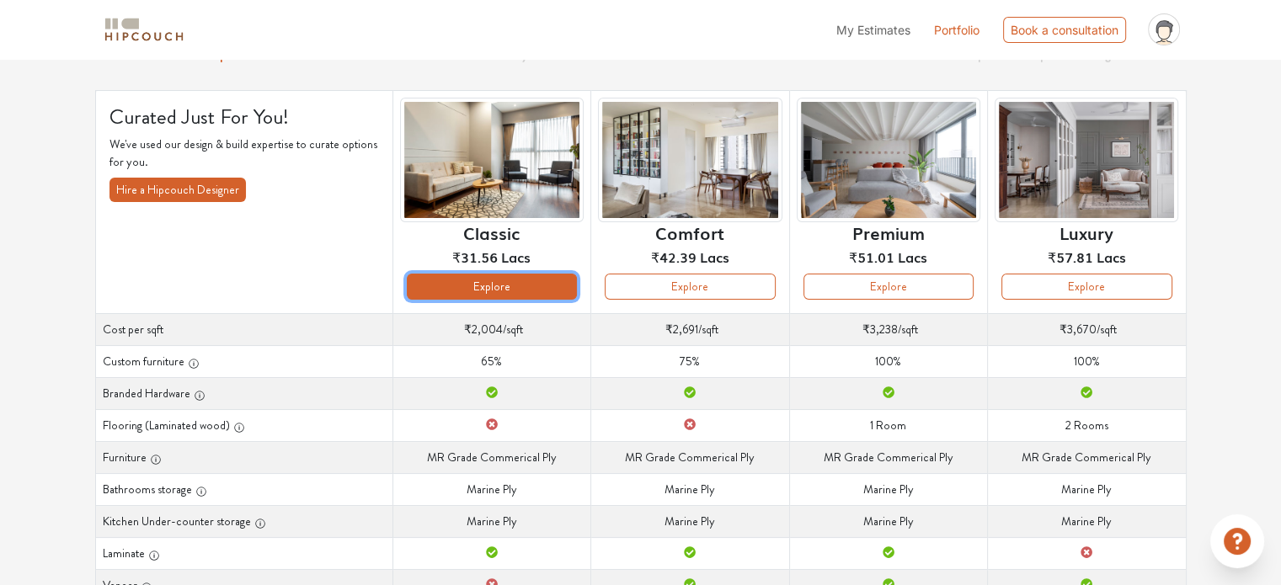
click at [483, 282] on button "Explore" at bounding box center [492, 287] width 170 height 26
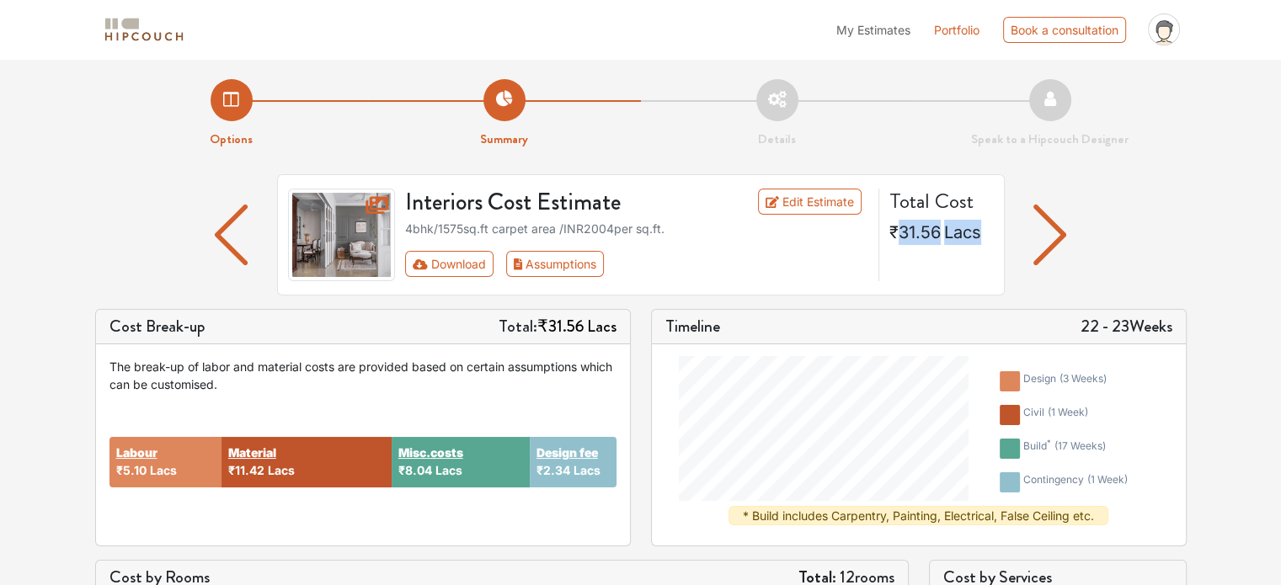
drag, startPoint x: 896, startPoint y: 228, endPoint x: 979, endPoint y: 233, distance: 82.7
click at [979, 233] on span "₹31.56 Lacs" at bounding box center [935, 232] width 92 height 25
click at [959, 293] on div "Interiors Cost Estimate Edit Estimate 4bhk / 1575 sq.ft carpet area /INR 2004 p…" at bounding box center [641, 234] width 728 height 121
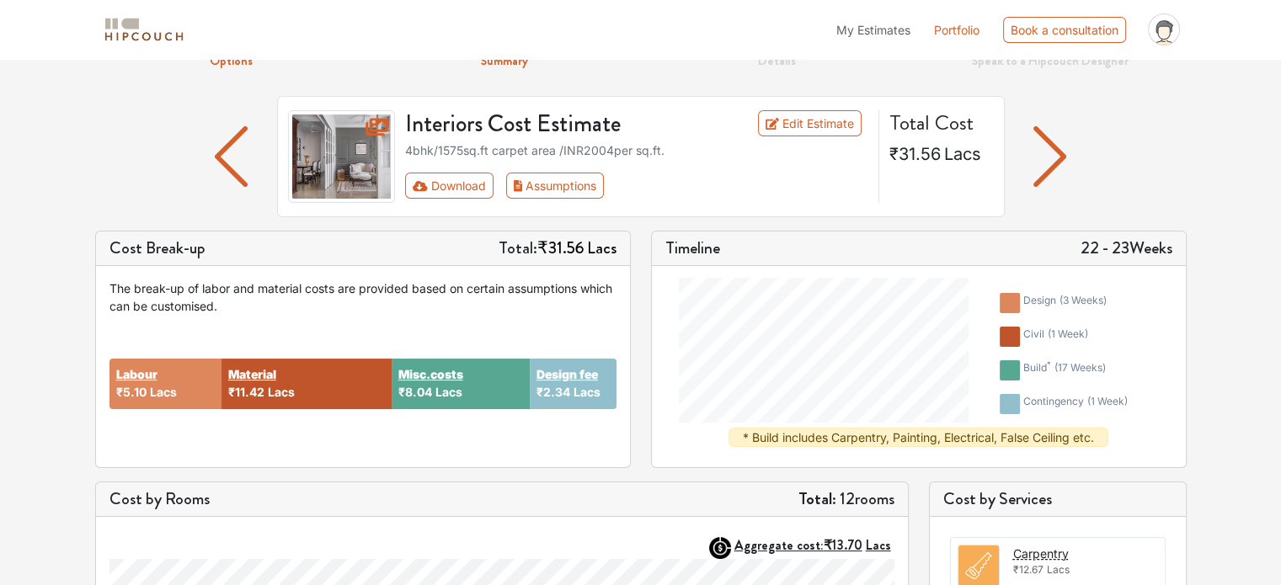
scroll to position [84, 0]
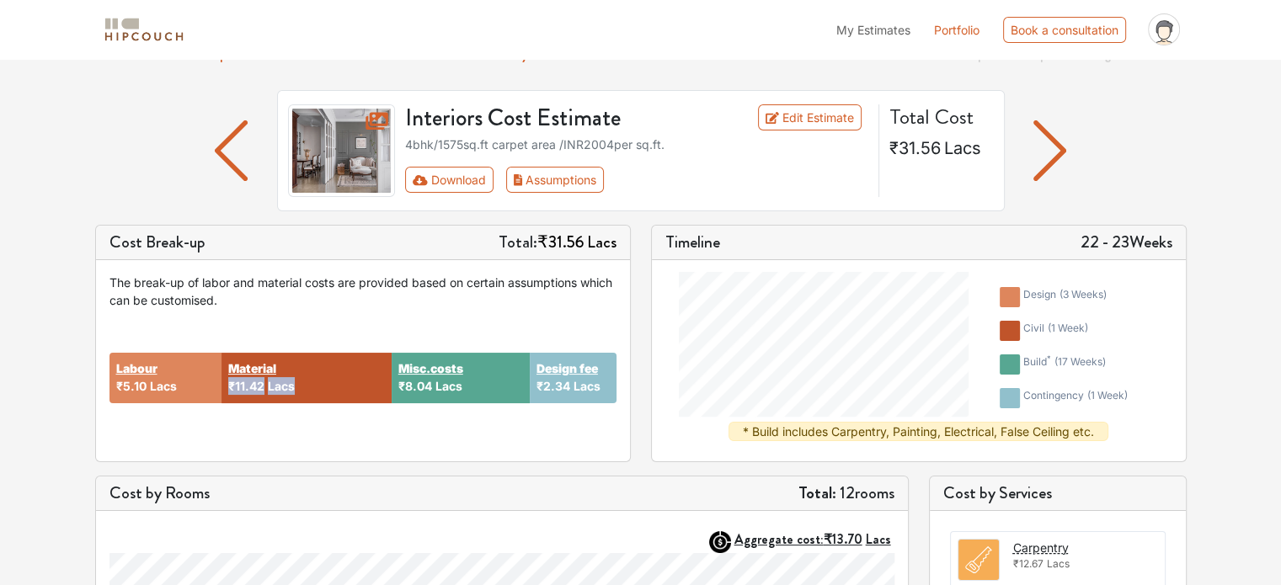
drag, startPoint x: 231, startPoint y: 387, endPoint x: 298, endPoint y: 393, distance: 67.6
click at [298, 393] on div "Material ₹11.42 Lacs" at bounding box center [307, 378] width 170 height 51
click at [291, 414] on div "Labour ₹5.10 Lacs Material ₹11.42 Lacs Misc.costs ₹8.04 Lacs Design fee ₹2.34 L…" at bounding box center [363, 378] width 507 height 139
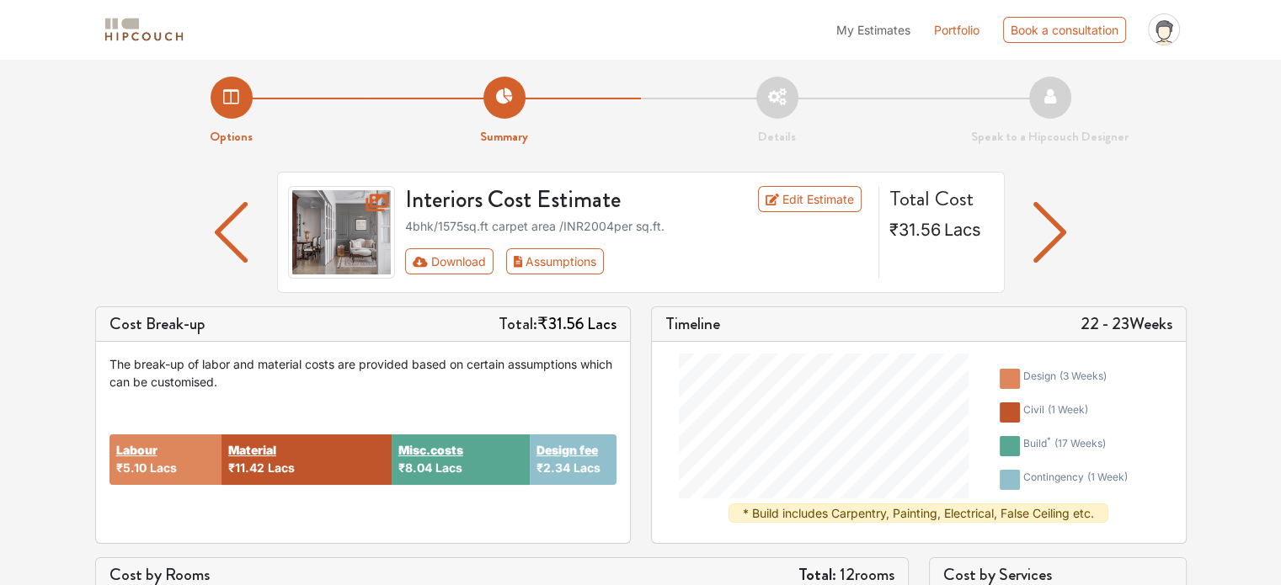
scroll to position [0, 0]
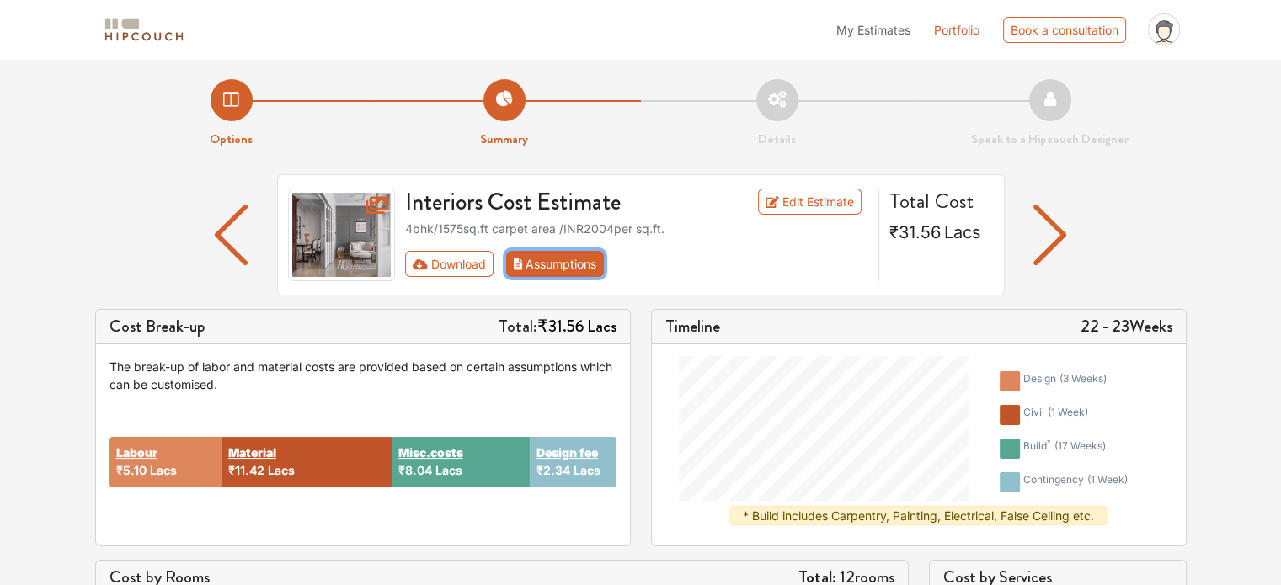
click at [600, 272] on button "Assumptions" at bounding box center [555, 264] width 99 height 26
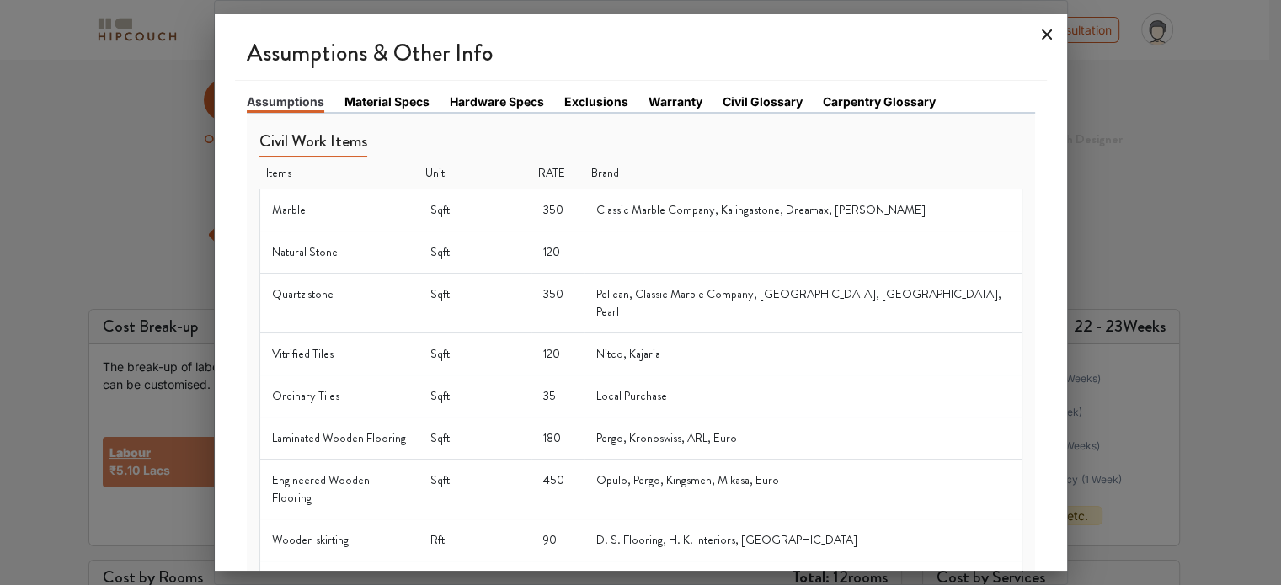
click at [1045, 29] on icon at bounding box center [1047, 34] width 27 height 27
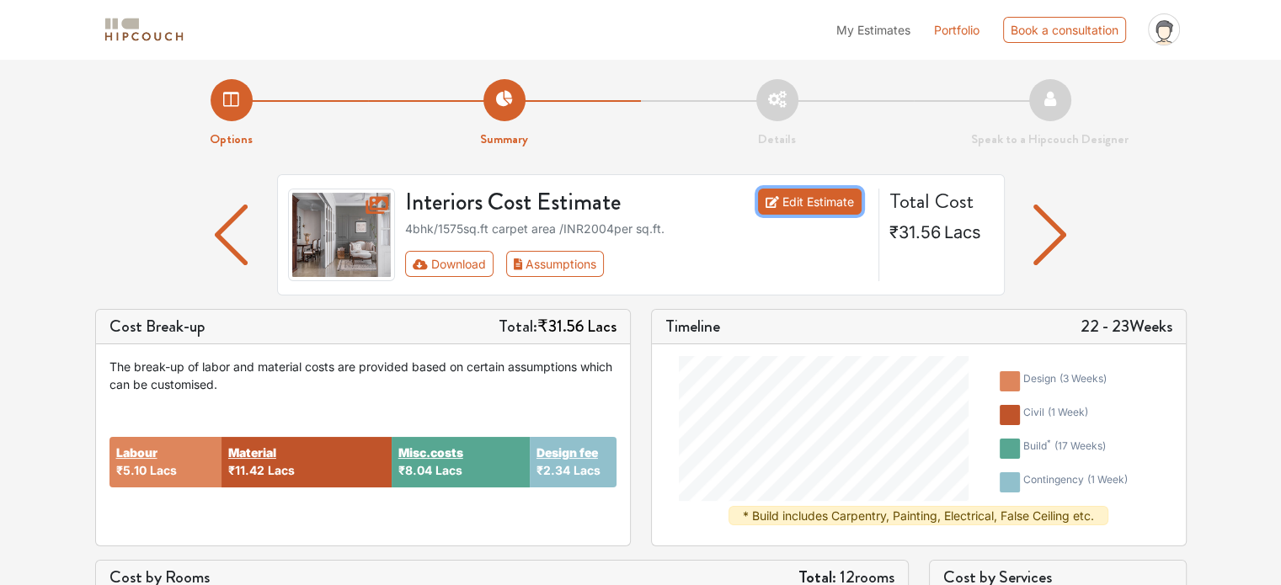
click at [804, 196] on link "Edit Estimate" at bounding box center [810, 202] width 104 height 26
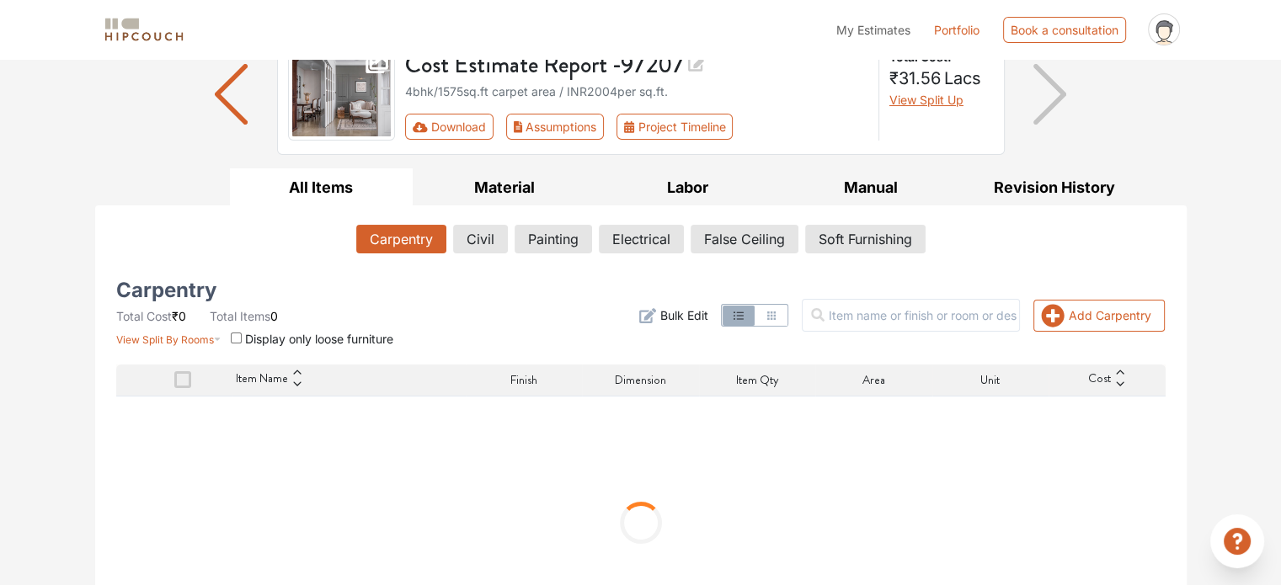
scroll to position [84, 0]
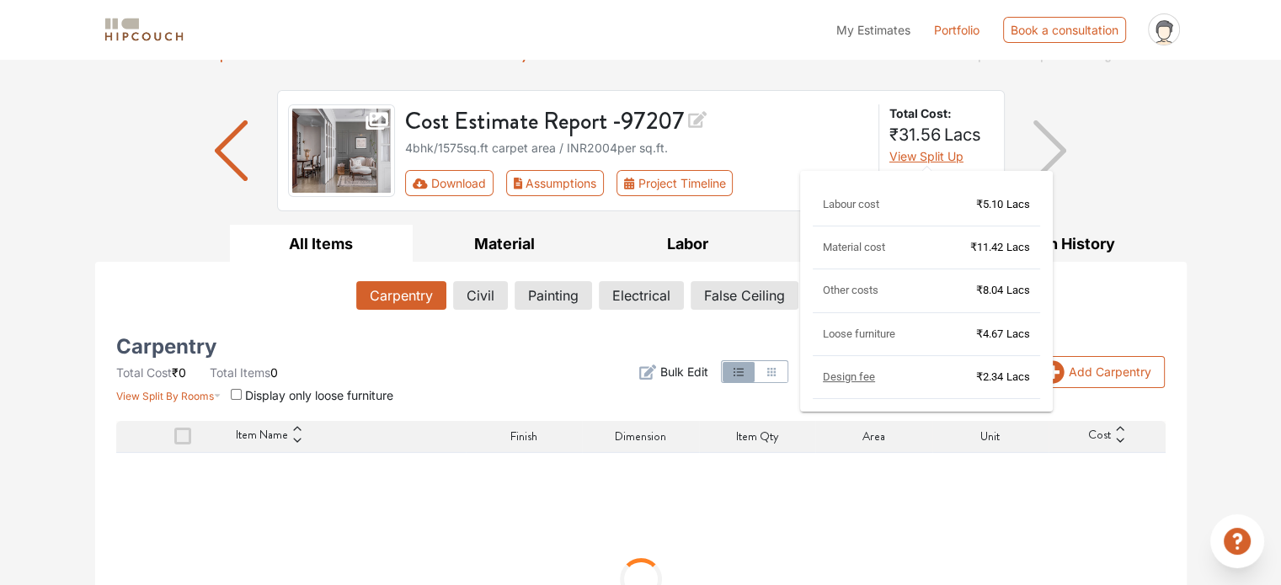
click at [957, 152] on span "View Split Up" at bounding box center [926, 156] width 74 height 14
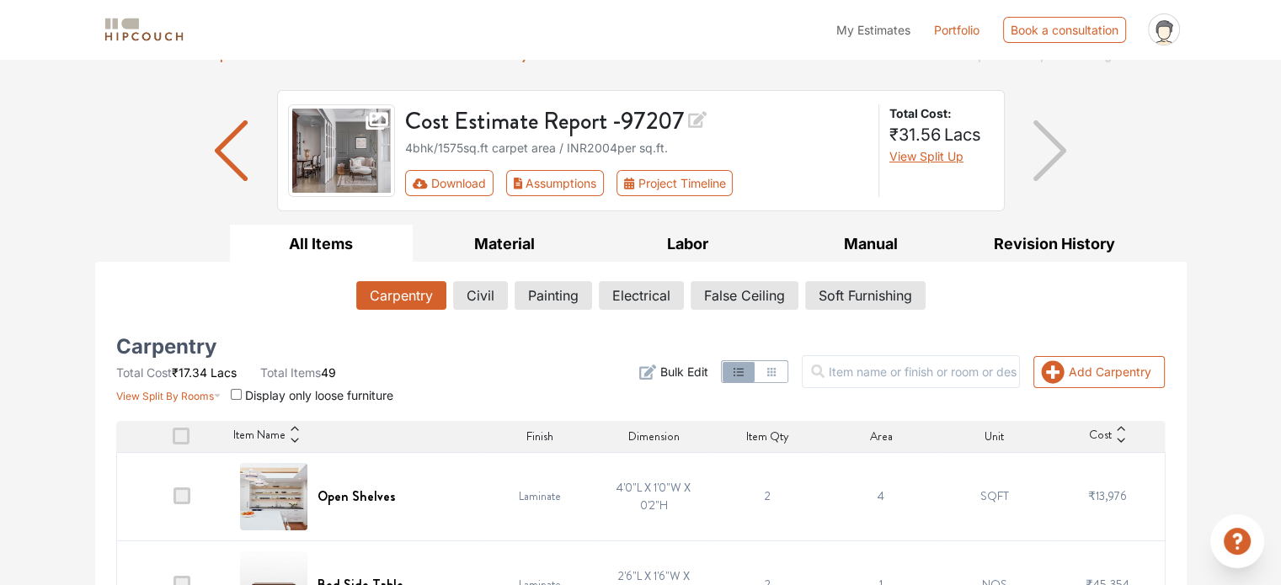
click at [774, 119] on h3 "Cost Estimate Report - 97207" at bounding box center [636, 119] width 463 height 31
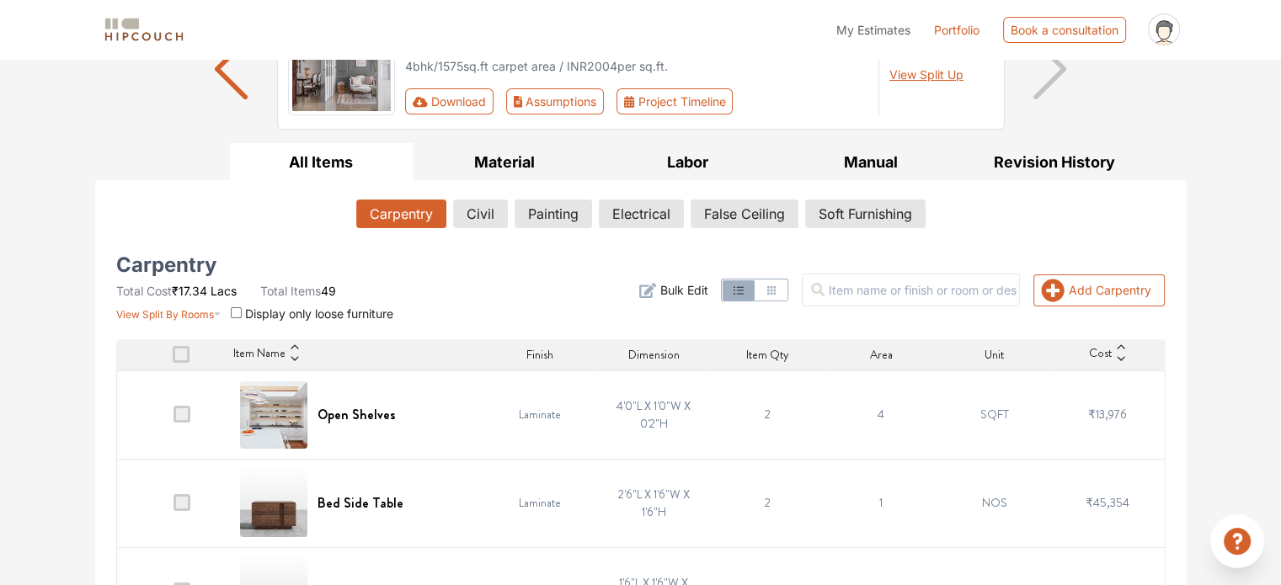
scroll to position [162, 0]
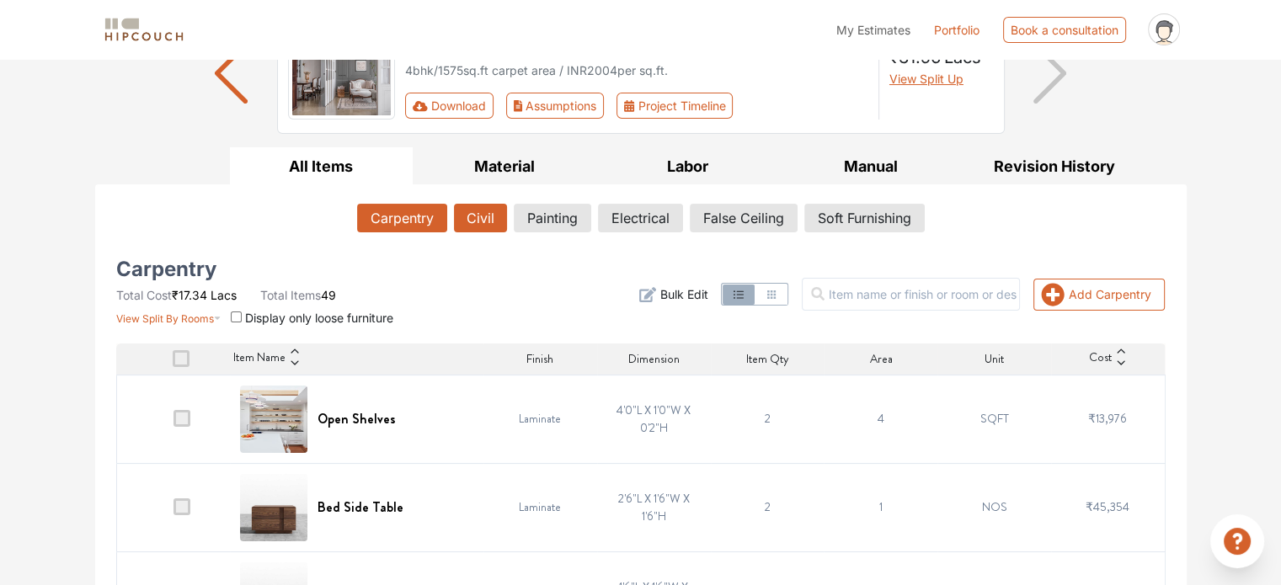
click at [462, 215] on button "Civil" at bounding box center [480, 218] width 53 height 29
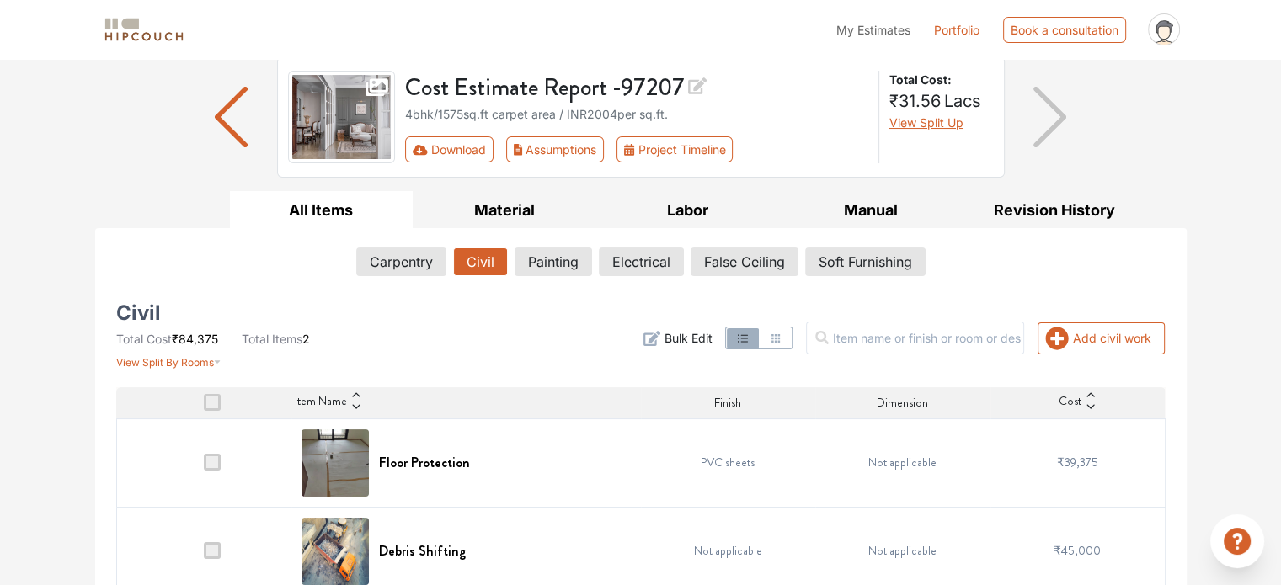
scroll to position [140, 0]
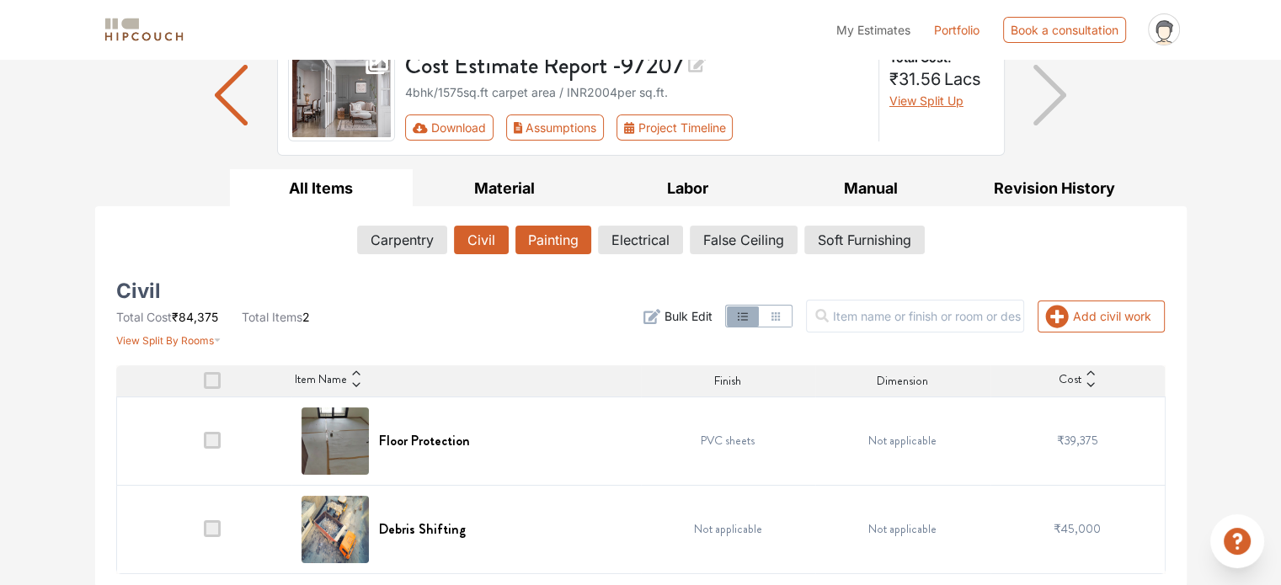
click at [557, 245] on button "Painting" at bounding box center [553, 240] width 76 height 29
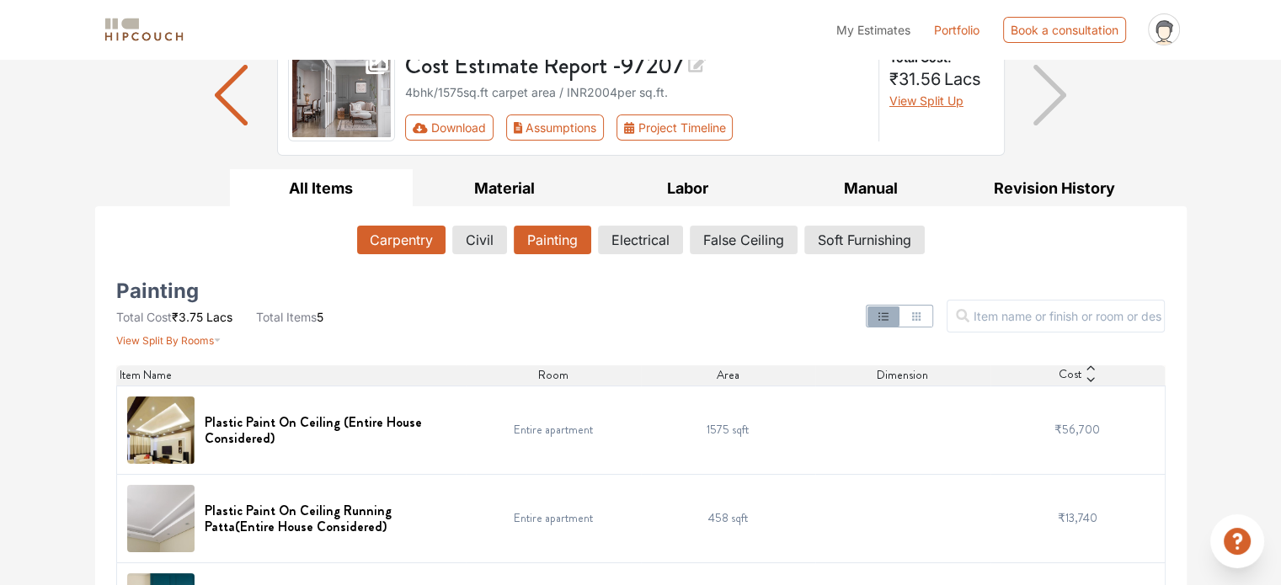
click at [402, 232] on button "Carpentry" at bounding box center [401, 240] width 88 height 29
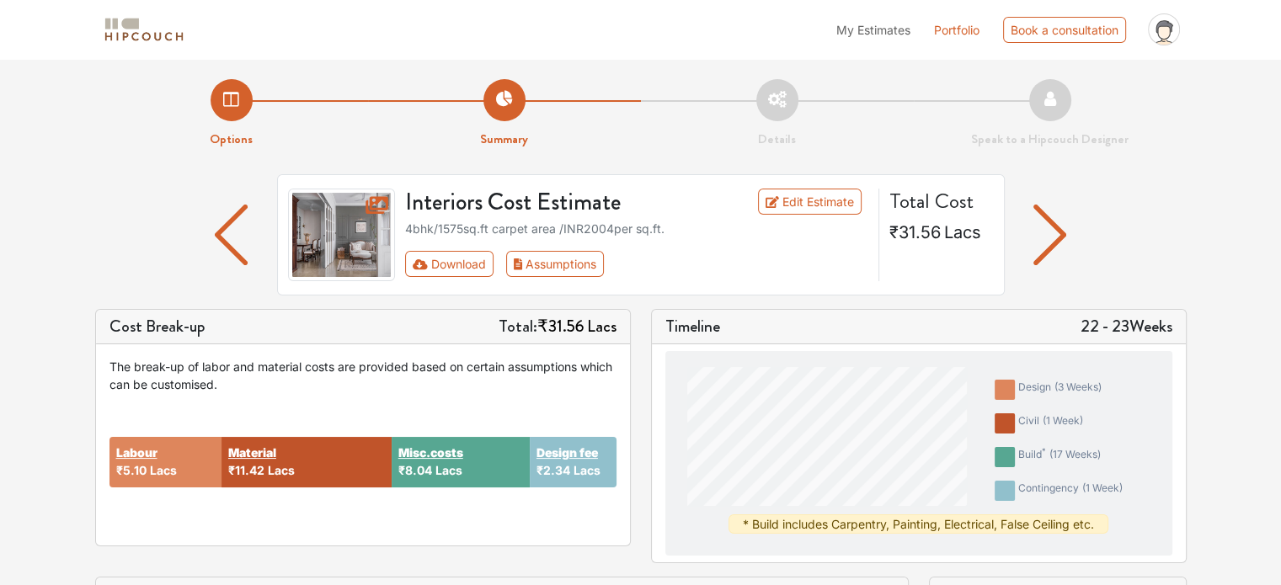
click at [1057, 225] on img "button" at bounding box center [1050, 235] width 33 height 61
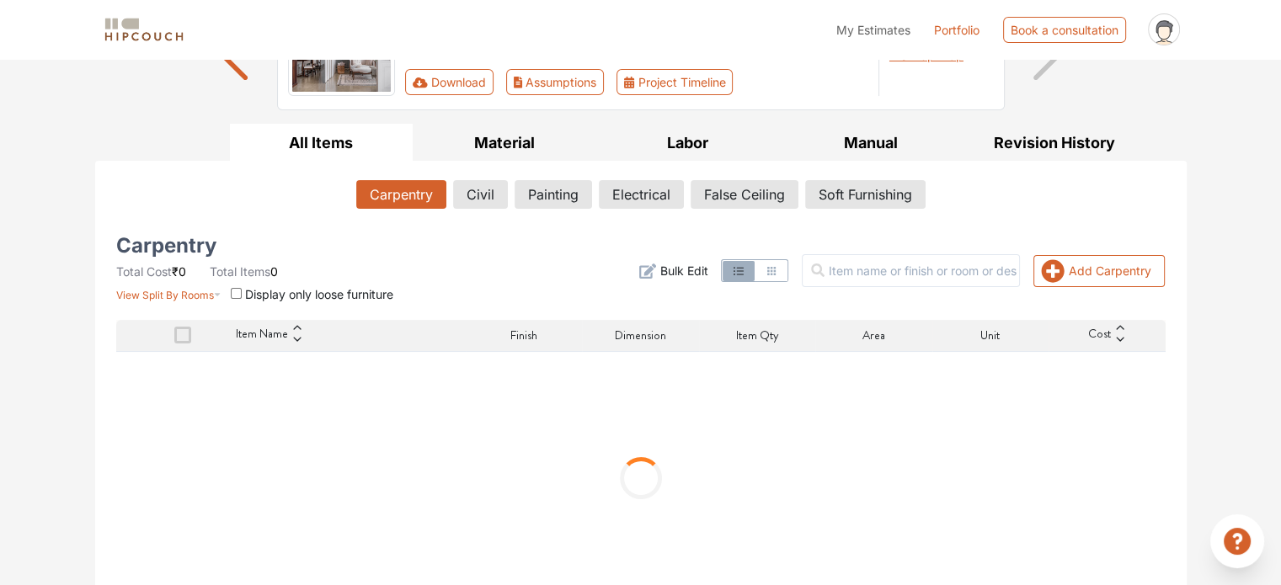
scroll to position [216, 0]
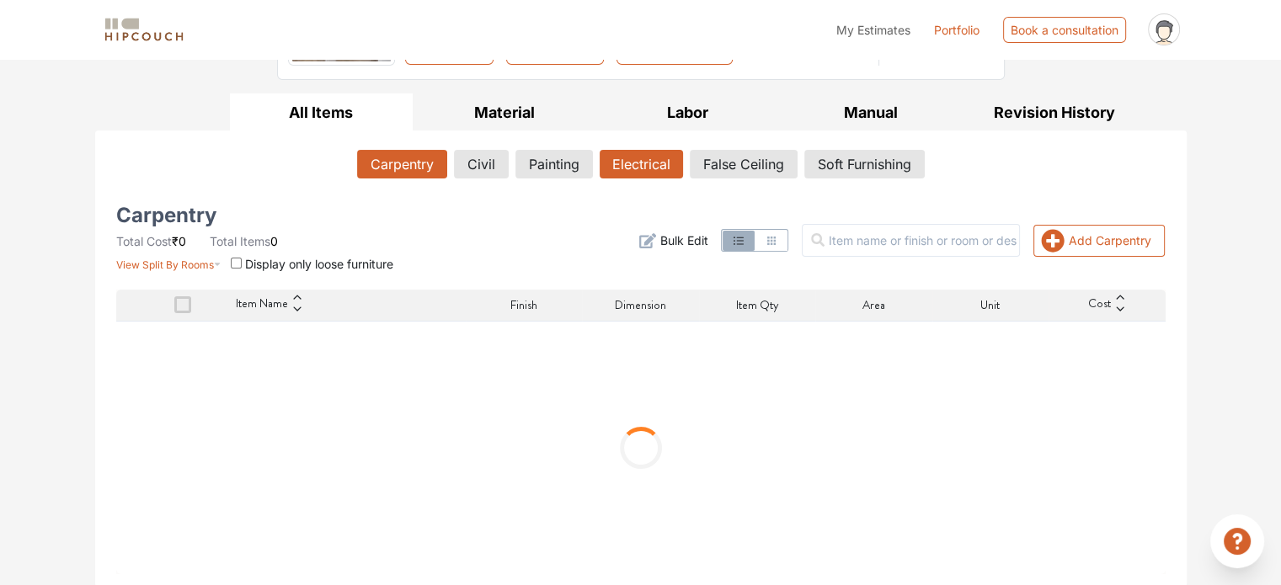
click at [643, 162] on button "Electrical" at bounding box center [641, 164] width 83 height 29
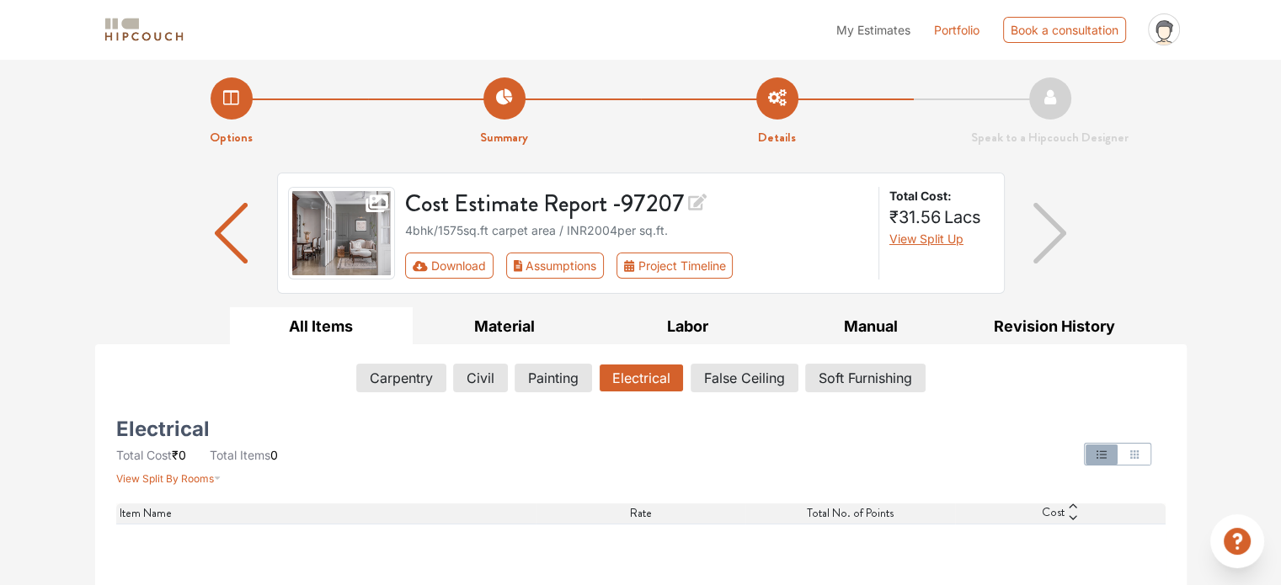
scroll to position [0, 0]
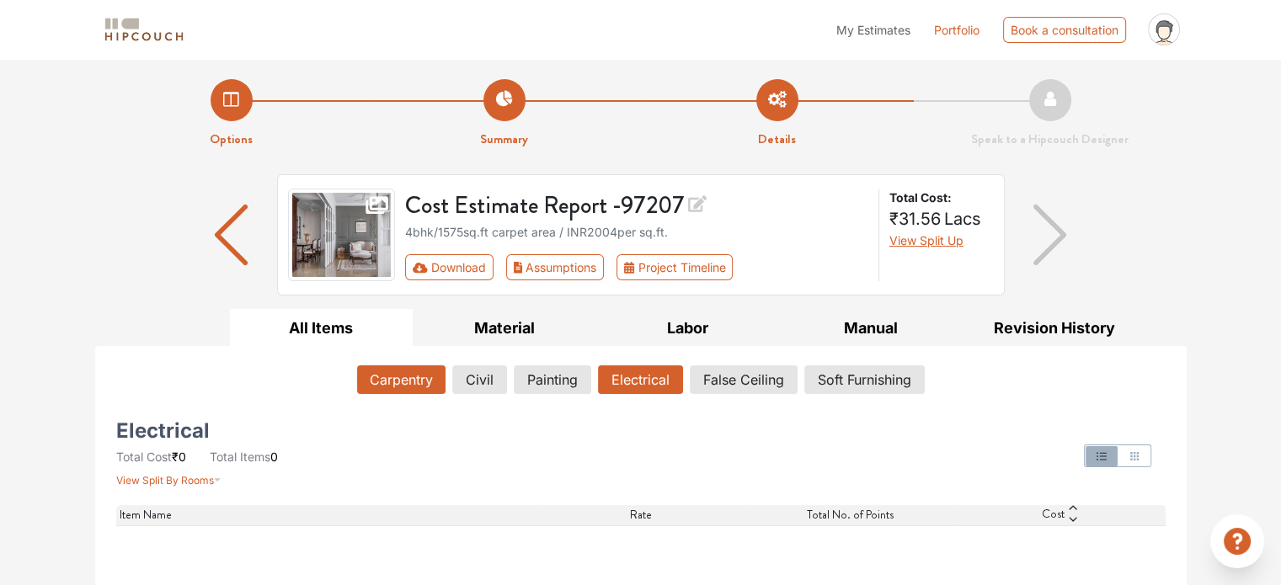
click at [407, 377] on button "Carpentry" at bounding box center [401, 380] width 88 height 29
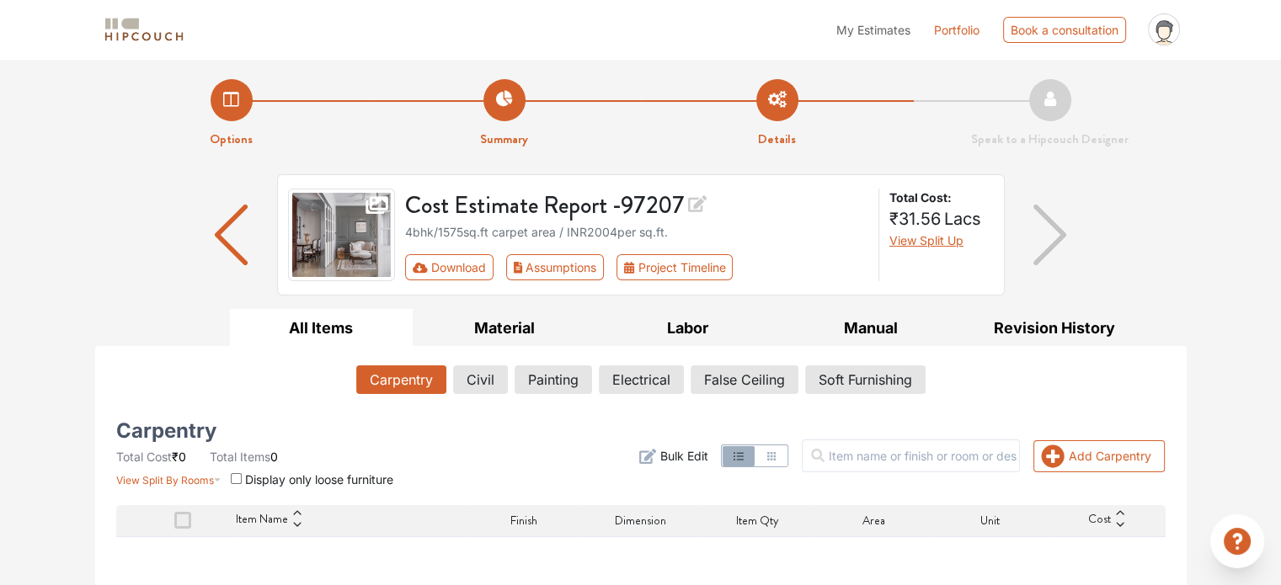
click at [1173, 41] on icon "profile pic" at bounding box center [1164, 29] width 32 height 32
click at [1083, 76] on link "Upload Boq" at bounding box center [1119, 73] width 133 height 24
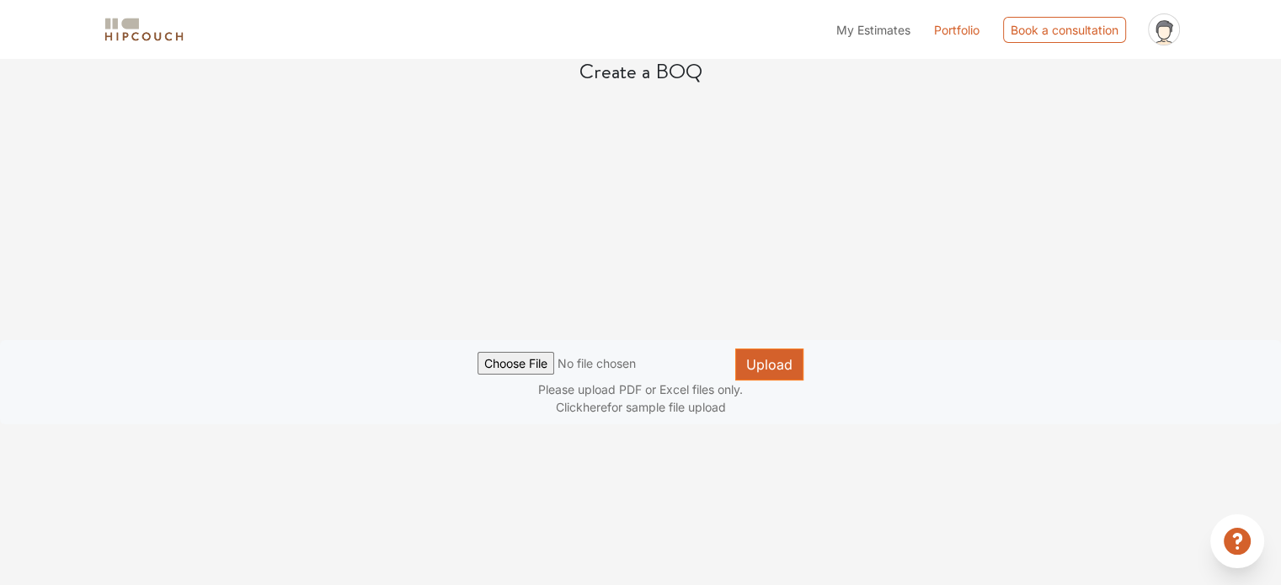
click at [522, 366] on input "file" at bounding box center [607, 363] width 258 height 23
type input "C:\fakepath\ESTIMATE - [PERSON_NAME]-1.pdf"
click at [751, 365] on button "Upload" at bounding box center [769, 365] width 68 height 32
click at [761, 373] on button "Upload" at bounding box center [769, 365] width 68 height 32
click at [869, 36] on span "My Estimates" at bounding box center [873, 30] width 74 height 14
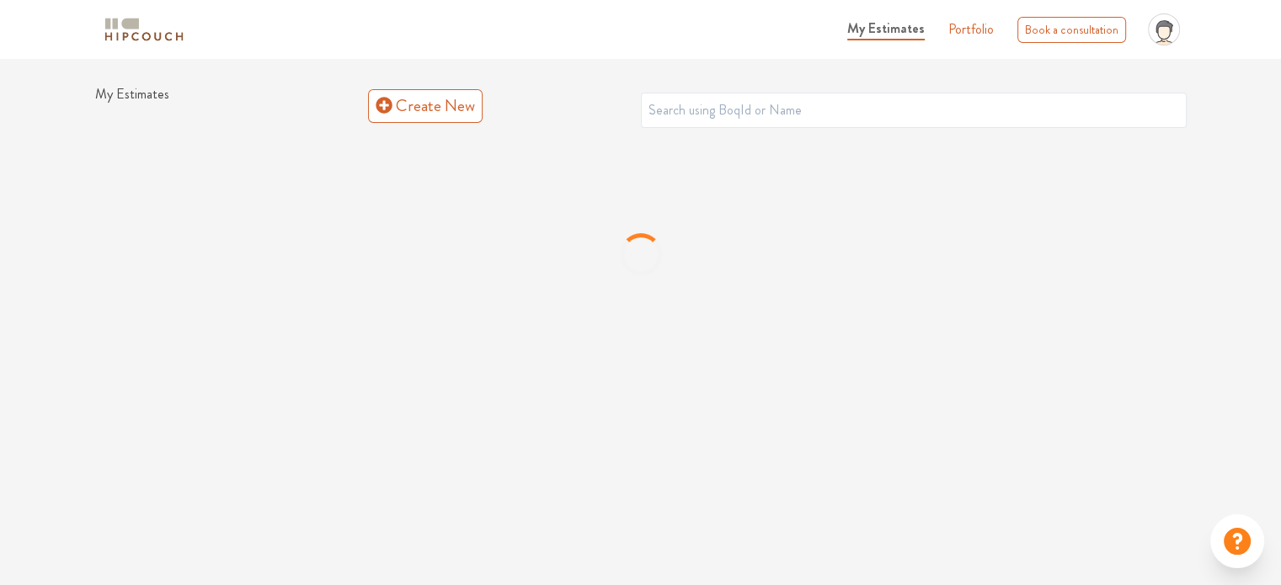
click at [1166, 29] on icon at bounding box center [1163, 32] width 12 height 13
click at [1098, 75] on link "Upload Boq" at bounding box center [1119, 73] width 133 height 24
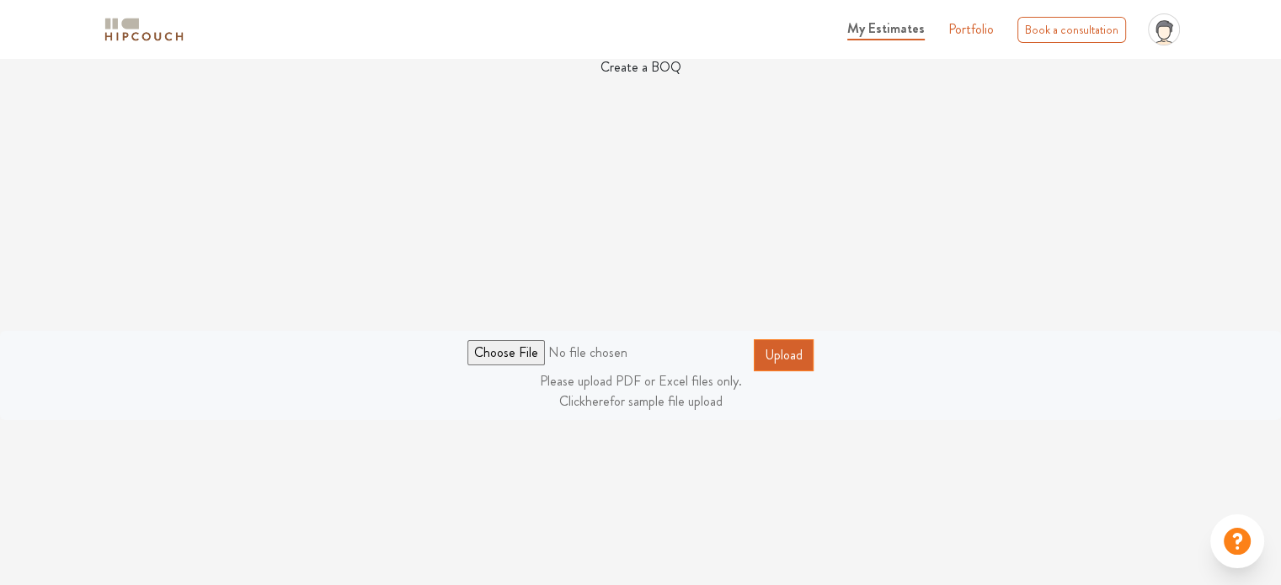
click at [515, 361] on input "file" at bounding box center [610, 352] width 286 height 25
click at [504, 350] on input "file" at bounding box center [610, 352] width 286 height 25
click at [606, 404] on link "here" at bounding box center [597, 401] width 24 height 19
click at [537, 350] on input "file" at bounding box center [610, 352] width 286 height 25
click at [778, 357] on button "Upload" at bounding box center [784, 355] width 60 height 32
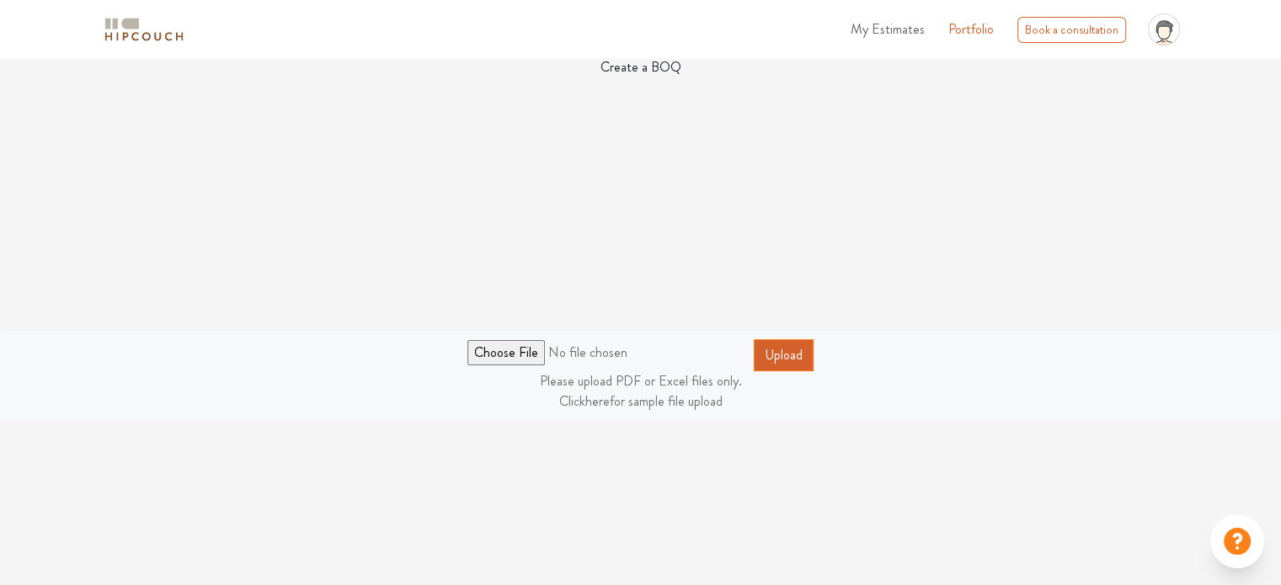
click at [778, 358] on button "Upload" at bounding box center [784, 355] width 60 height 32
click at [509, 352] on input "file" at bounding box center [610, 352] width 286 height 25
type input "C:\fakepath\ESTIMATE - [PERSON_NAME]-1.pdf"
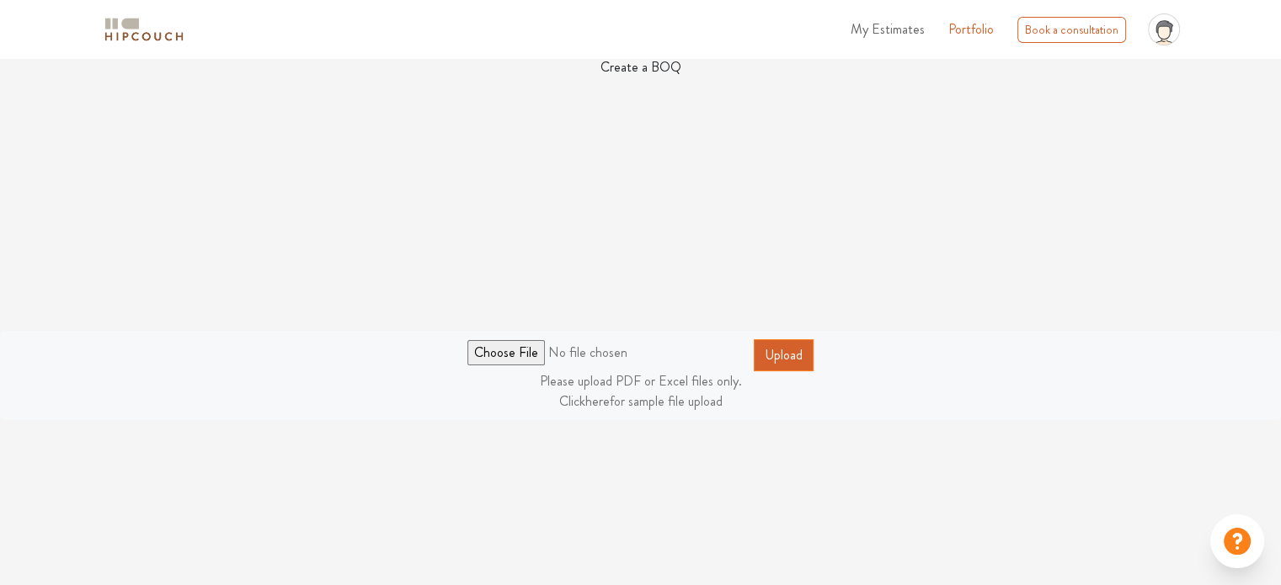
click at [796, 360] on button "Upload" at bounding box center [784, 355] width 60 height 32
click at [1234, 558] on div at bounding box center [1237, 542] width 54 height 54
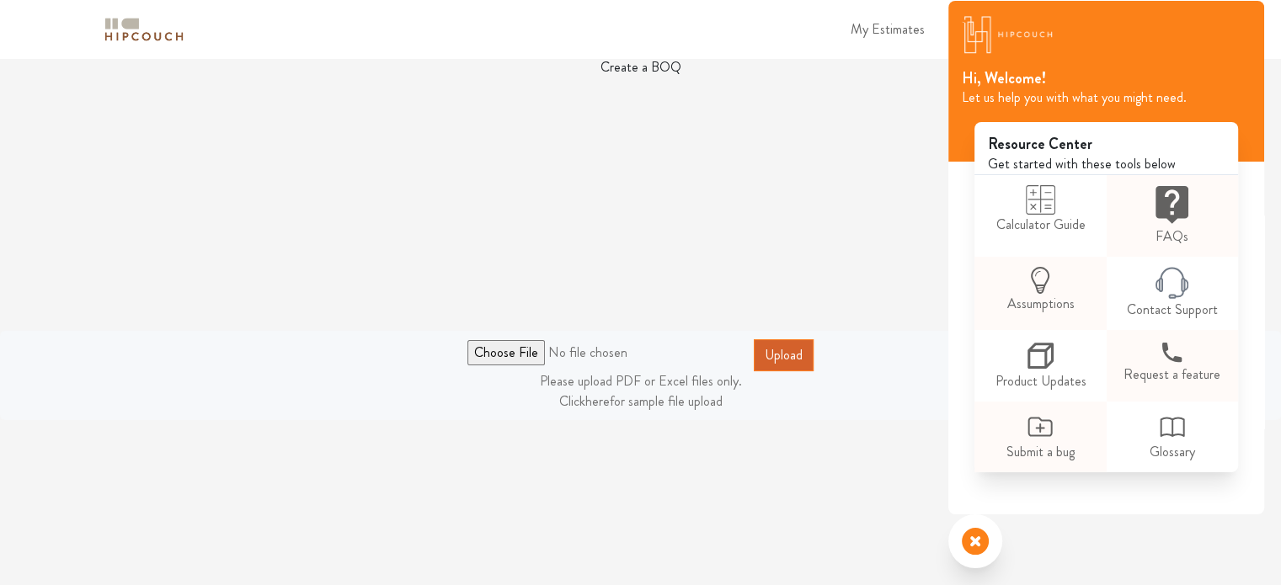
drag, startPoint x: 837, startPoint y: 249, endPoint x: 832, endPoint y: 266, distance: 17.6
click at [837, 249] on div "Create a BOQ Upload Please upload PDF or Excel files only. Click here for sampl…" at bounding box center [640, 239] width 1281 height 361
click at [977, 545] on icon at bounding box center [976, 542] width 34 height 34
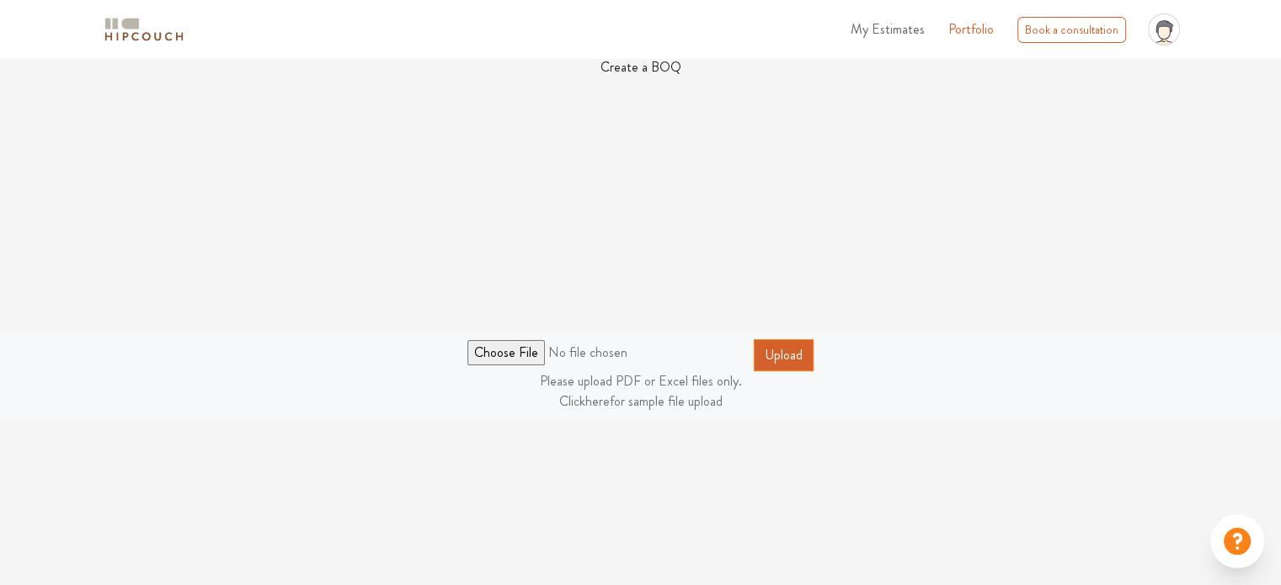
click at [772, 345] on button "Upload" at bounding box center [784, 355] width 60 height 32
click at [772, 345] on form "Uploading... Please upload PDF or Excel files only. Click here for sample file …" at bounding box center [640, 375] width 1264 height 72
click at [806, 361] on button "Upload" at bounding box center [784, 355] width 60 height 32
click at [655, 67] on h4 "Create a BOQ" at bounding box center [640, 67] width 1281 height 16
click at [614, 60] on h4 "Create a BOQ" at bounding box center [640, 67] width 1281 height 16
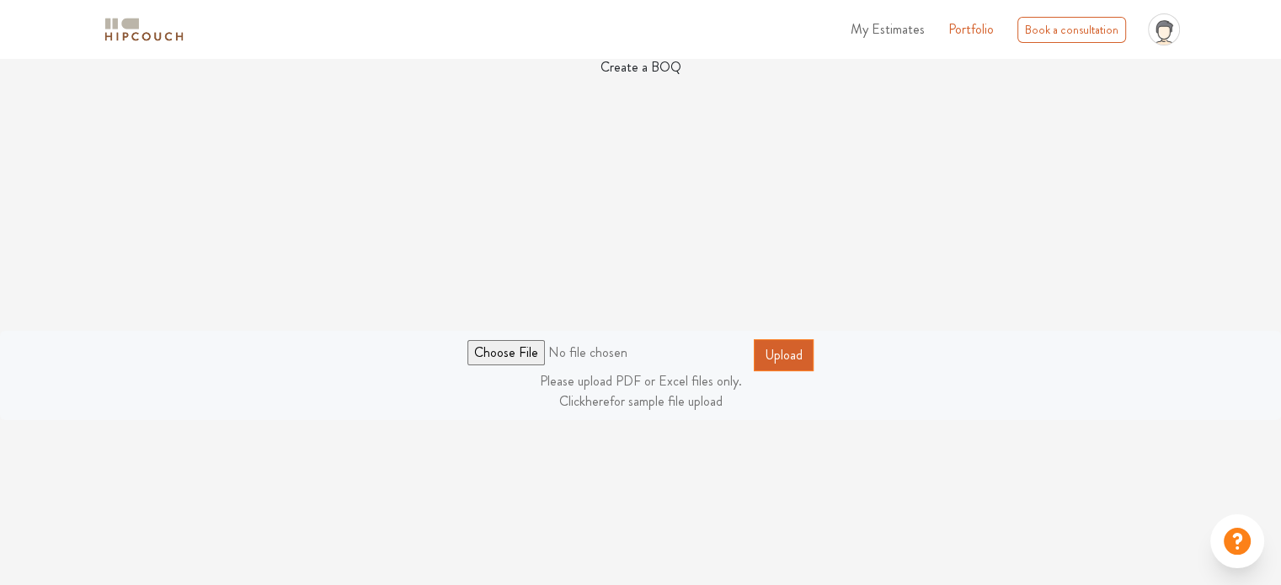
click at [1135, 29] on ul "My Estimates Portfolio Book a consultation profile pic Upload Boq Logout" at bounding box center [1014, 29] width 345 height 45
click at [879, 33] on span "My Estimates" at bounding box center [888, 28] width 74 height 19
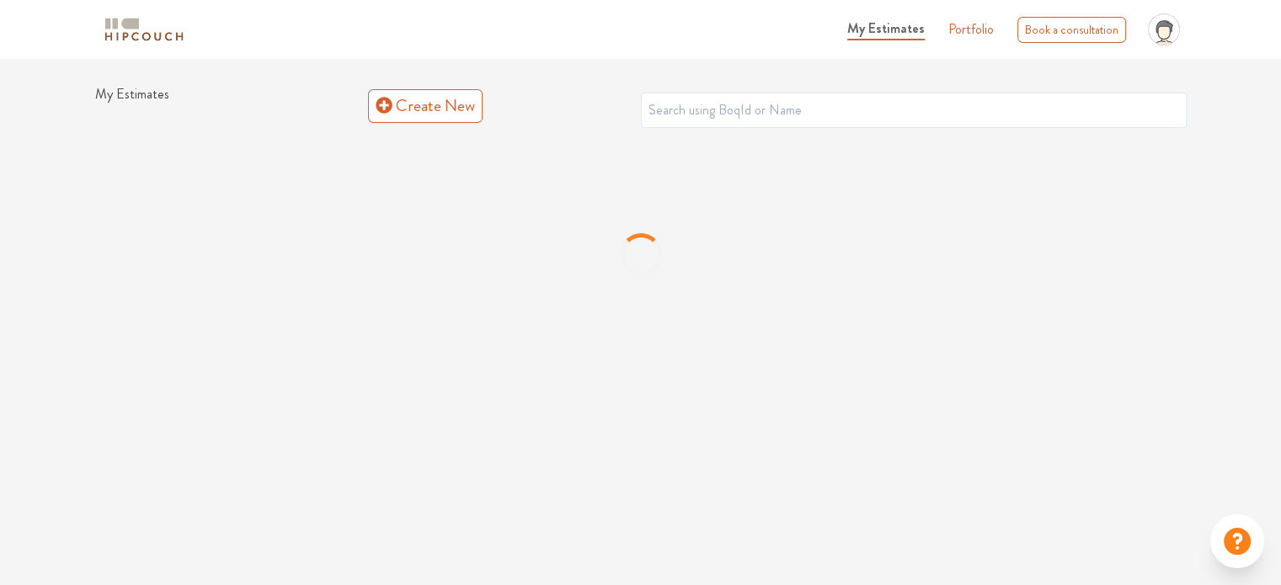
click at [954, 29] on link "Portfolio" at bounding box center [970, 29] width 45 height 20
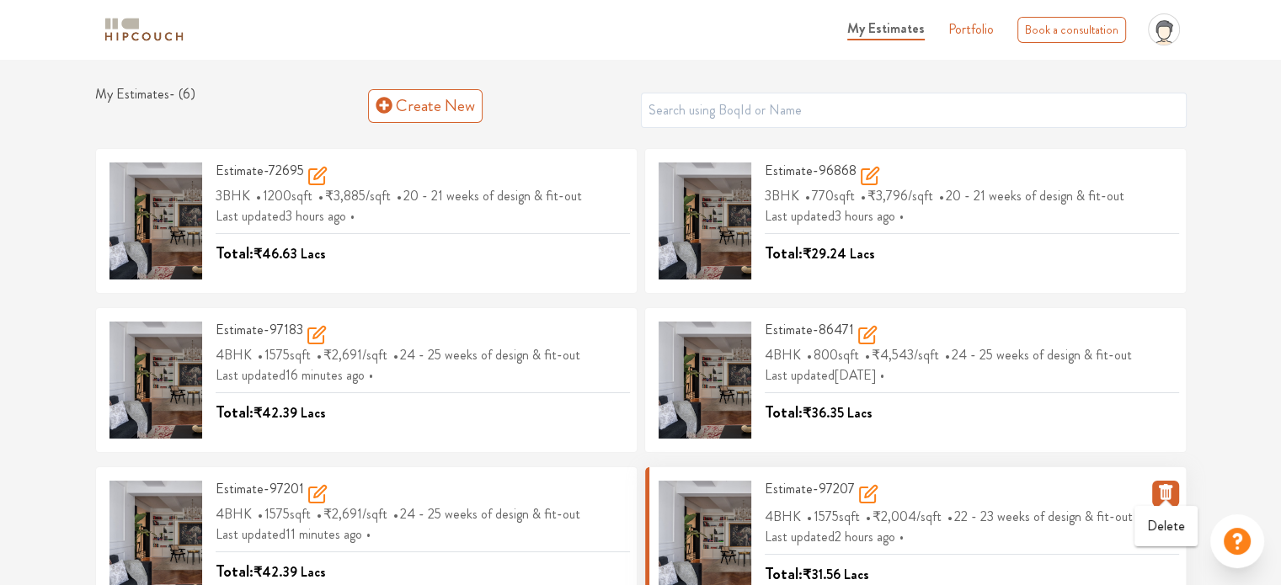
click at [1165, 492] on icon "button" at bounding box center [1166, 491] width 20 height 20
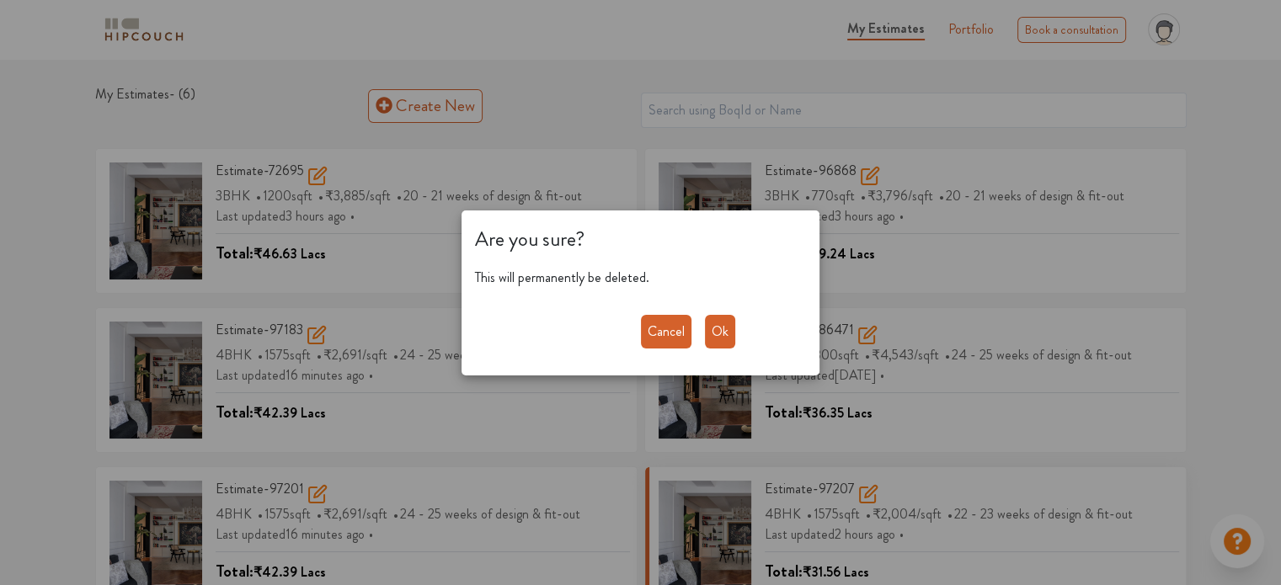
click at [718, 323] on button "Ok" at bounding box center [720, 332] width 30 height 34
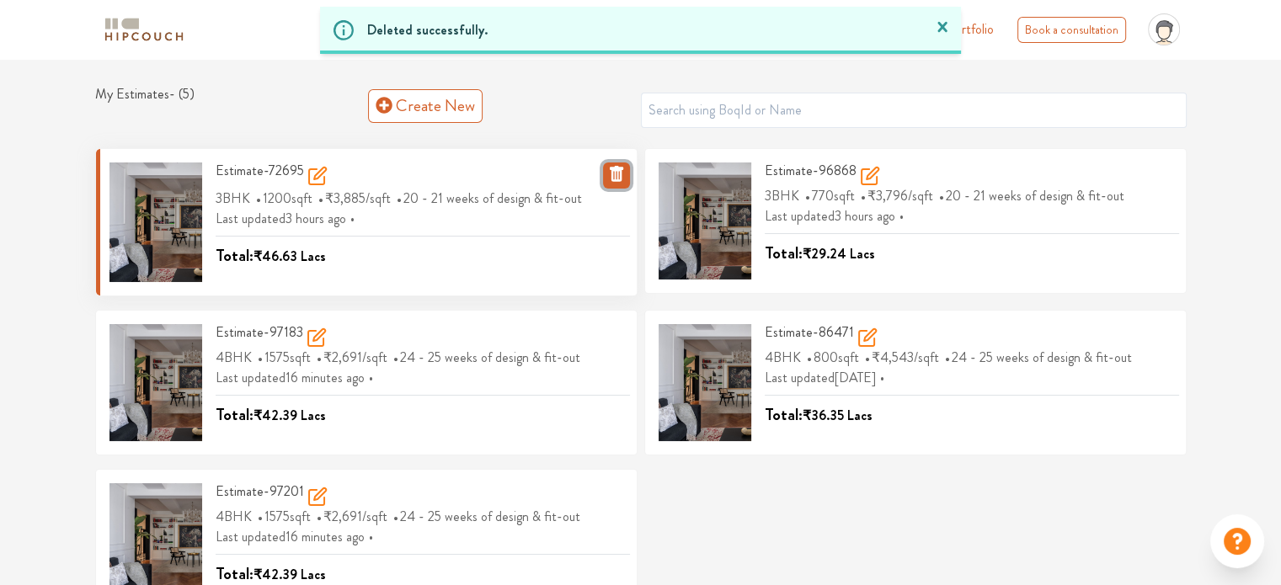
click at [618, 184] on button "button" at bounding box center [616, 176] width 27 height 26
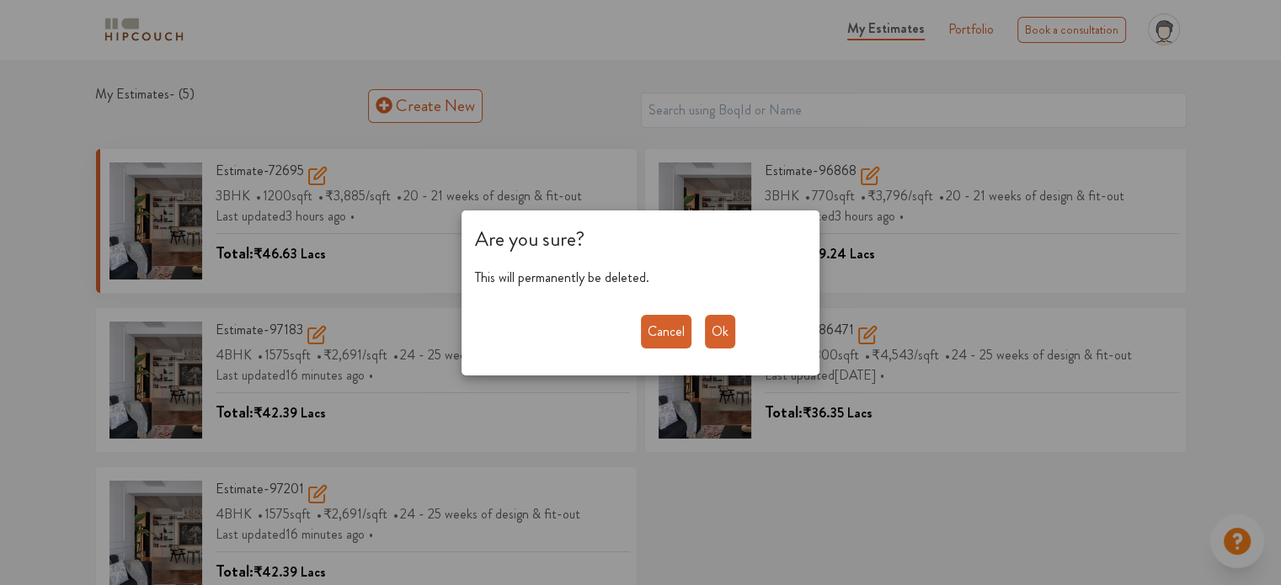
click at [729, 334] on button "Ok" at bounding box center [720, 332] width 30 height 34
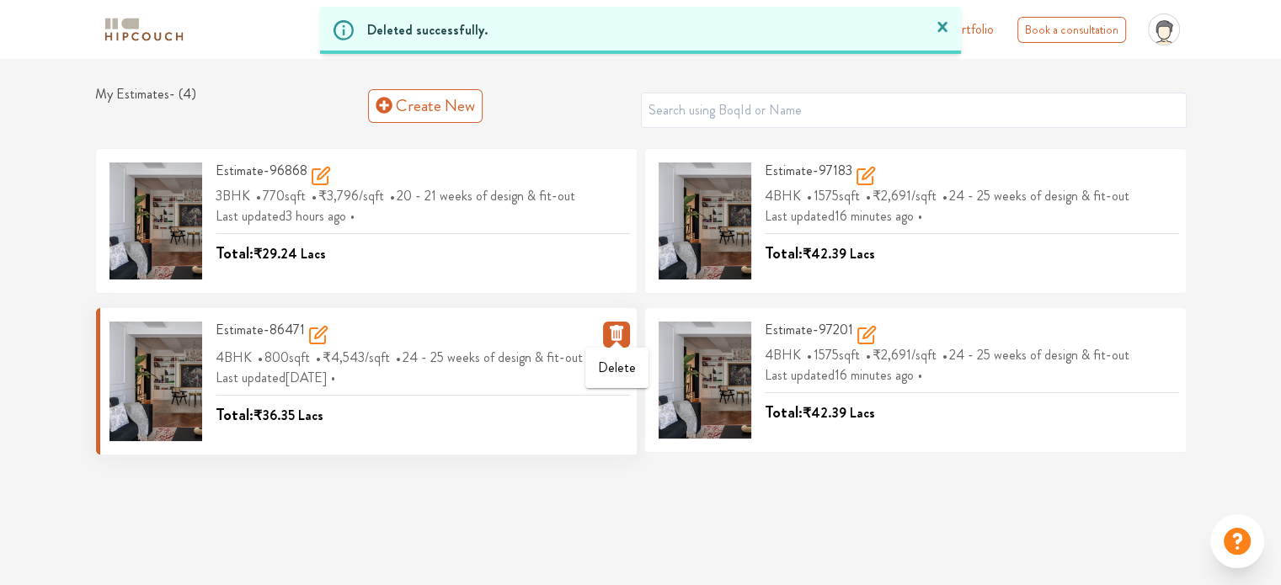
click at [620, 330] on icon "button" at bounding box center [615, 333] width 13 height 16
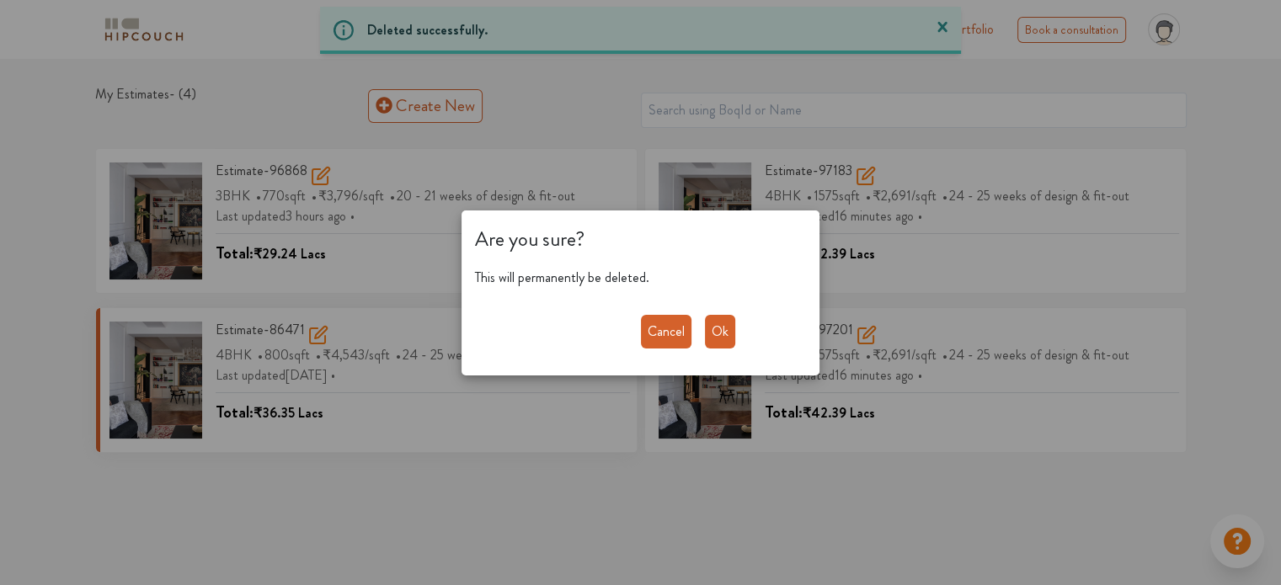
click at [714, 333] on button "Ok" at bounding box center [720, 332] width 30 height 34
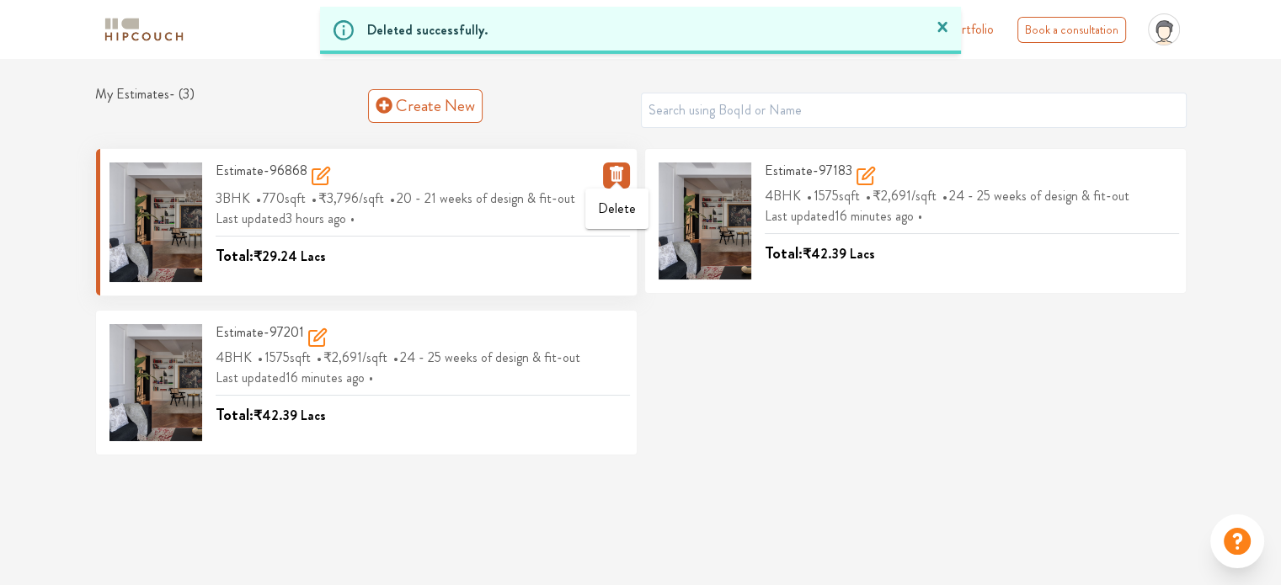
click at [610, 179] on span at bounding box center [616, 183] width 13 height 9
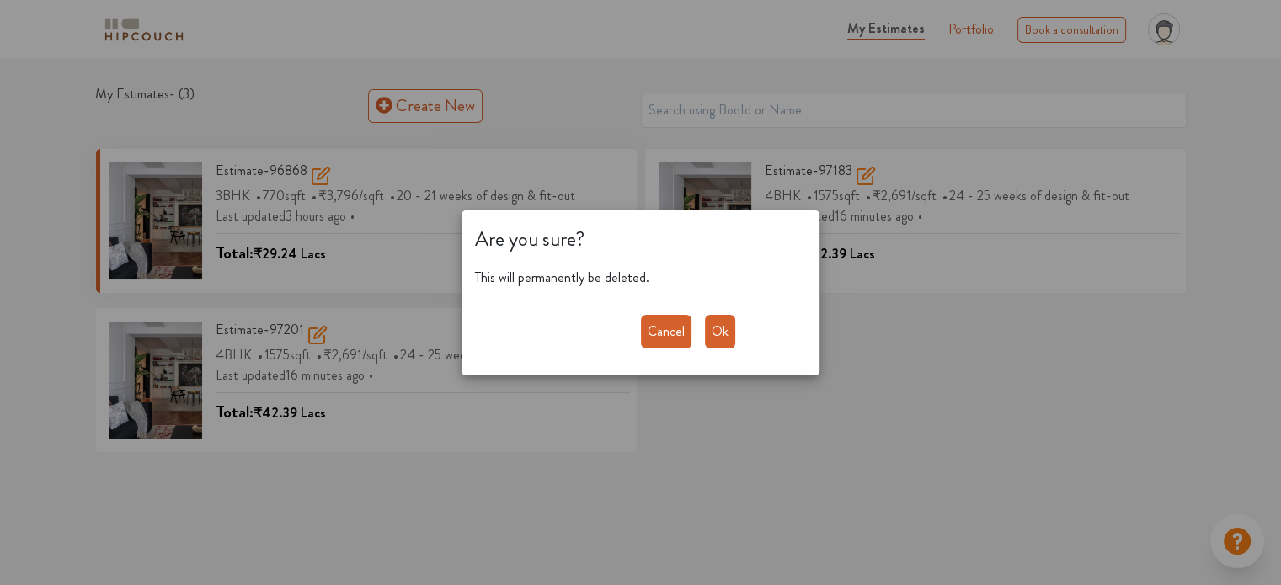
click at [712, 329] on button "Ok" at bounding box center [720, 332] width 30 height 34
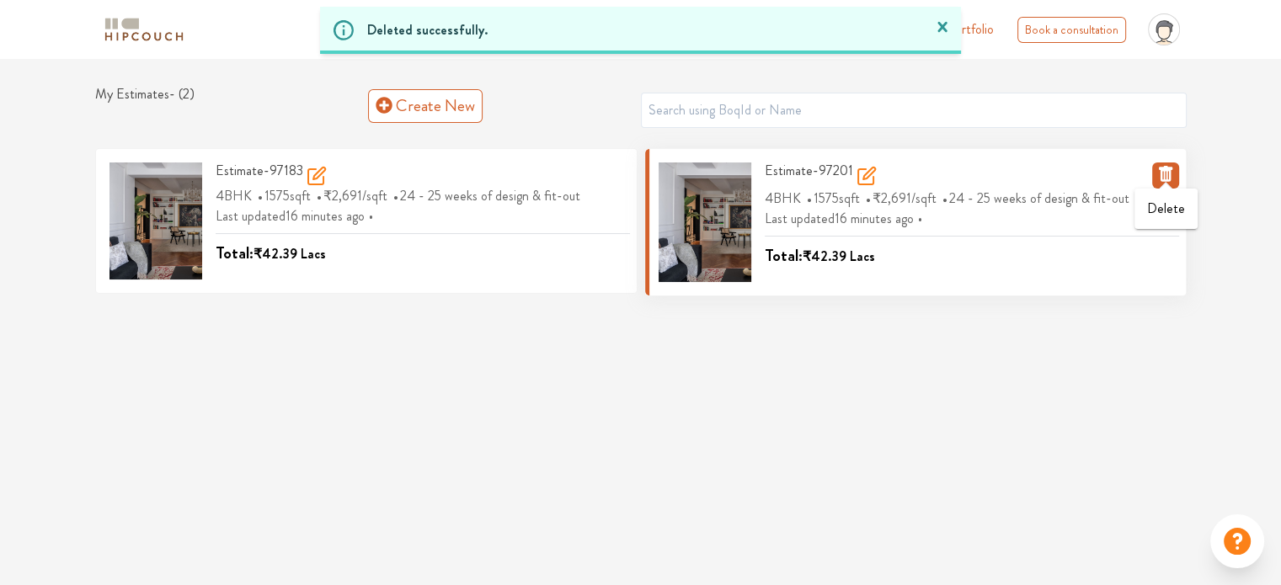
click at [1162, 175] on icon "button" at bounding box center [1166, 173] width 20 height 20
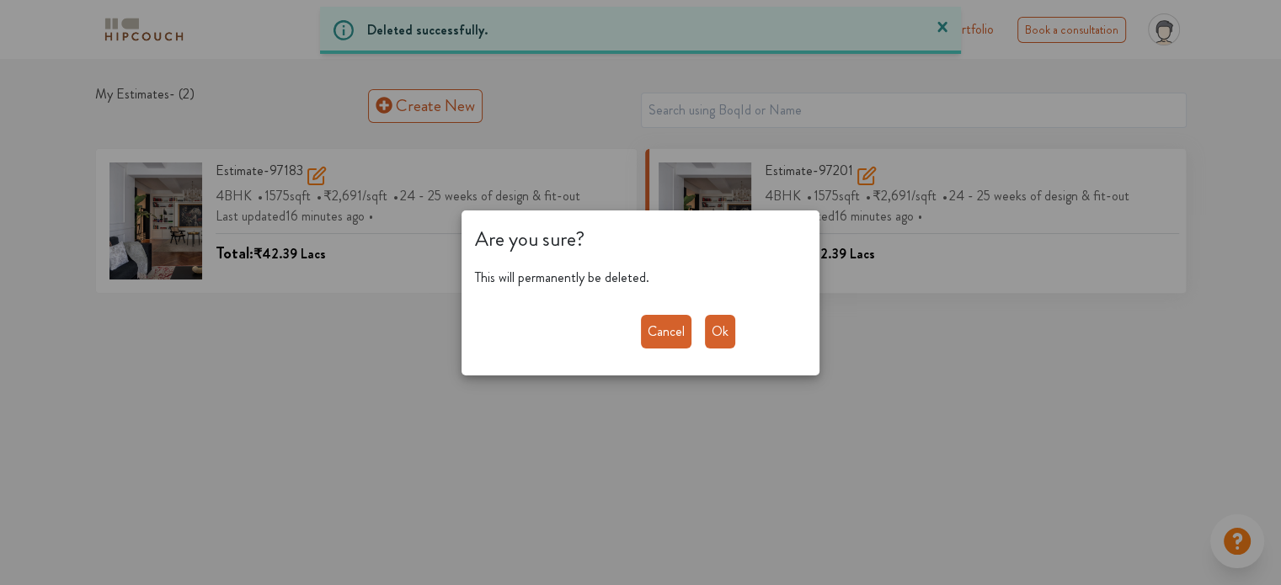
click at [727, 334] on button "Ok" at bounding box center [720, 332] width 30 height 34
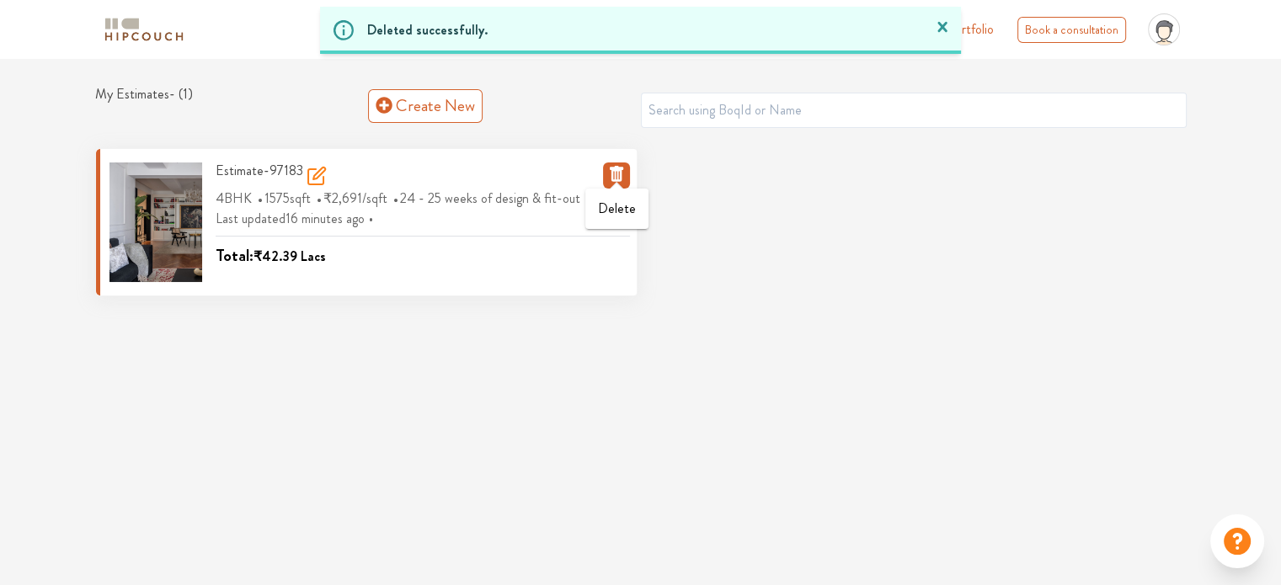
click at [612, 171] on icon "button" at bounding box center [615, 174] width 13 height 16
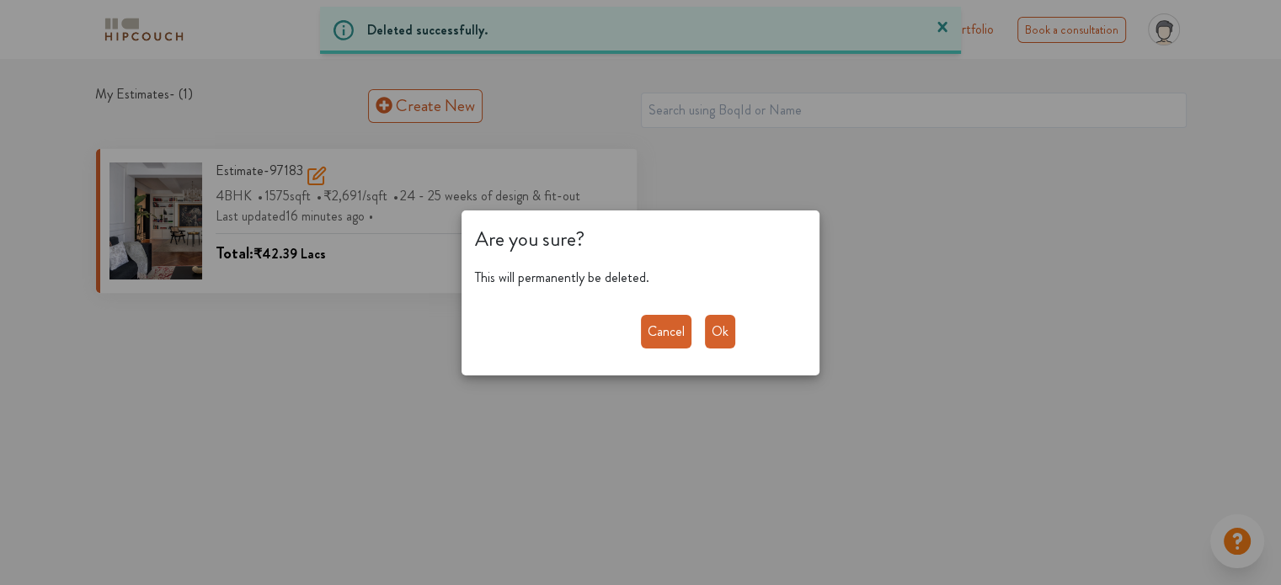
click at [724, 325] on button "Ok" at bounding box center [720, 332] width 30 height 34
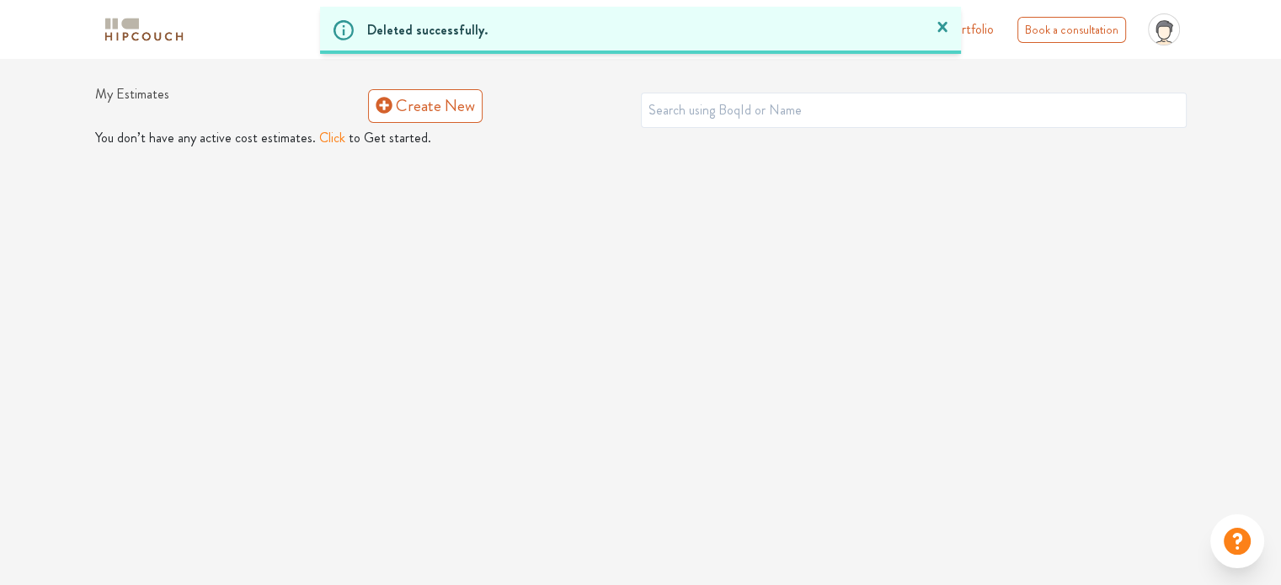
click at [615, 412] on div "My Estimates Portfolio Book a consultation profile pic Upload Boq Logout My Est…" at bounding box center [640, 292] width 1281 height 585
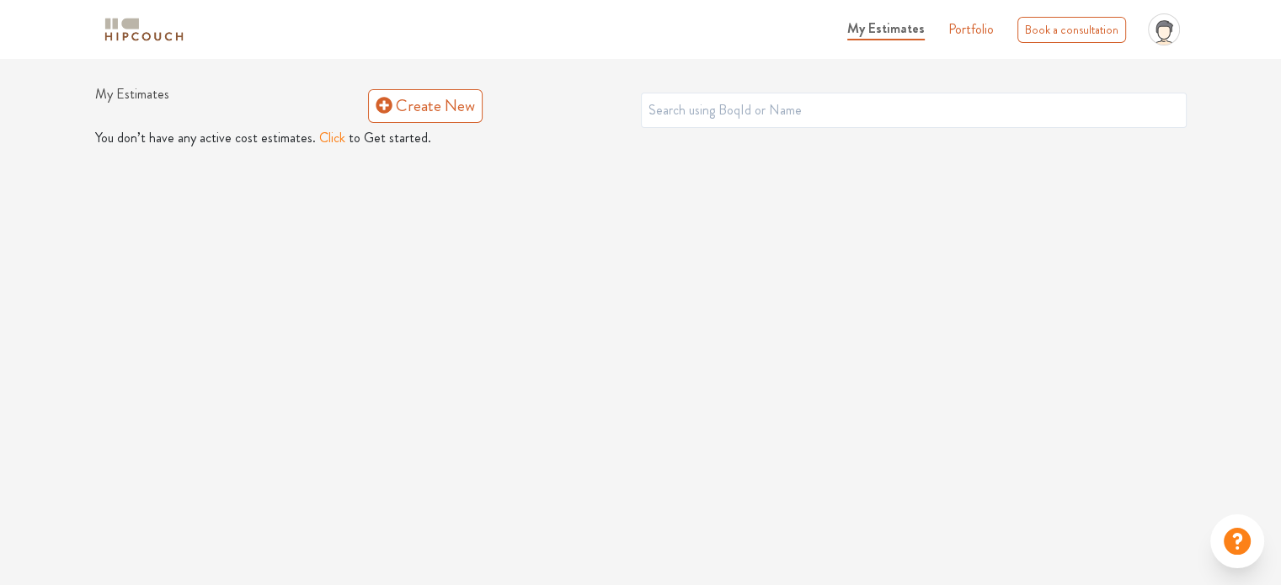
click at [323, 141] on button "Click" at bounding box center [332, 138] width 26 height 20
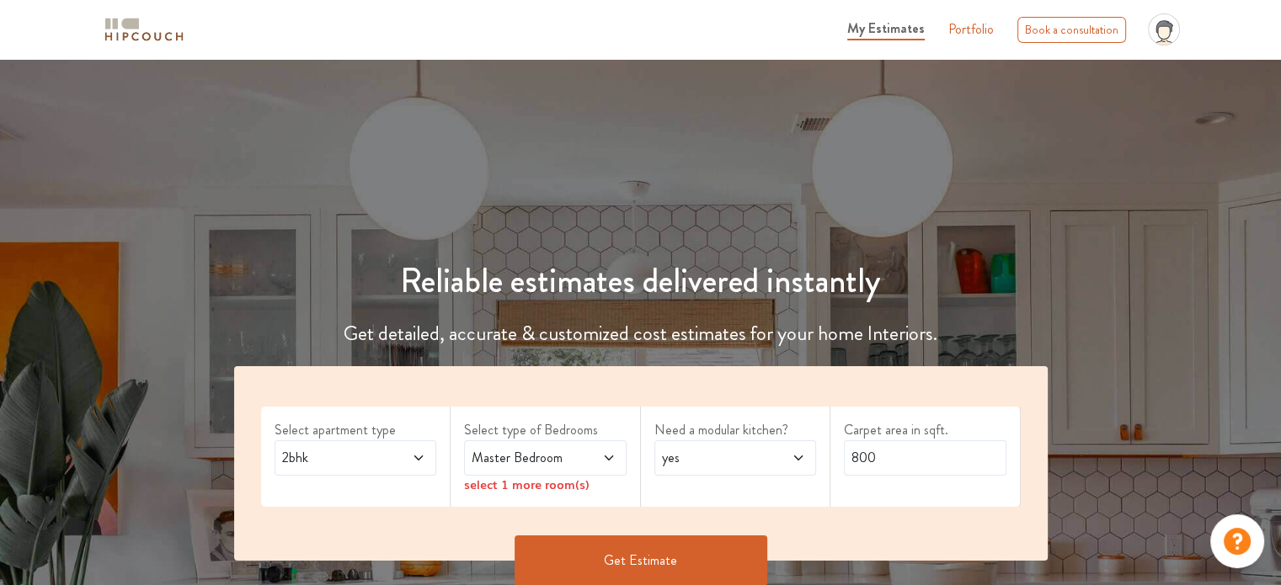
click at [1152, 26] on icon "profile pic" at bounding box center [1164, 29] width 32 height 32
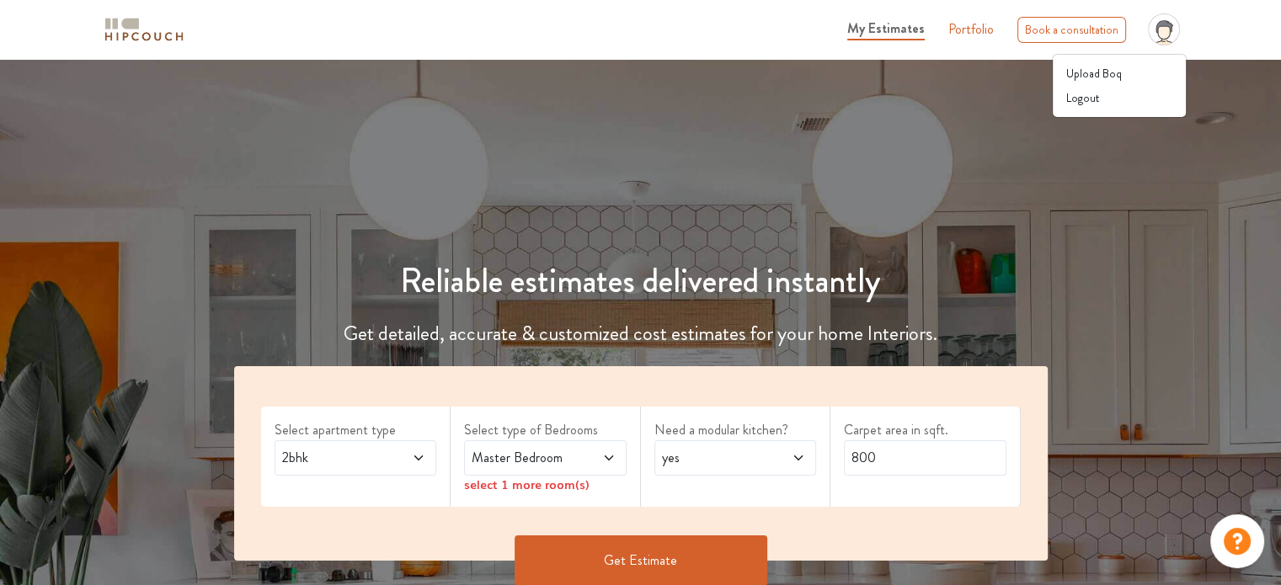
click at [1195, 310] on div "Reliable estimates delivered instantly Get detailed, accurate & customized cost…" at bounding box center [640, 395] width 1281 height 431
